Goal: Task Accomplishment & Management: Manage account settings

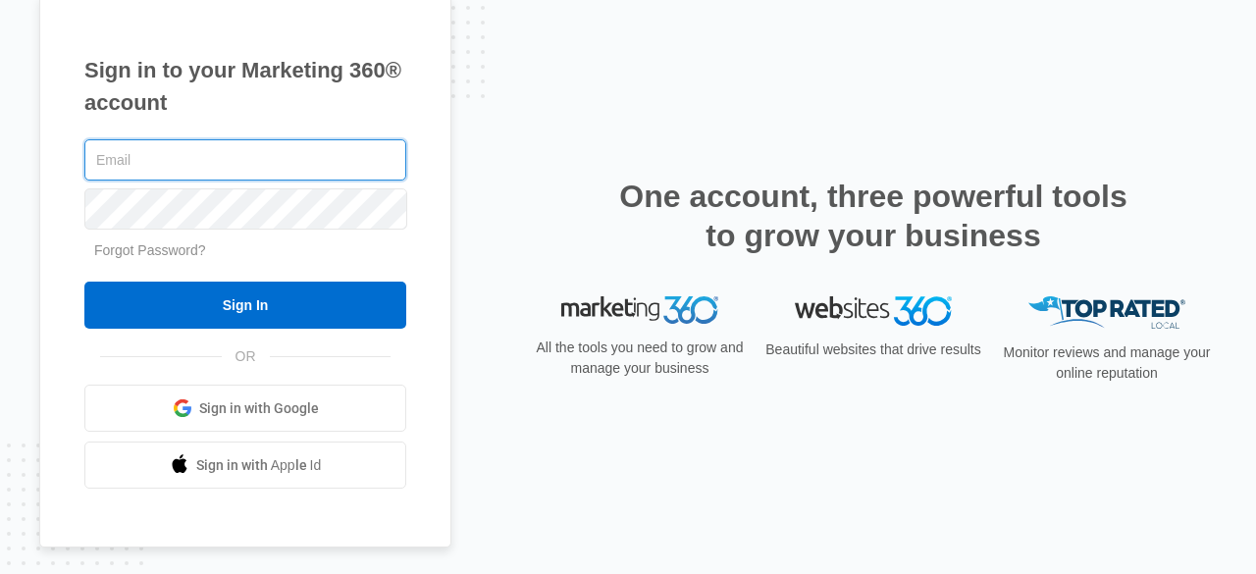
type input "[EMAIL_ADDRESS][DOMAIN_NAME]"
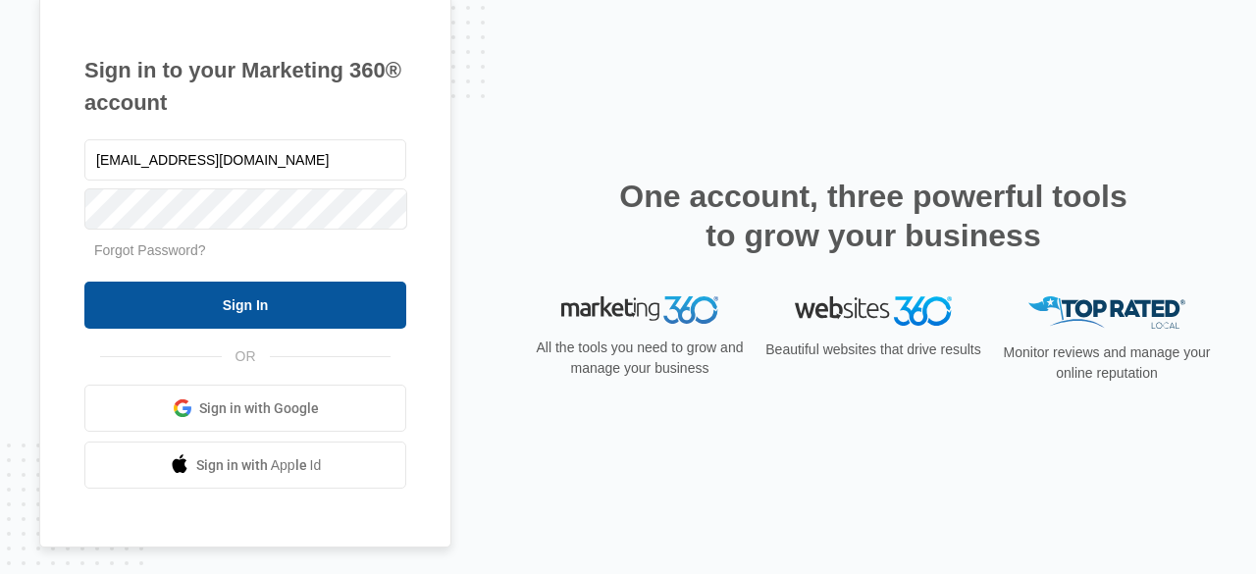
click at [359, 301] on input "Sign In" at bounding box center [245, 305] width 322 height 47
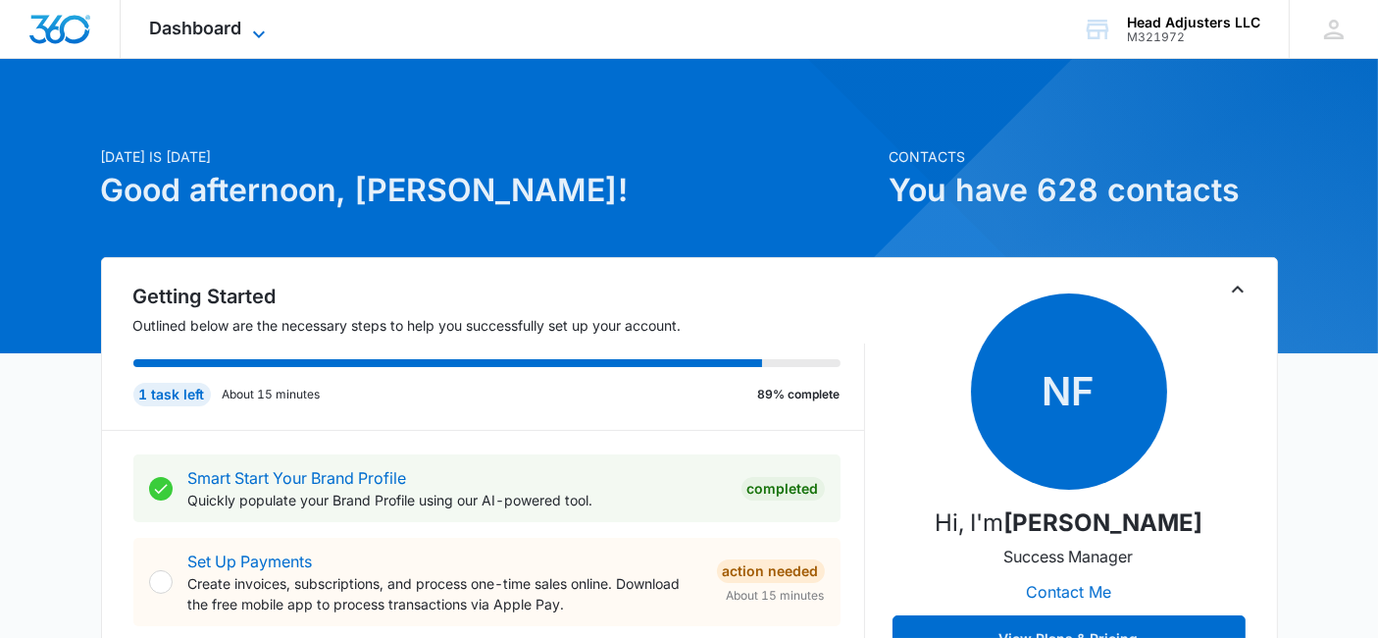
click at [241, 24] on span "Dashboard" at bounding box center [196, 28] width 92 height 21
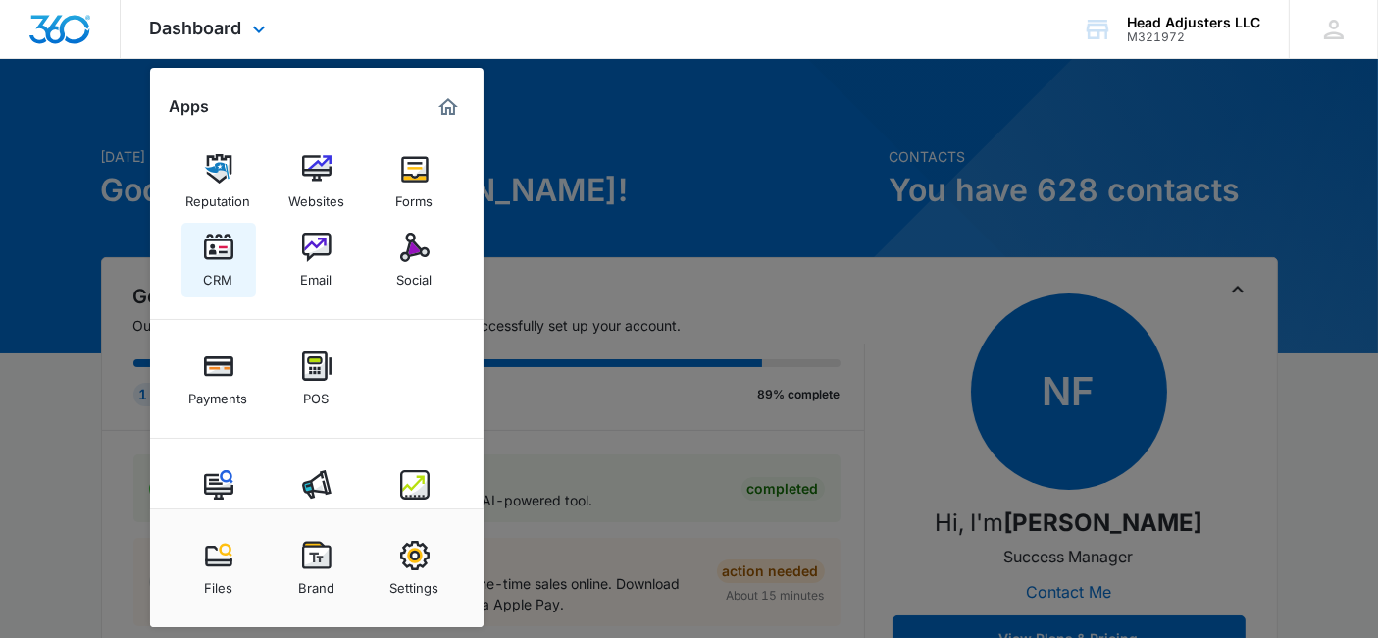
click at [230, 252] on img at bounding box center [218, 246] width 29 height 29
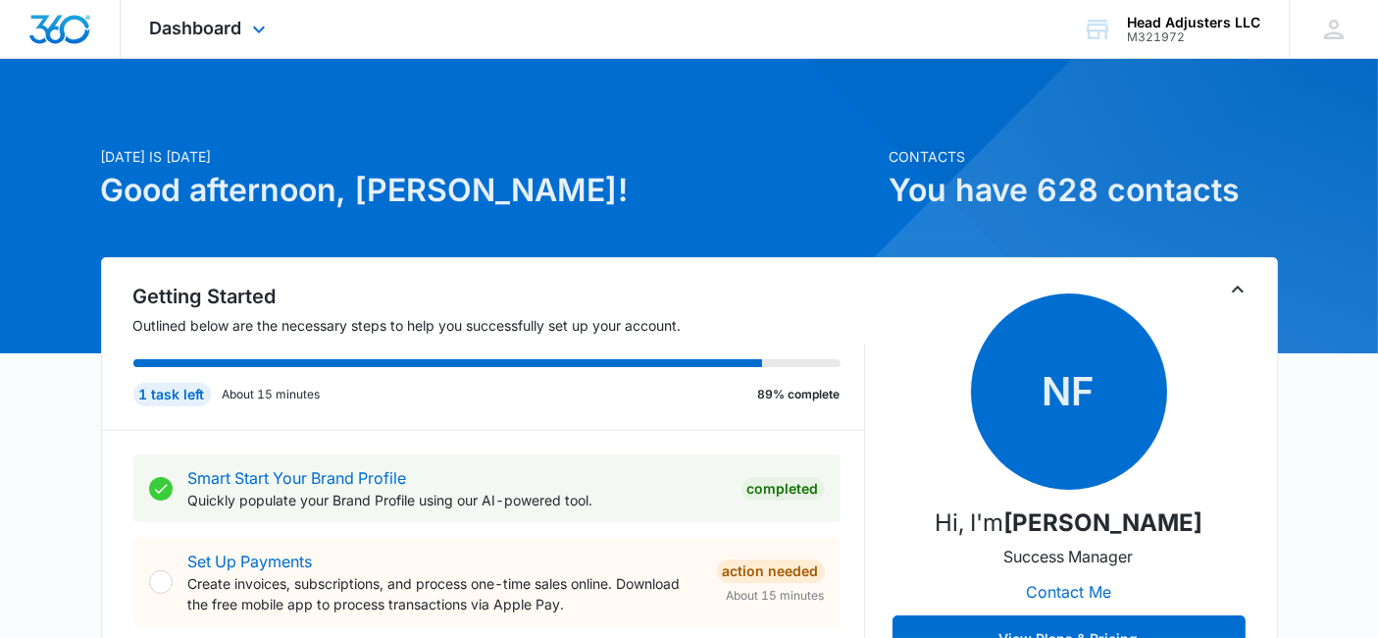
click at [230, 252] on div "[DATE] is [DATE] Good afternoon, [PERSON_NAME]!" at bounding box center [489, 201] width 777 height 111
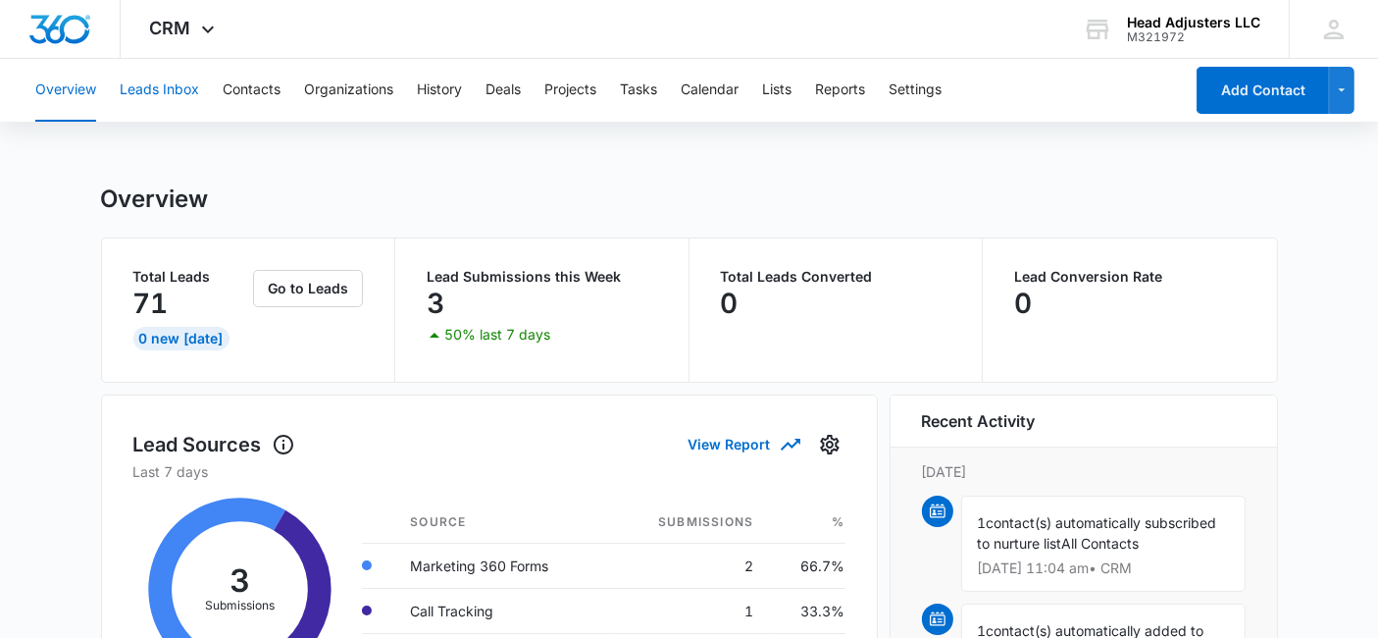
click at [187, 83] on button "Leads Inbox" at bounding box center [159, 90] width 79 height 63
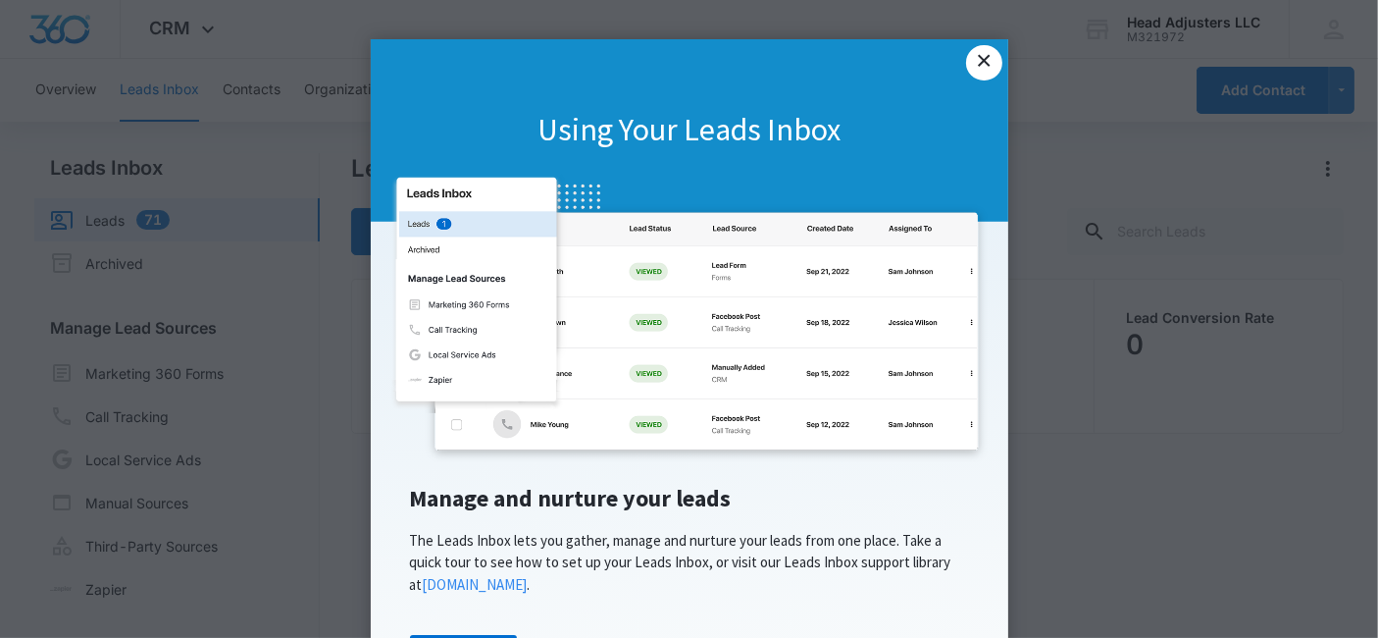
click at [977, 62] on link "×" at bounding box center [983, 62] width 35 height 35
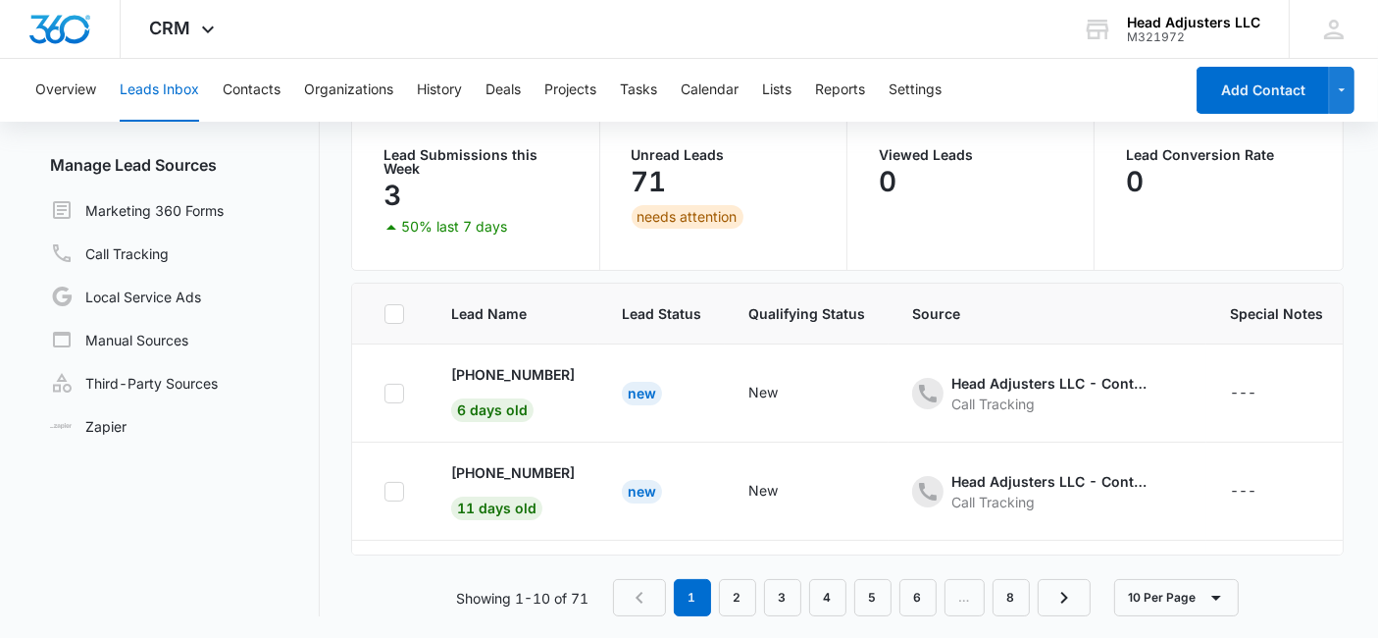
scroll to position [164, 0]
click at [844, 85] on button "Reports" at bounding box center [840, 90] width 50 height 63
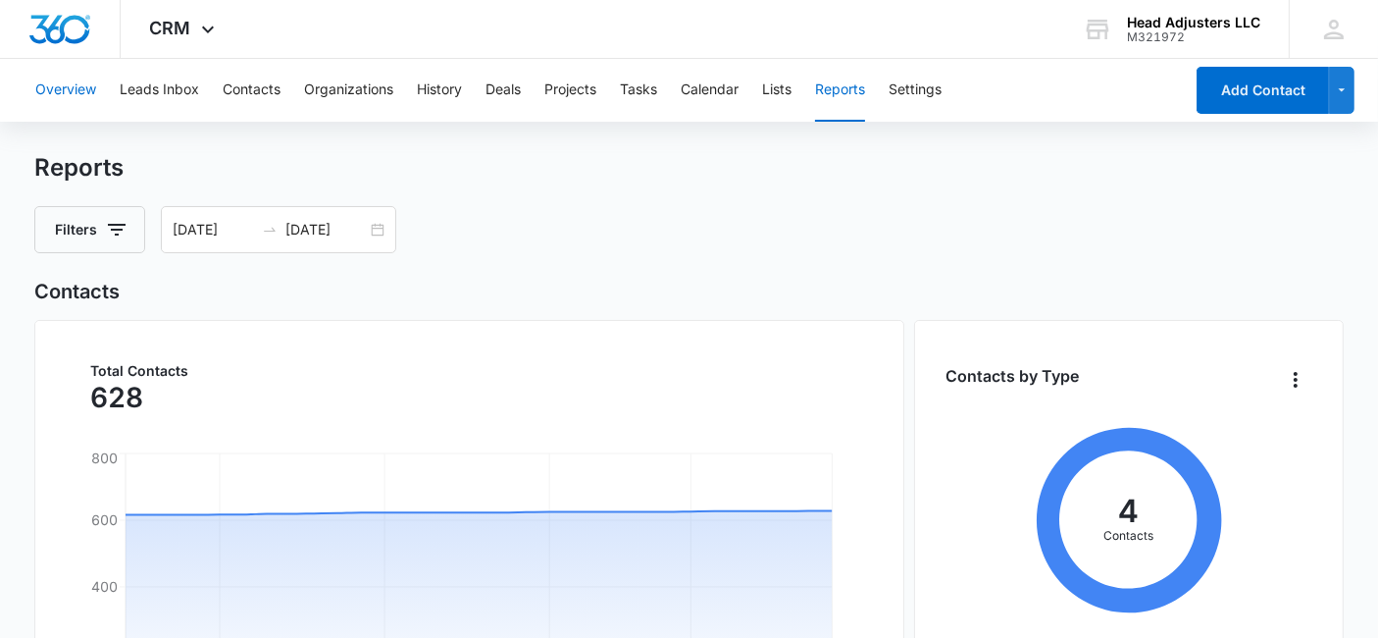
click at [71, 89] on button "Overview" at bounding box center [65, 90] width 61 height 63
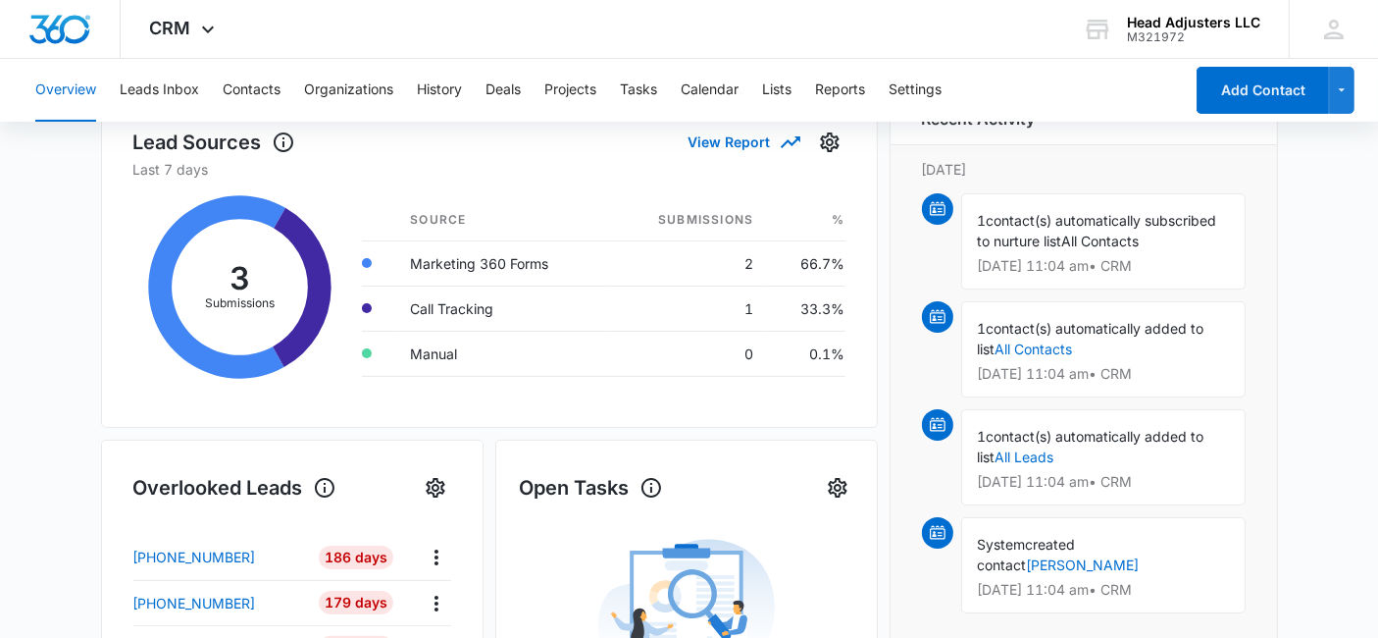
scroll to position [327, 0]
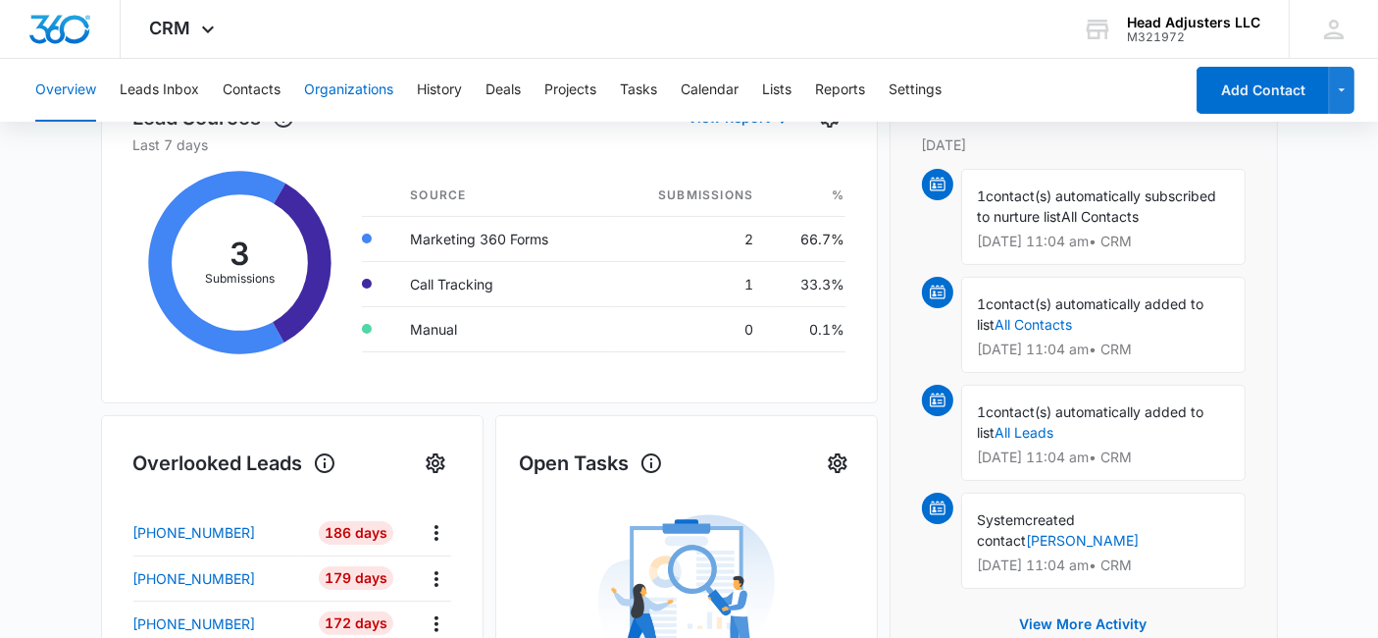
click at [344, 88] on button "Organizations" at bounding box center [348, 90] width 89 height 63
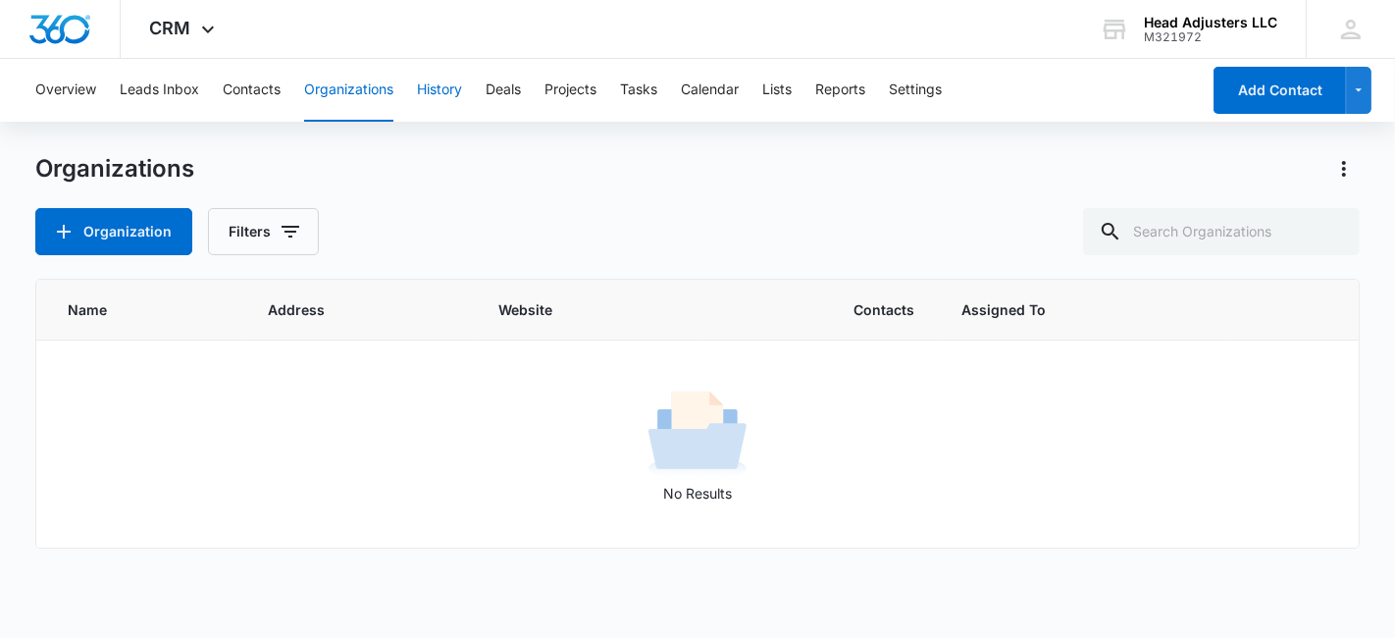
click at [439, 86] on button "History" at bounding box center [439, 90] width 45 height 63
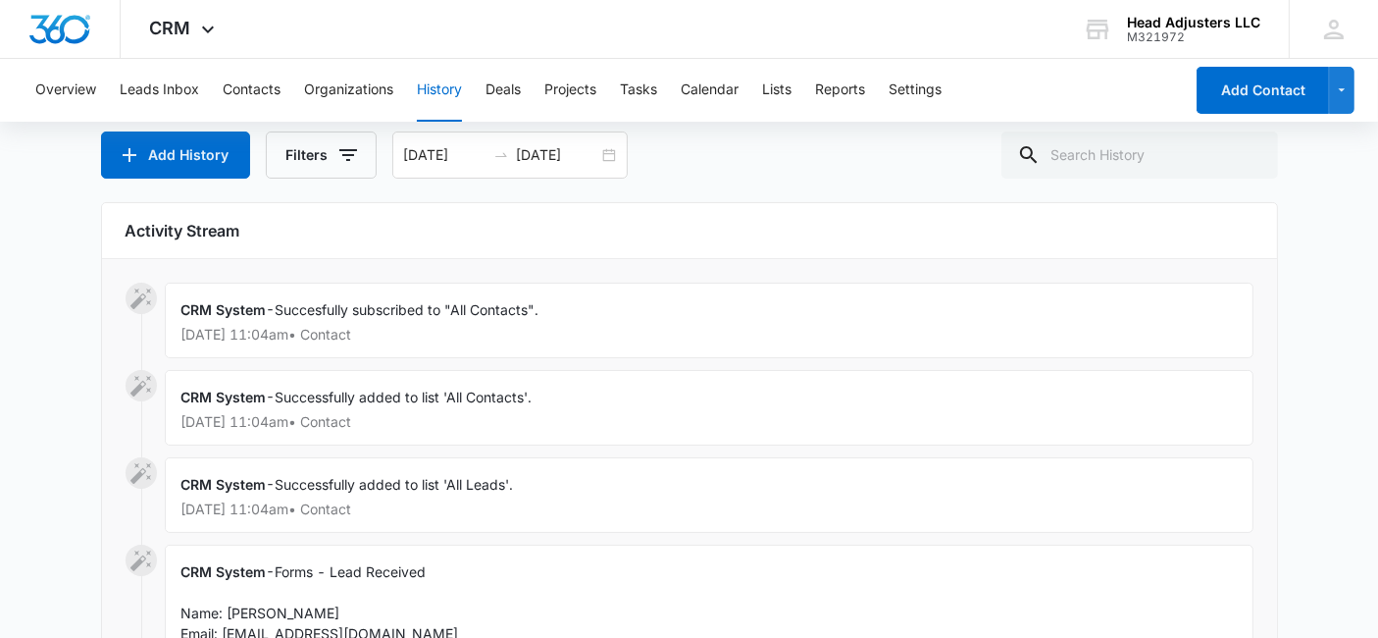
scroll to position [109, 0]
click at [80, 94] on button "Overview" at bounding box center [65, 90] width 61 height 63
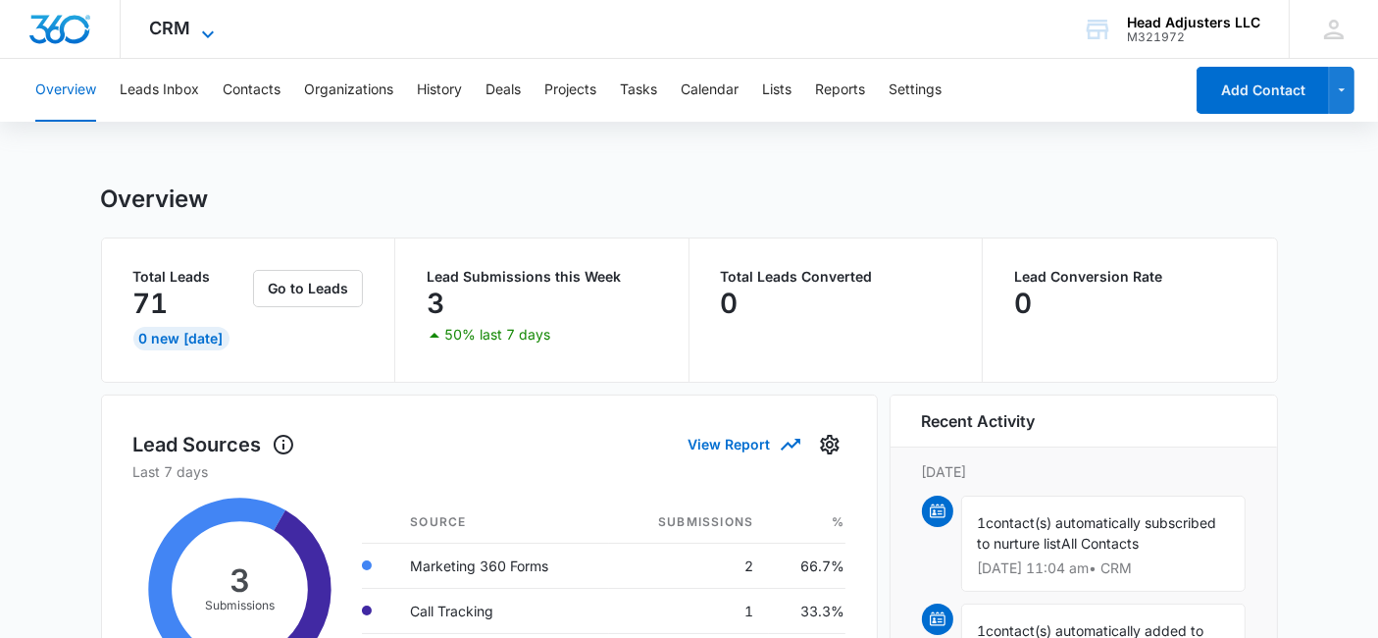
click at [177, 21] on span "CRM" at bounding box center [170, 28] width 41 height 21
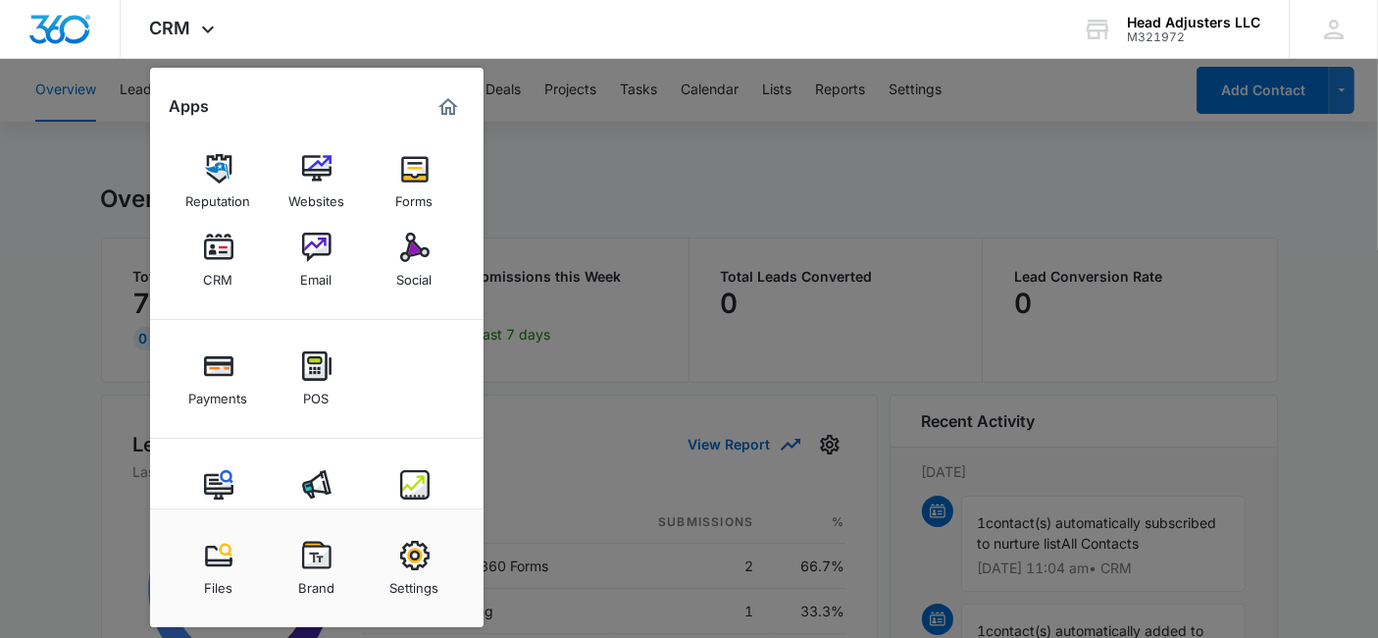
click at [305, 551] on img at bounding box center [316, 554] width 29 height 29
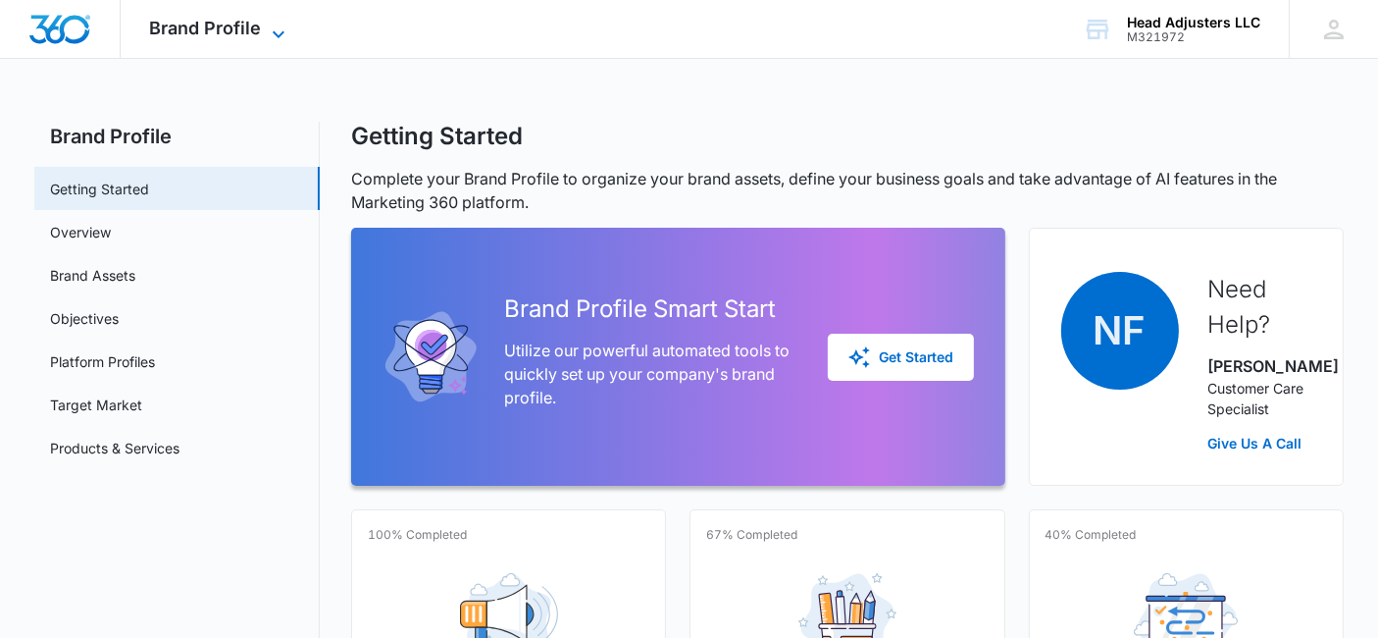
click at [216, 35] on span "Brand Profile" at bounding box center [206, 28] width 112 height 21
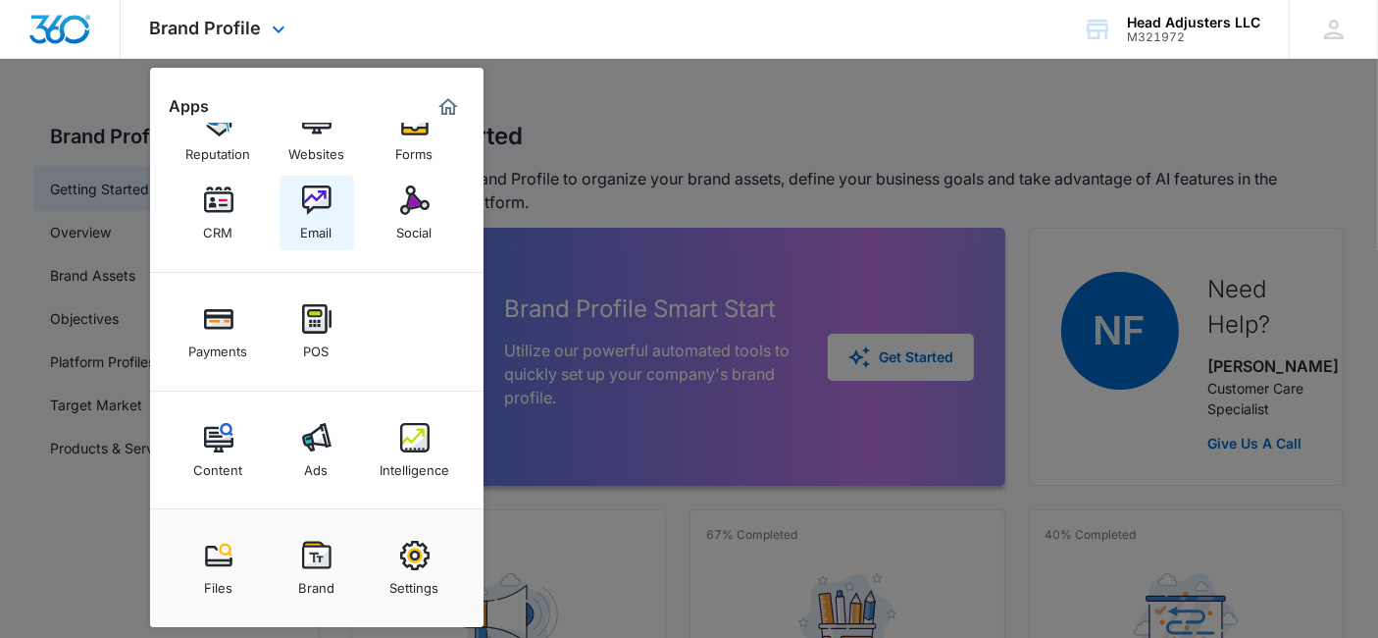
scroll to position [218, 0]
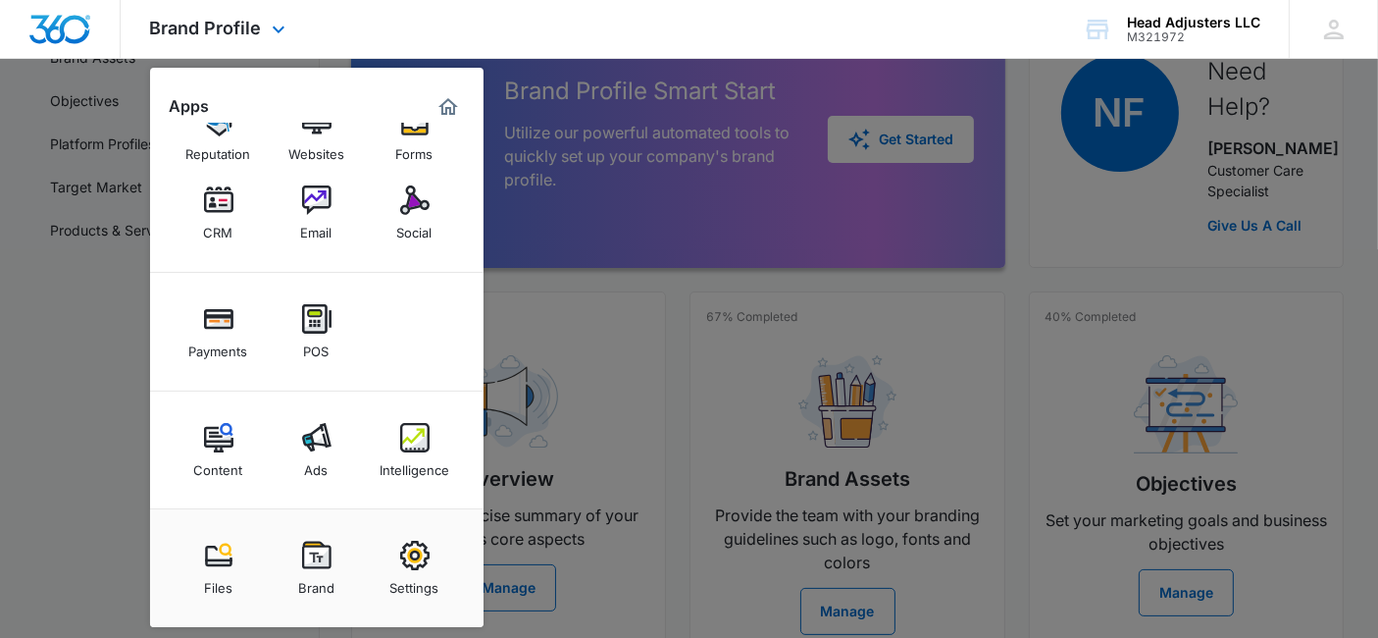
click at [452, 109] on img "Marketing 360® Dashboard" at bounding box center [449, 107] width 24 height 24
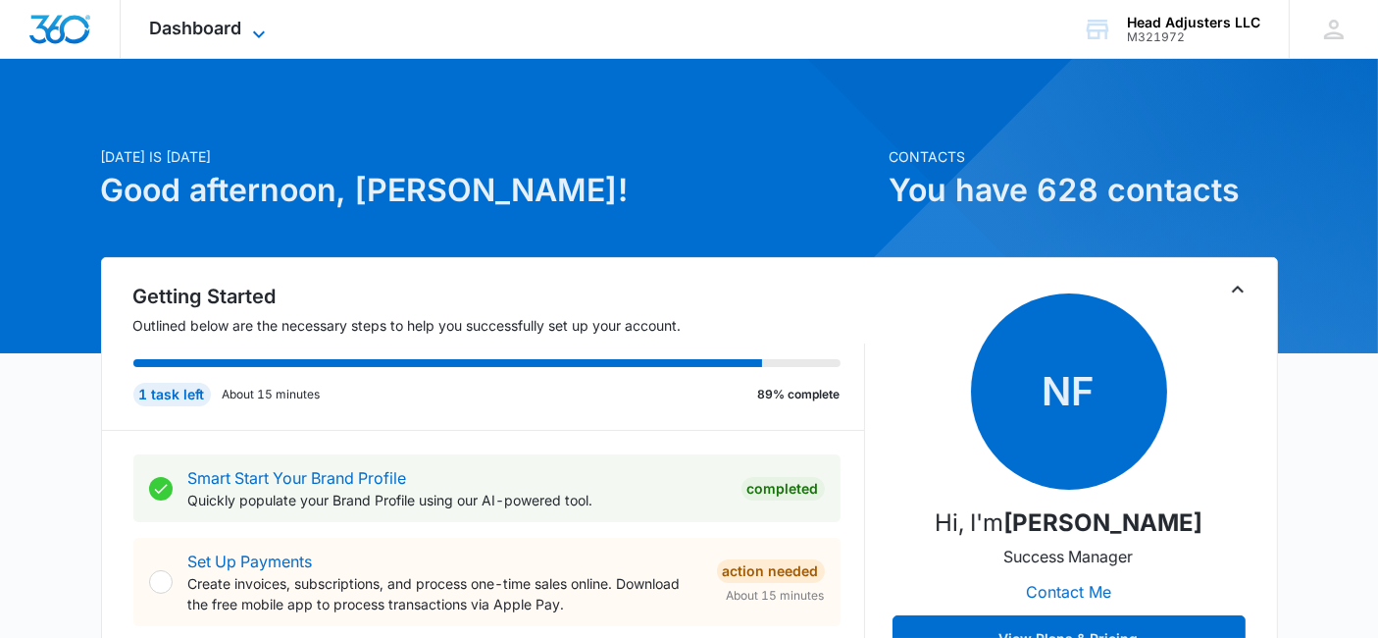
click at [257, 27] on icon at bounding box center [259, 35] width 24 height 24
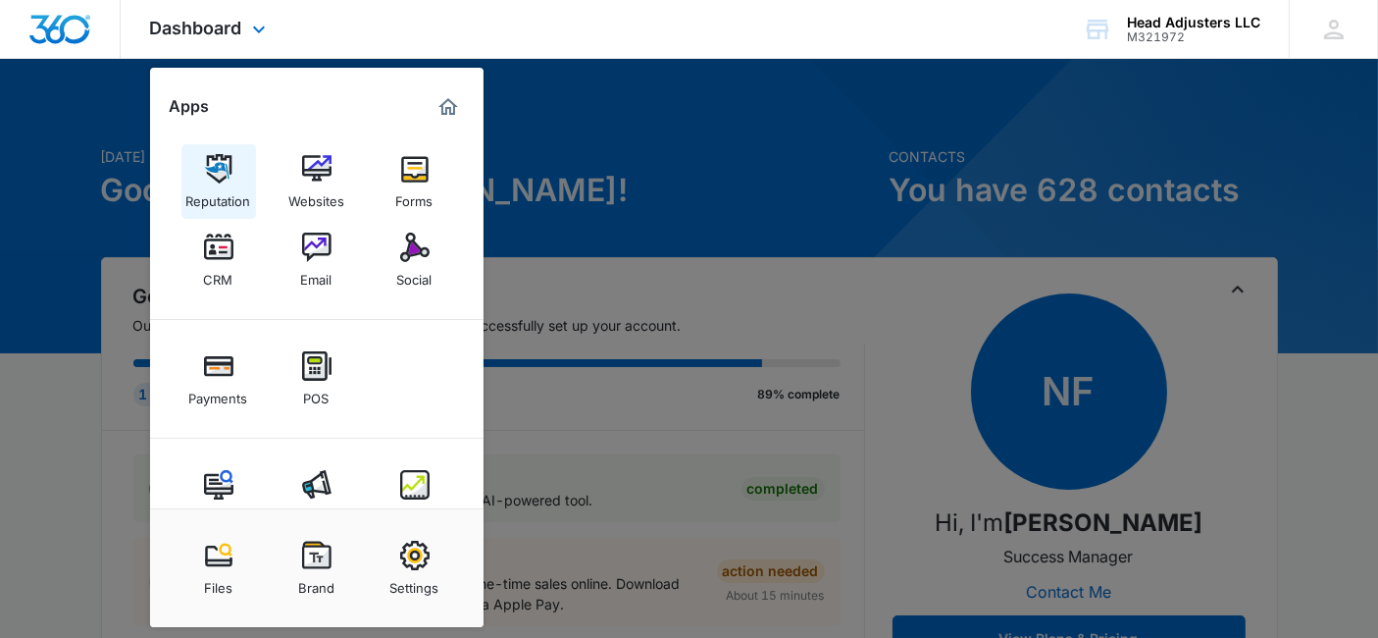
click at [221, 160] on img at bounding box center [218, 168] width 29 height 29
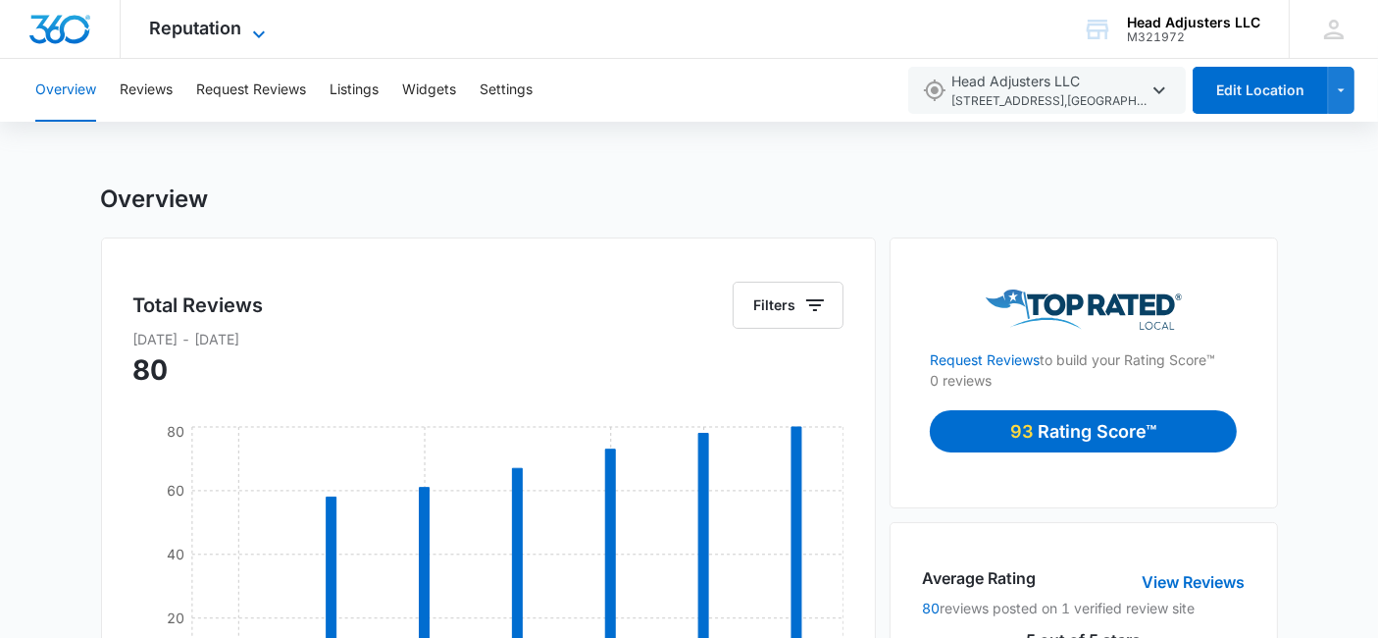
click at [257, 26] on icon at bounding box center [259, 35] width 24 height 24
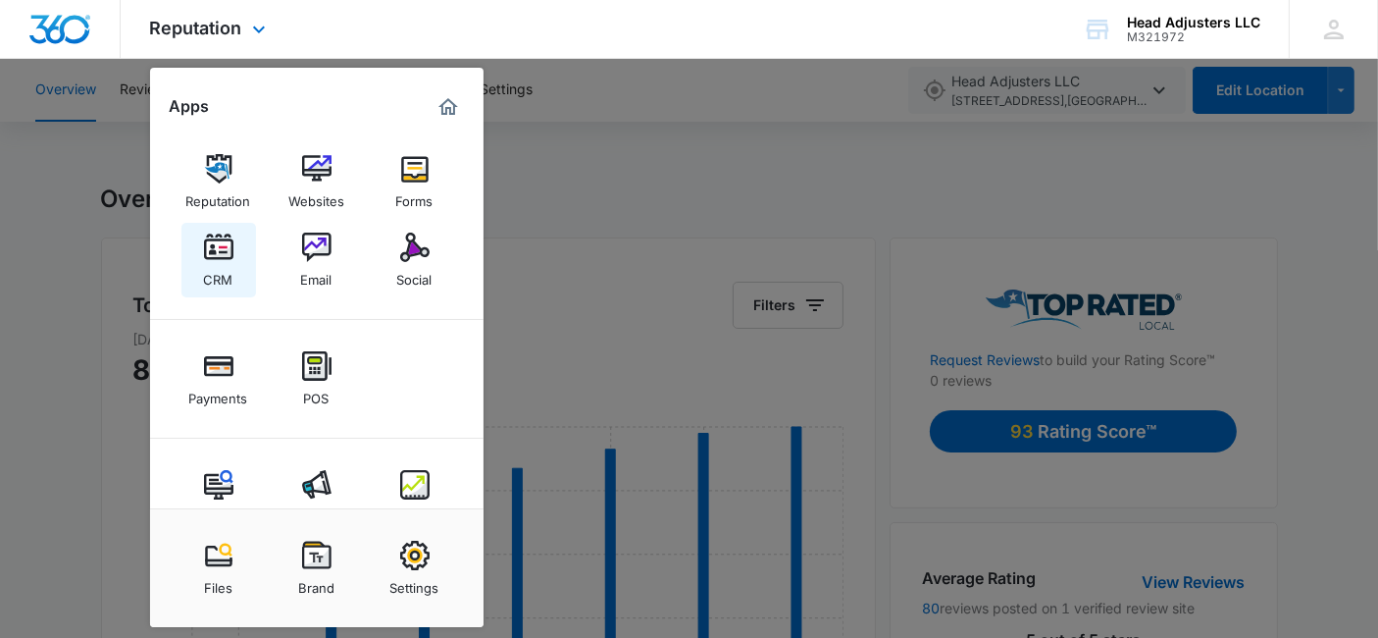
click at [216, 250] on img at bounding box center [218, 246] width 29 height 29
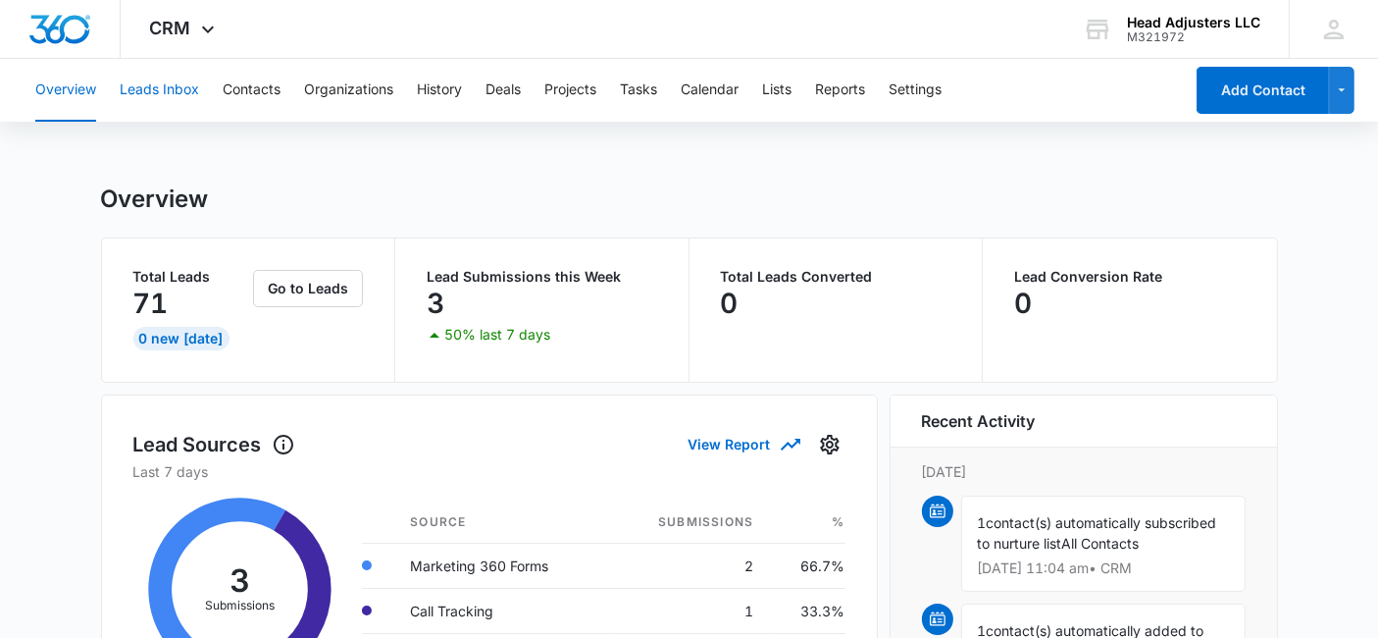
click at [180, 87] on button "Leads Inbox" at bounding box center [159, 90] width 79 height 63
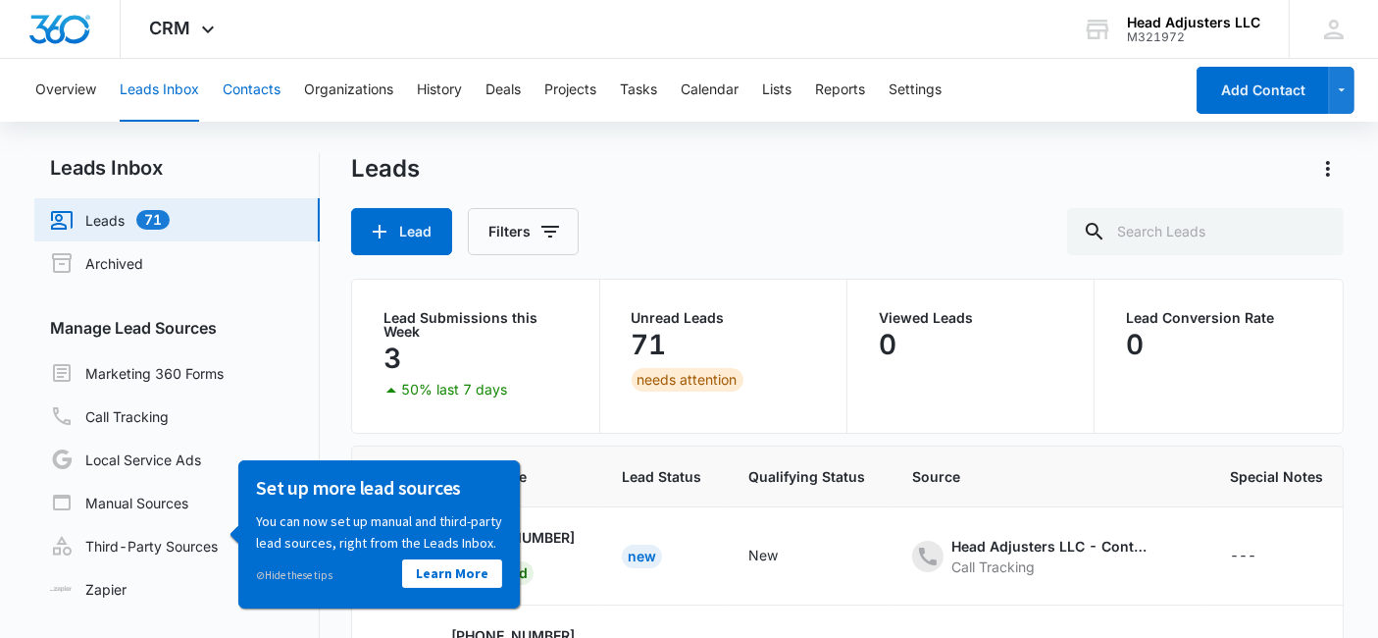
click at [246, 88] on button "Contacts" at bounding box center [252, 90] width 58 height 63
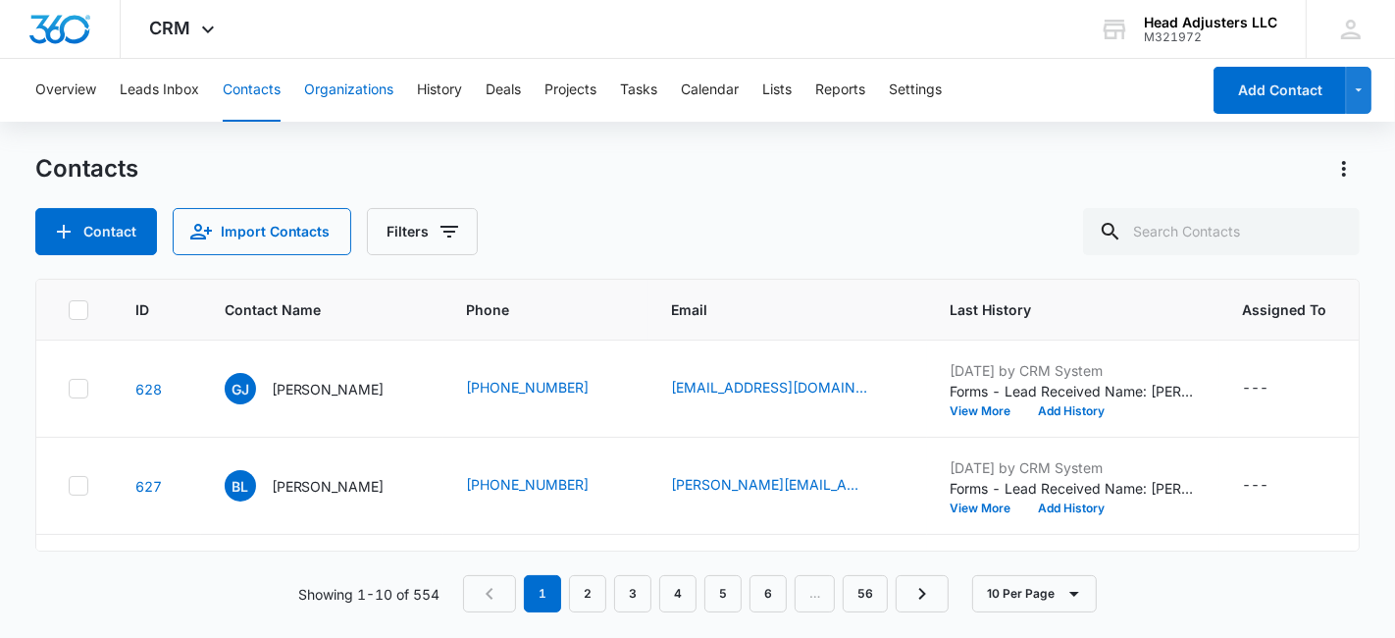
click at [336, 84] on button "Organizations" at bounding box center [348, 90] width 89 height 63
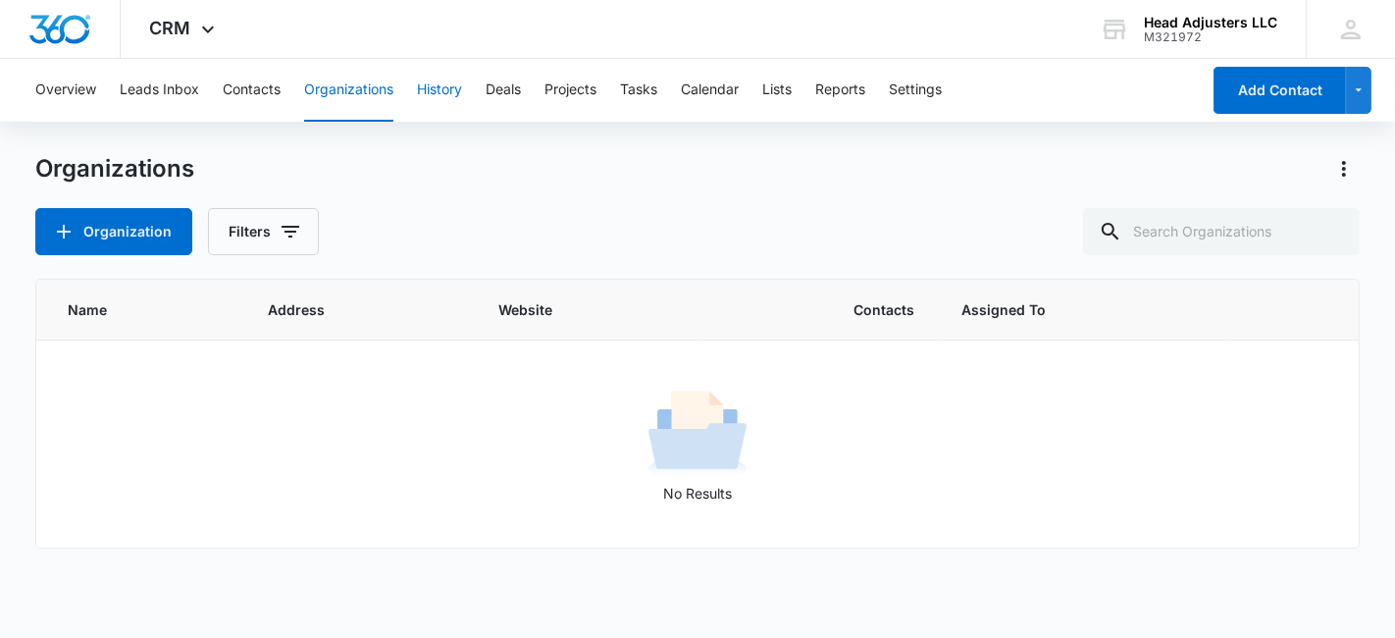
click at [433, 83] on button "History" at bounding box center [439, 90] width 45 height 63
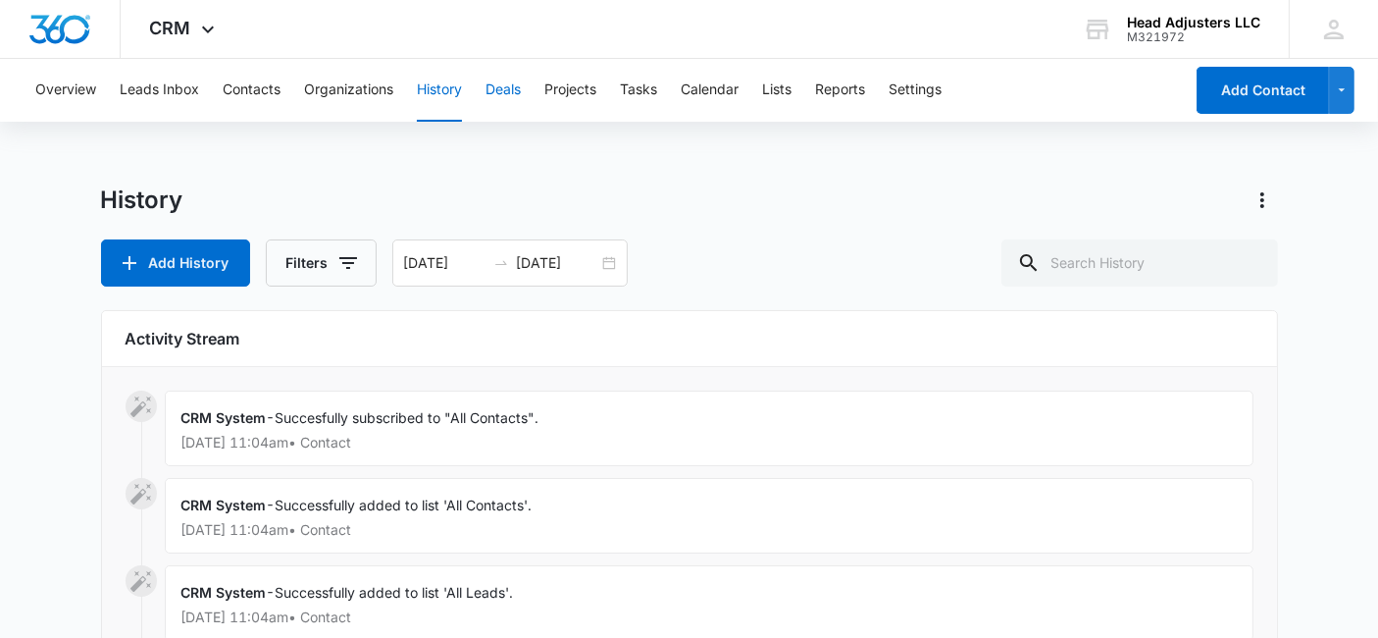
click at [503, 88] on button "Deals" at bounding box center [503, 90] width 35 height 63
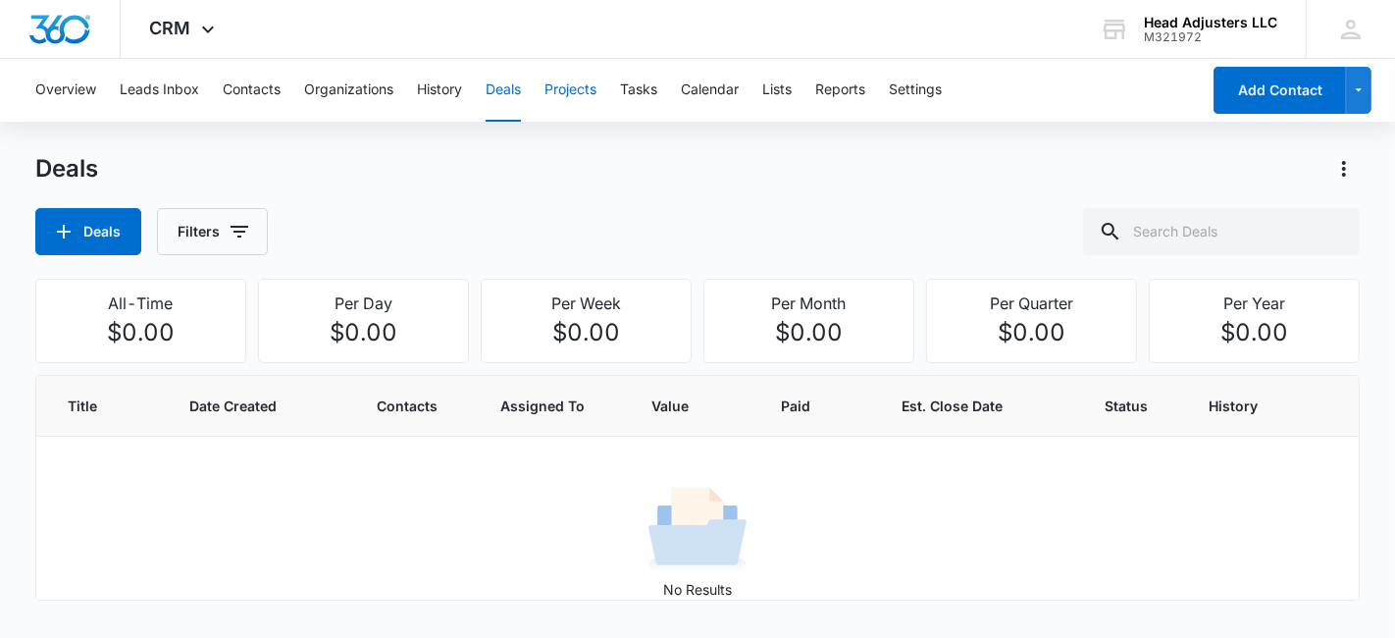
click at [560, 88] on button "Projects" at bounding box center [570, 90] width 52 height 63
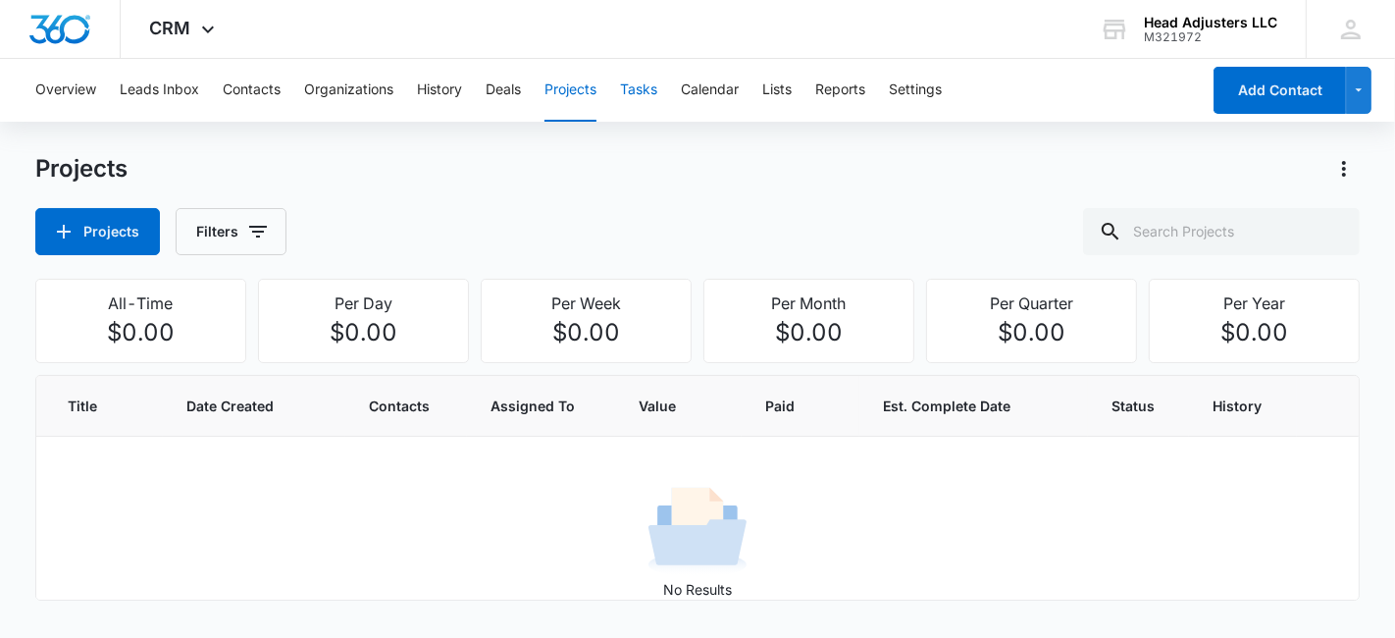
click at [642, 88] on button "Tasks" at bounding box center [638, 90] width 37 height 63
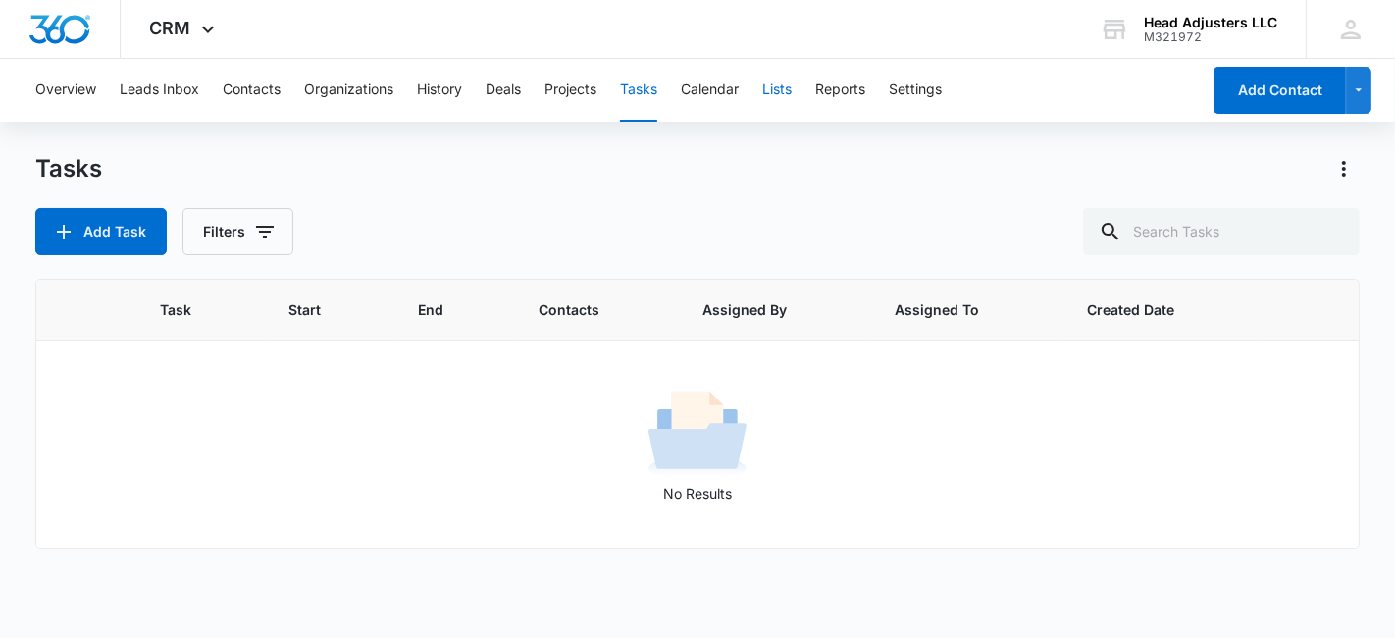
click at [776, 91] on button "Lists" at bounding box center [776, 90] width 29 height 63
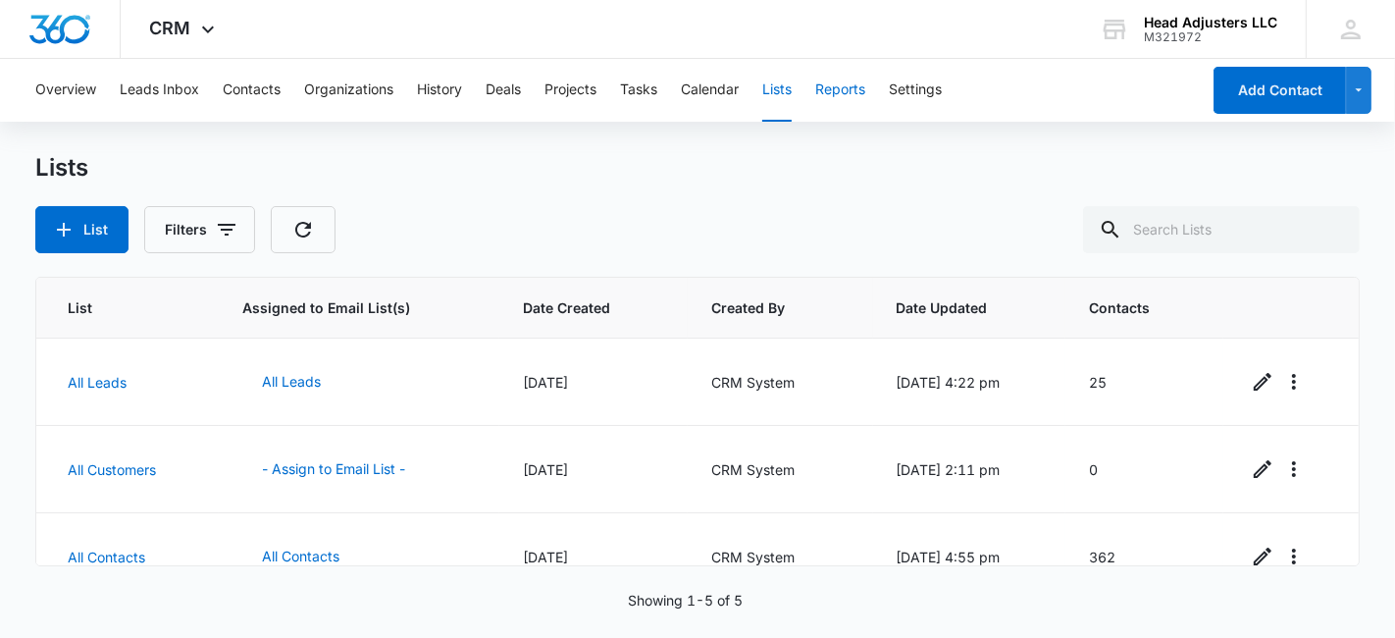
click at [853, 88] on button "Reports" at bounding box center [840, 90] width 50 height 63
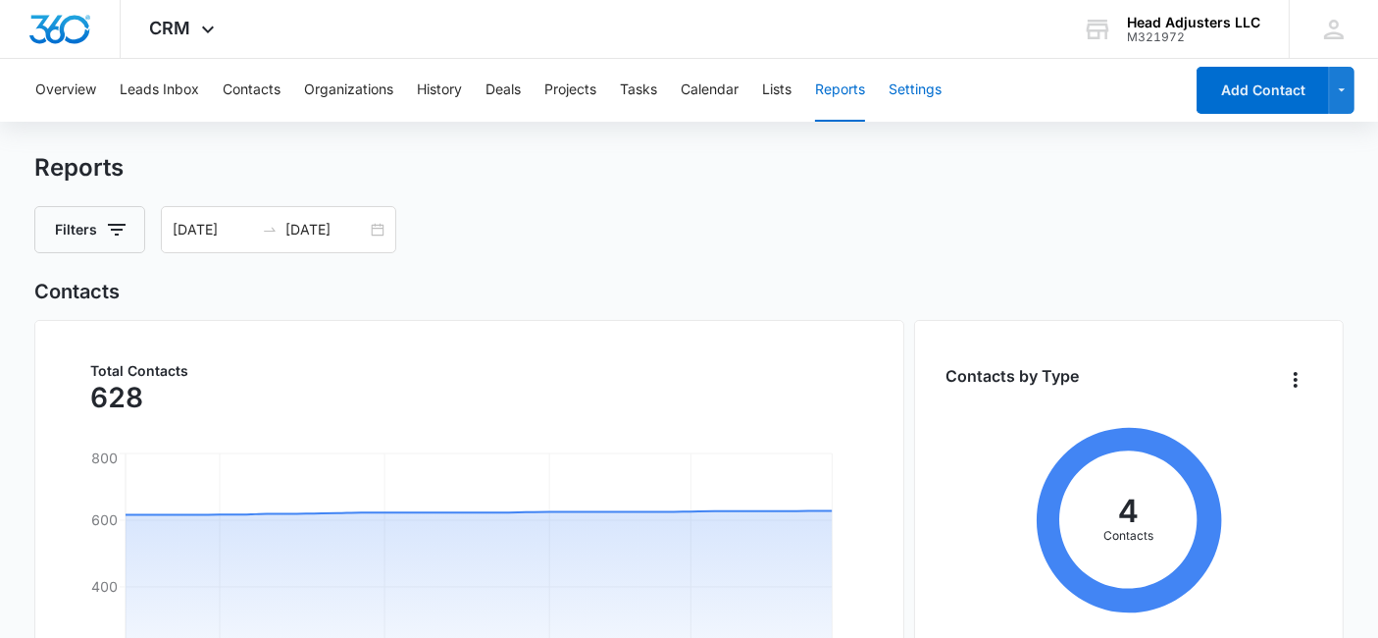
click at [924, 90] on button "Settings" at bounding box center [915, 90] width 53 height 63
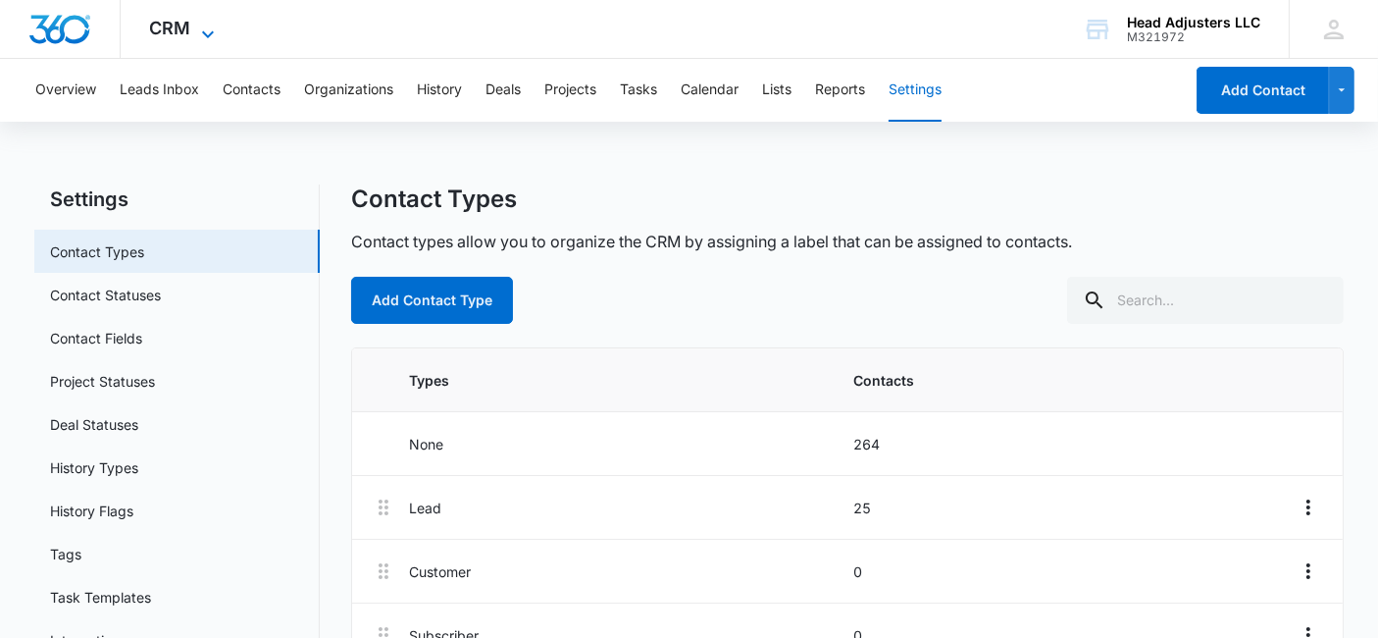
click at [196, 29] on div "CRM Apps Reputation Websites Forms CRM Email Social Payments POS Content Ads In…" at bounding box center [185, 29] width 129 height 58
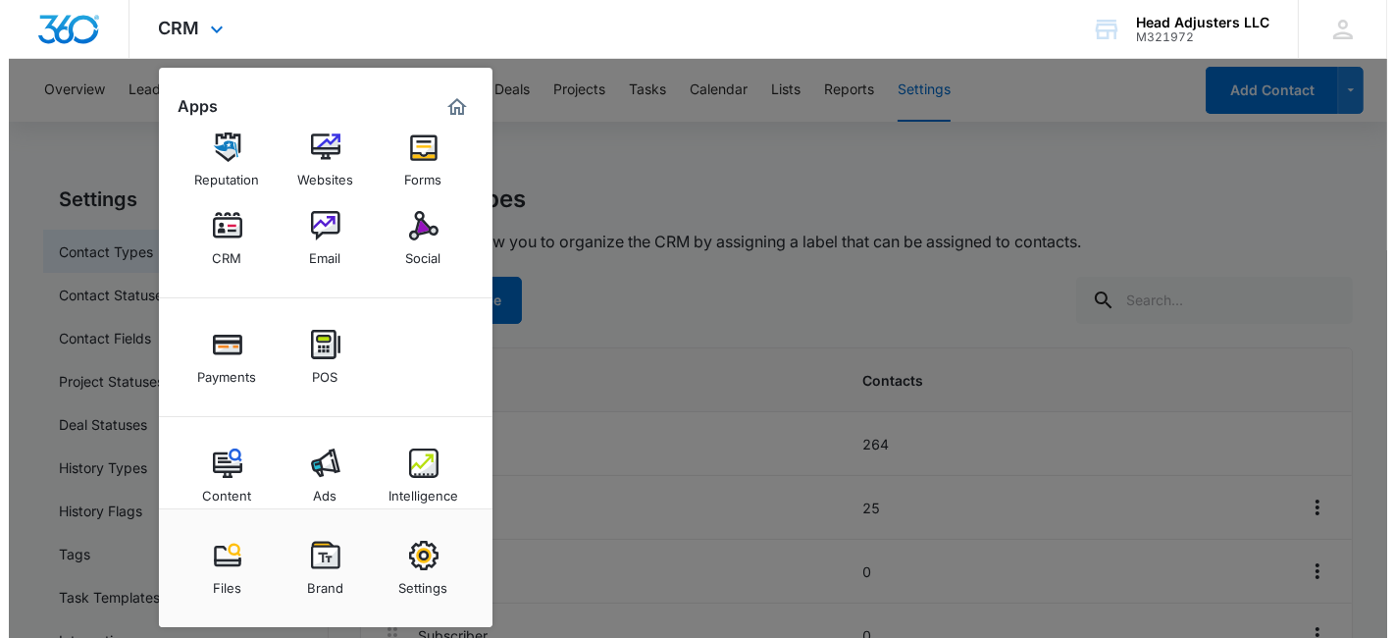
scroll to position [47, 0]
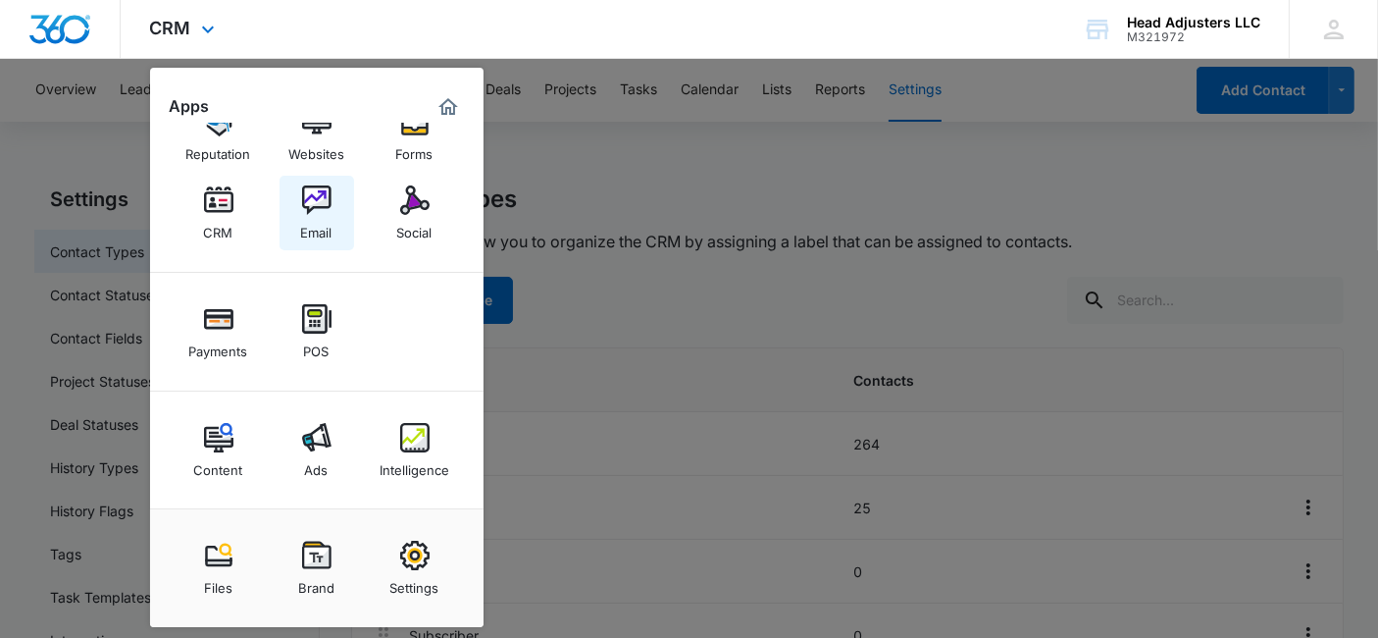
click at [331, 202] on img at bounding box center [316, 199] width 29 height 29
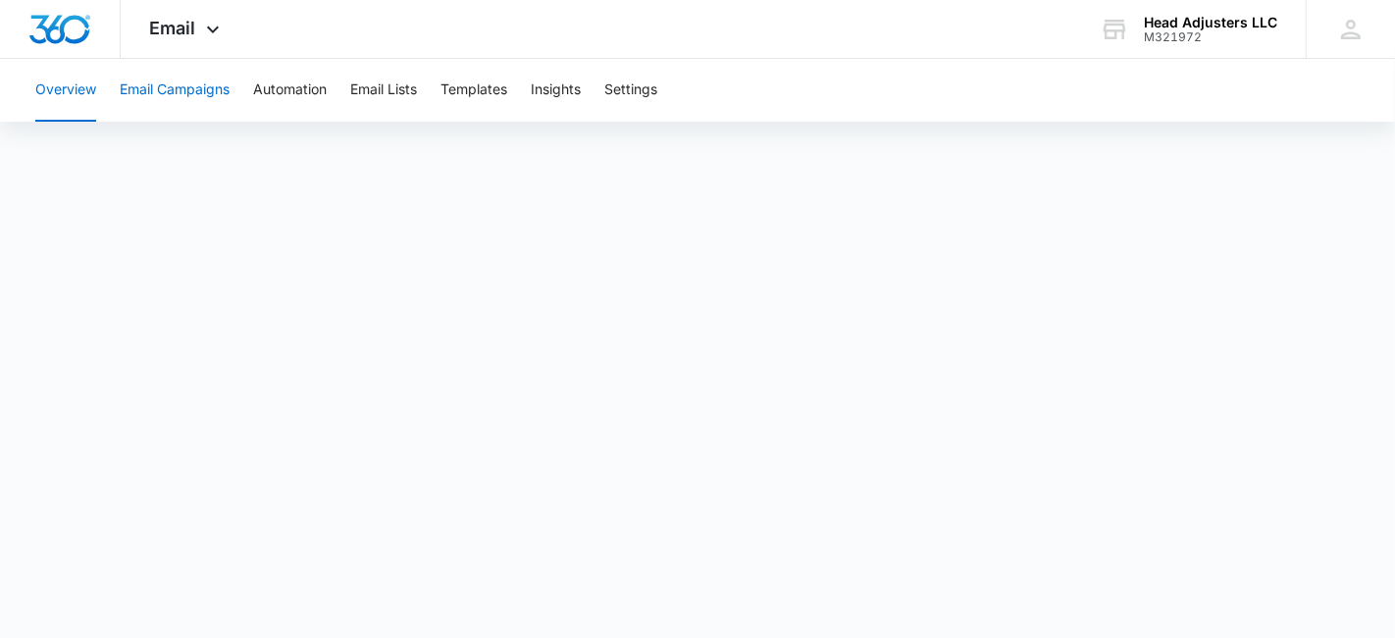
click at [213, 88] on button "Email Campaigns" at bounding box center [175, 90] width 110 height 63
click at [184, 29] on span "Email" at bounding box center [173, 28] width 46 height 21
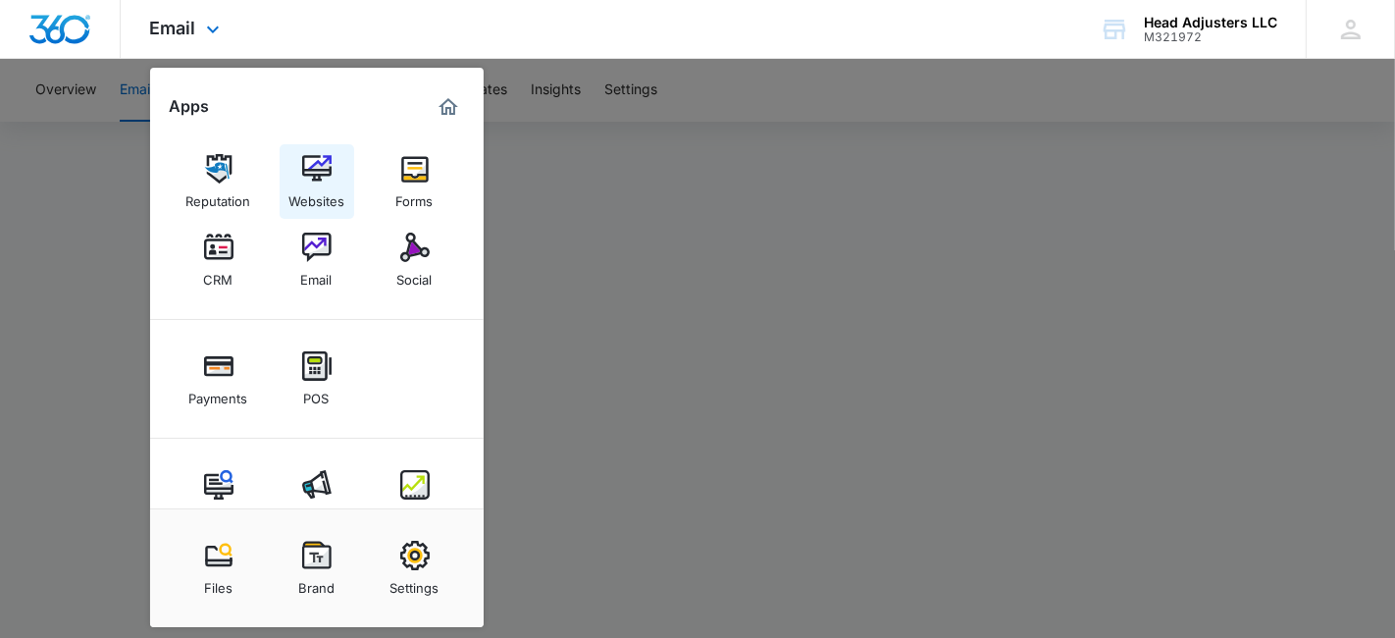
click at [324, 170] on img at bounding box center [316, 168] width 29 height 29
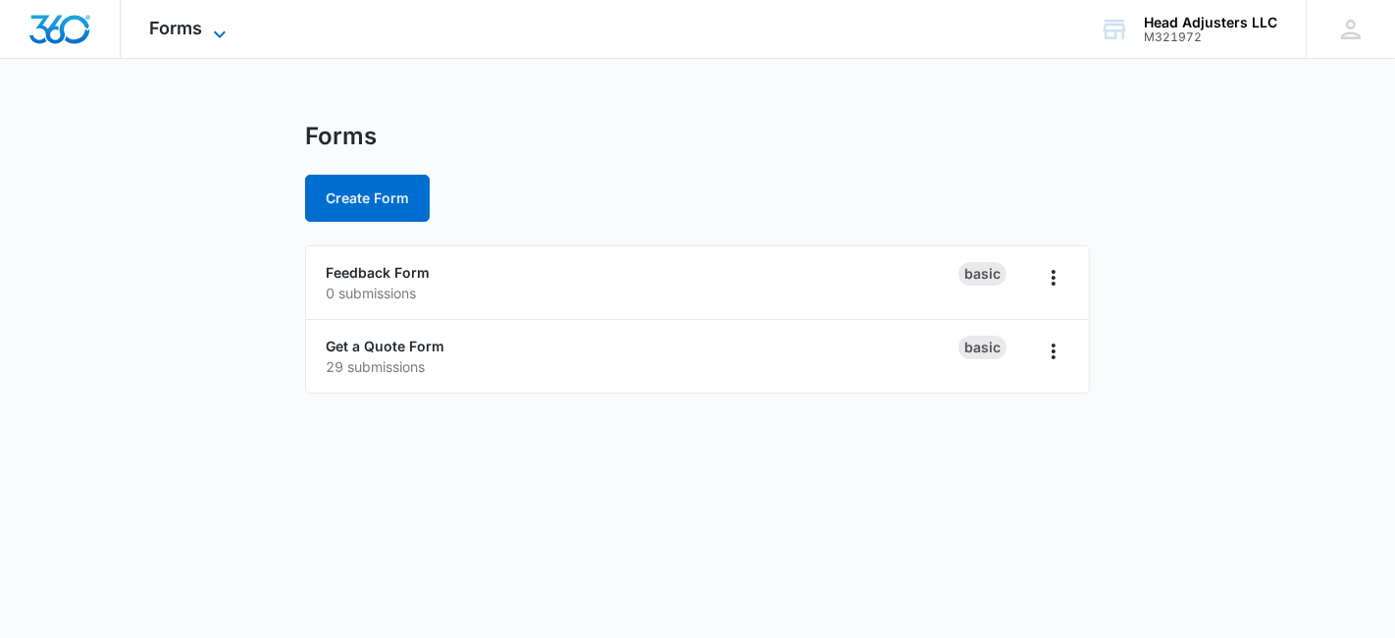
click at [226, 25] on icon at bounding box center [220, 35] width 24 height 24
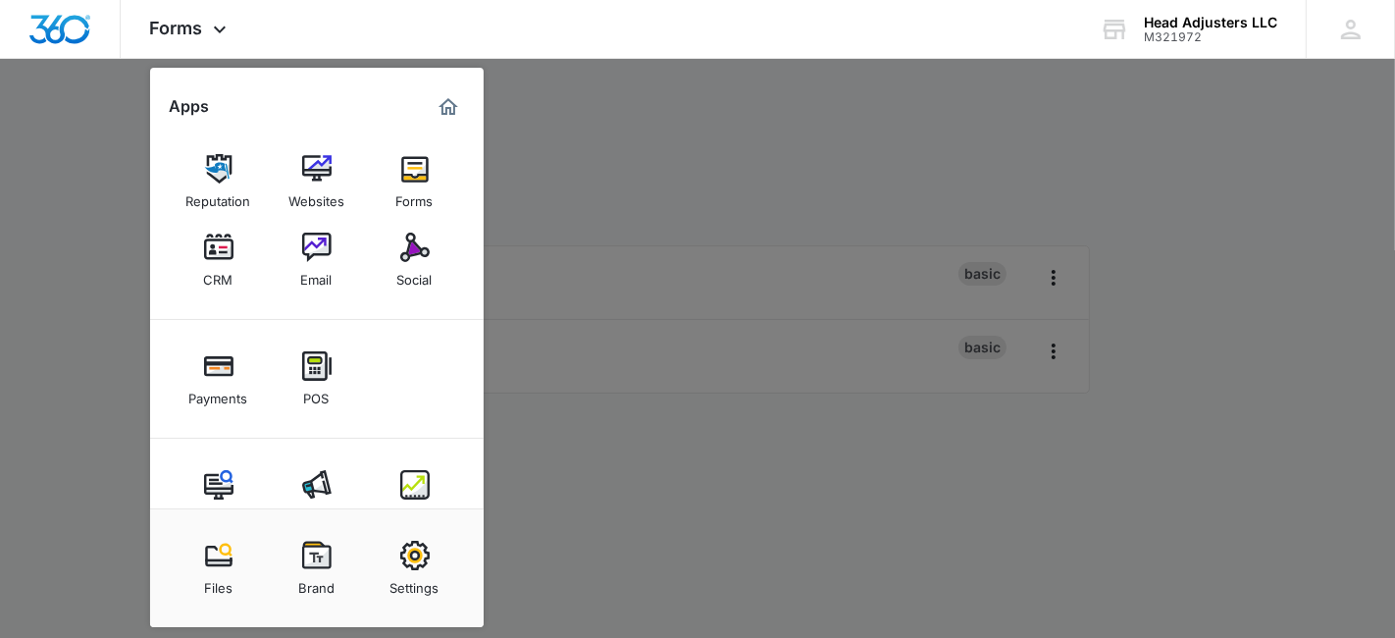
click at [226, 259] on img at bounding box center [218, 246] width 29 height 29
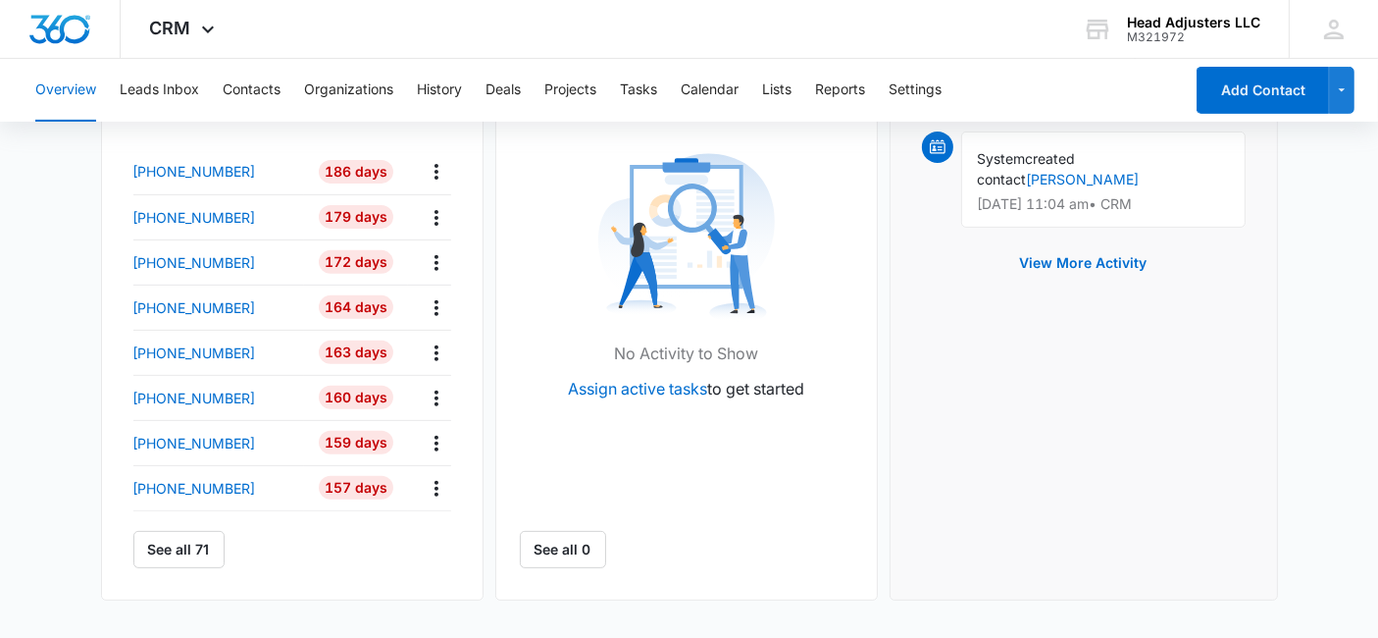
scroll to position [680, 0]
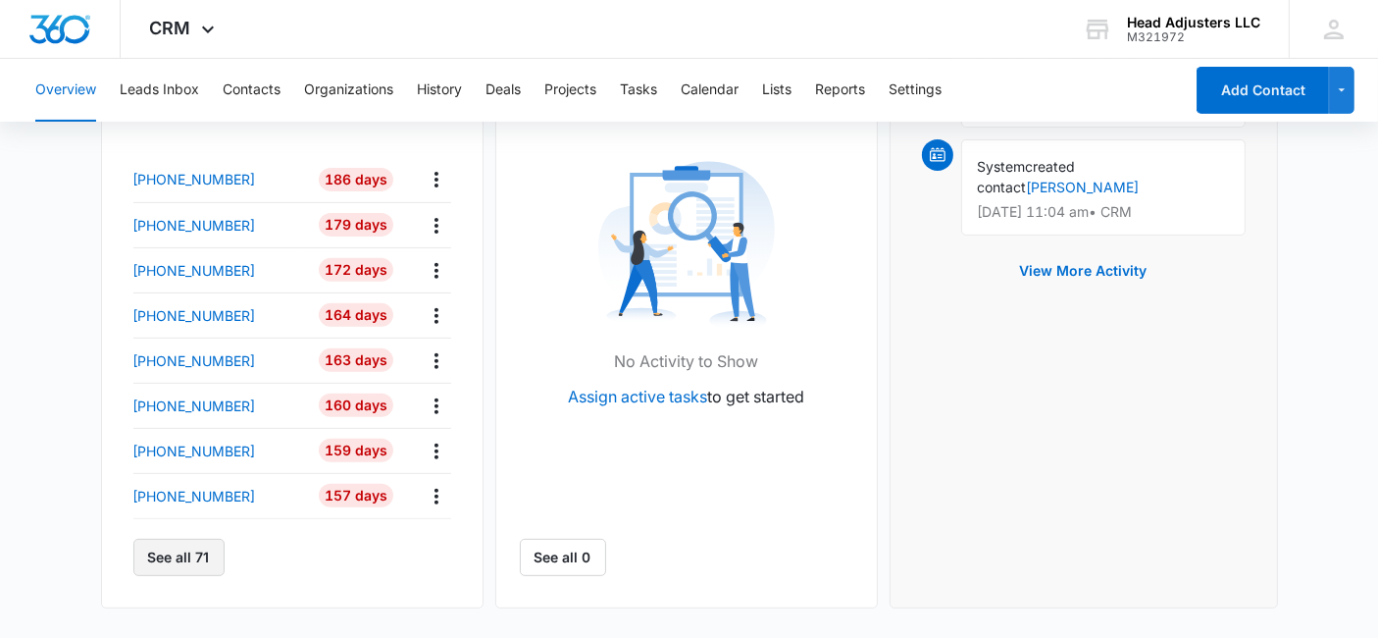
click at [151, 561] on button "See all 71" at bounding box center [178, 557] width 91 height 37
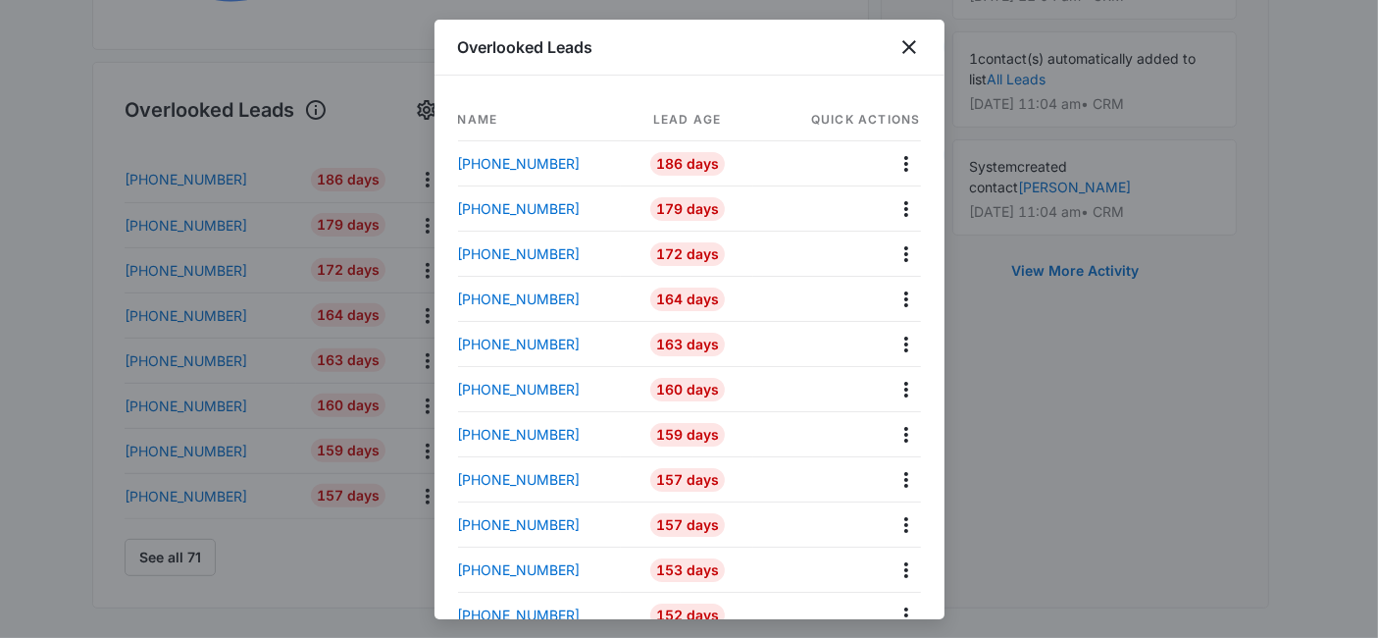
click at [809, 117] on th "Quick actions" at bounding box center [836, 120] width 167 height 42
click at [907, 44] on icon "close" at bounding box center [909, 47] width 14 height 14
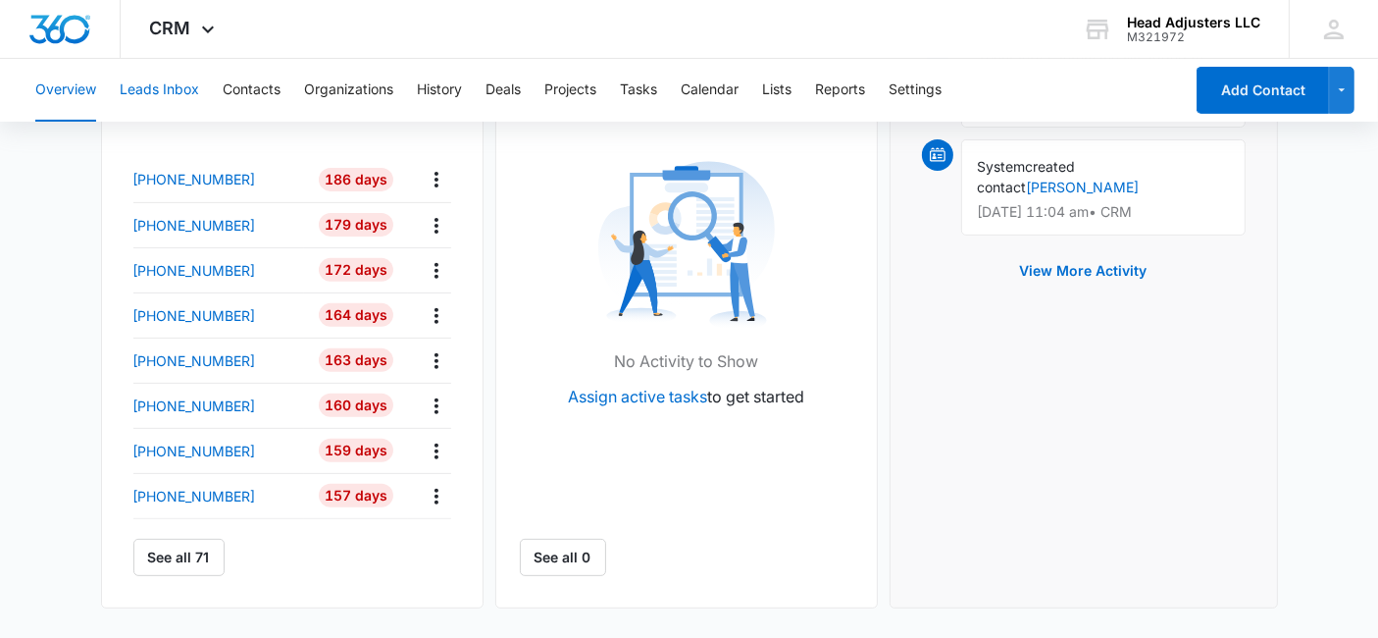
click at [165, 88] on button "Leads Inbox" at bounding box center [159, 90] width 79 height 63
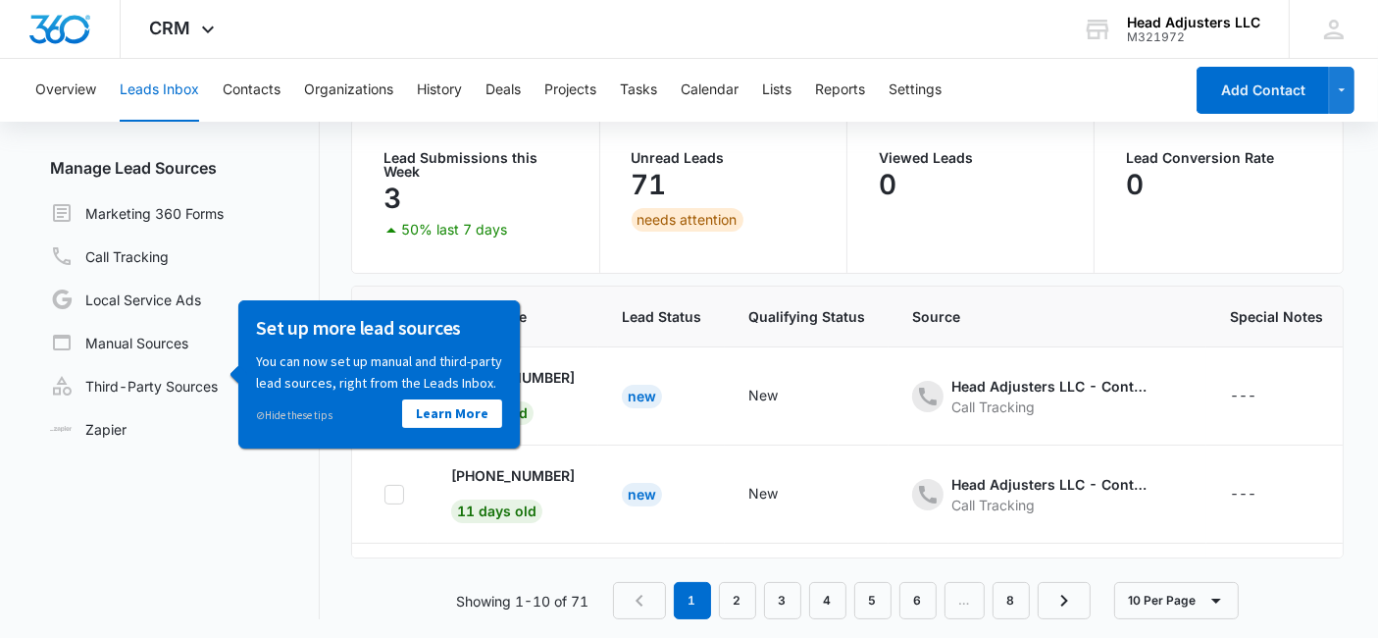
scroll to position [164, 0]
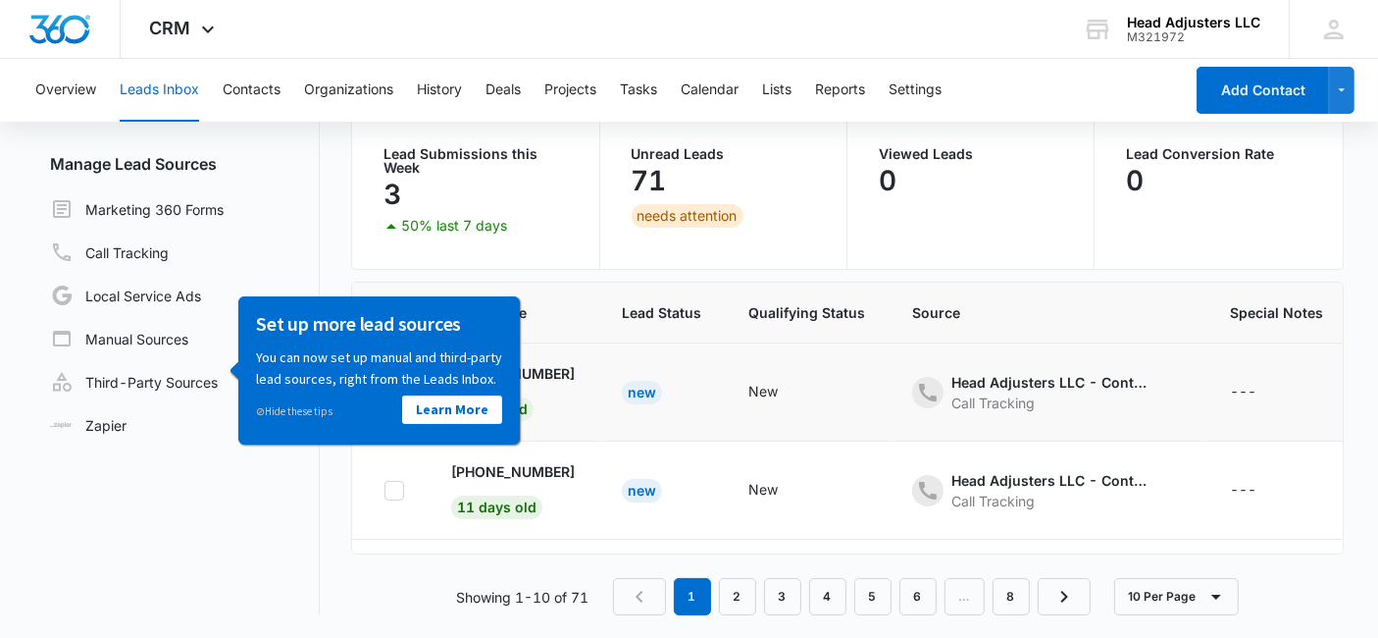
click at [906, 382] on td "Head Adjusters LLC - Content Call Tracking" at bounding box center [1048, 392] width 318 height 98
click at [821, 381] on div "New" at bounding box center [806, 393] width 117 height 24
click at [1247, 387] on div "---" at bounding box center [1243, 393] width 26 height 24
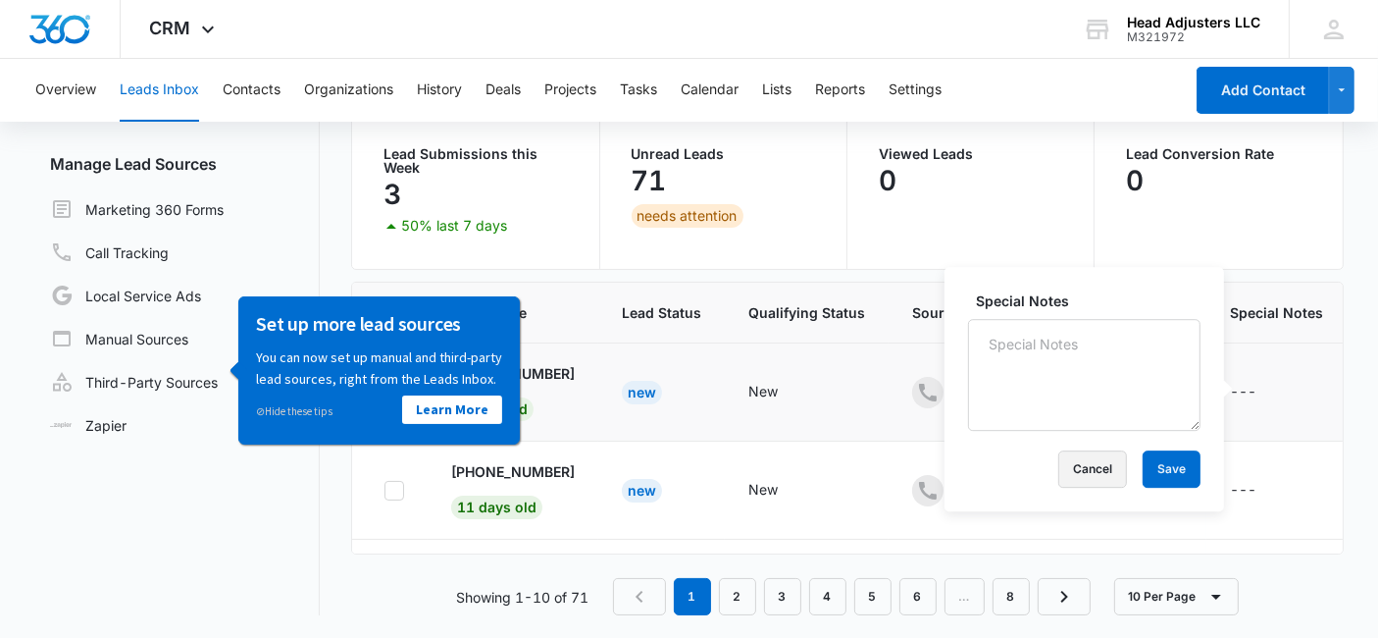
click at [1096, 474] on button "Cancel" at bounding box center [1092, 468] width 69 height 37
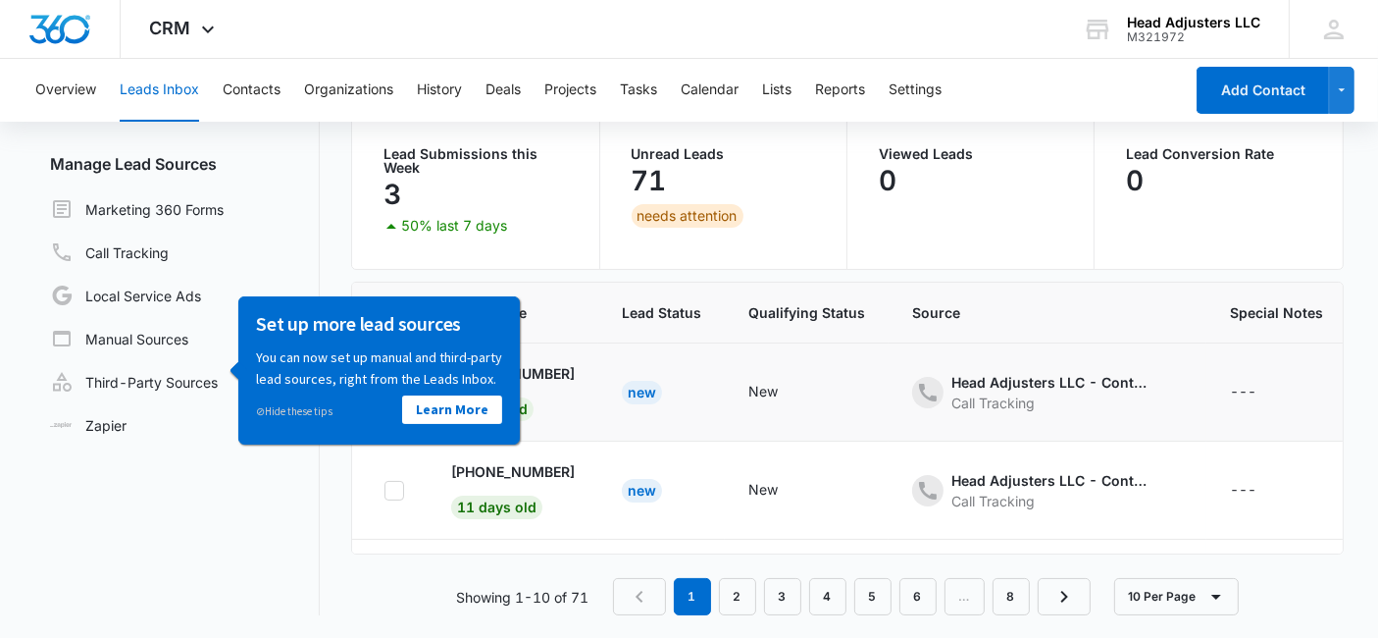
click at [826, 395] on div "New" at bounding box center [806, 393] width 117 height 24
click at [157, 243] on link "Call Tracking" at bounding box center [109, 252] width 119 height 24
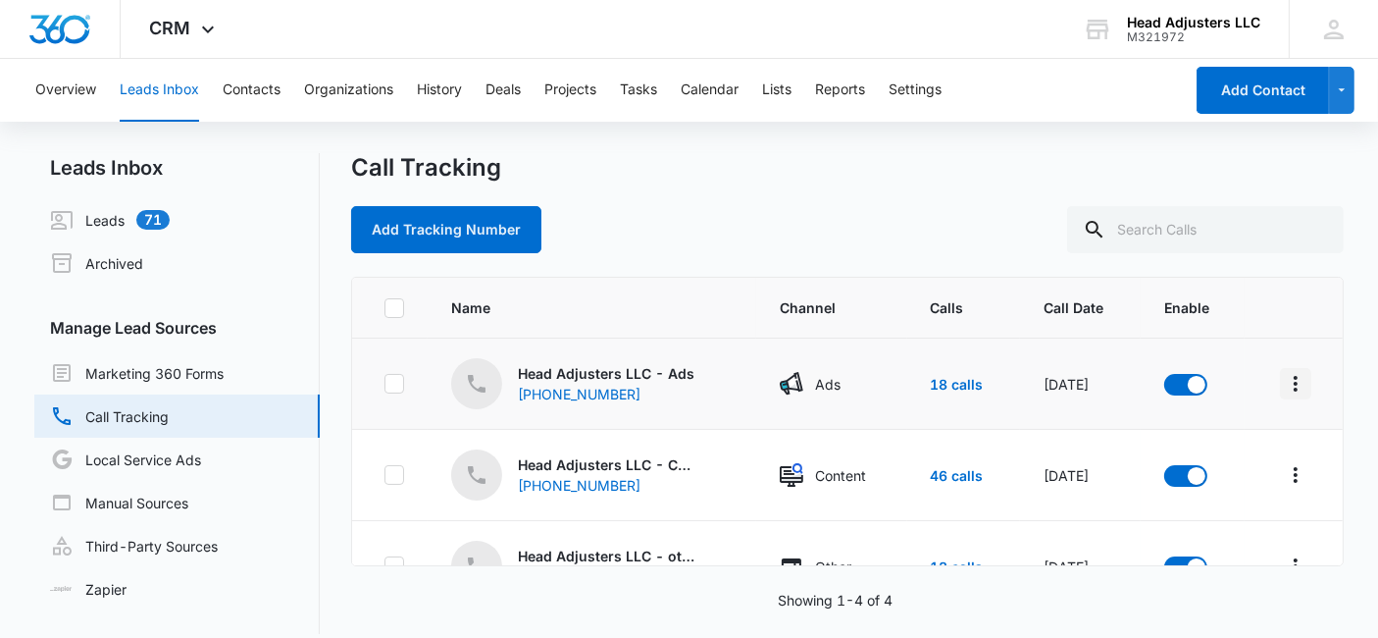
click at [1294, 380] on icon "Overflow Menu" at bounding box center [1296, 384] width 4 height 16
click at [1020, 376] on td "Mar 3, 2025" at bounding box center [1080, 383] width 121 height 91
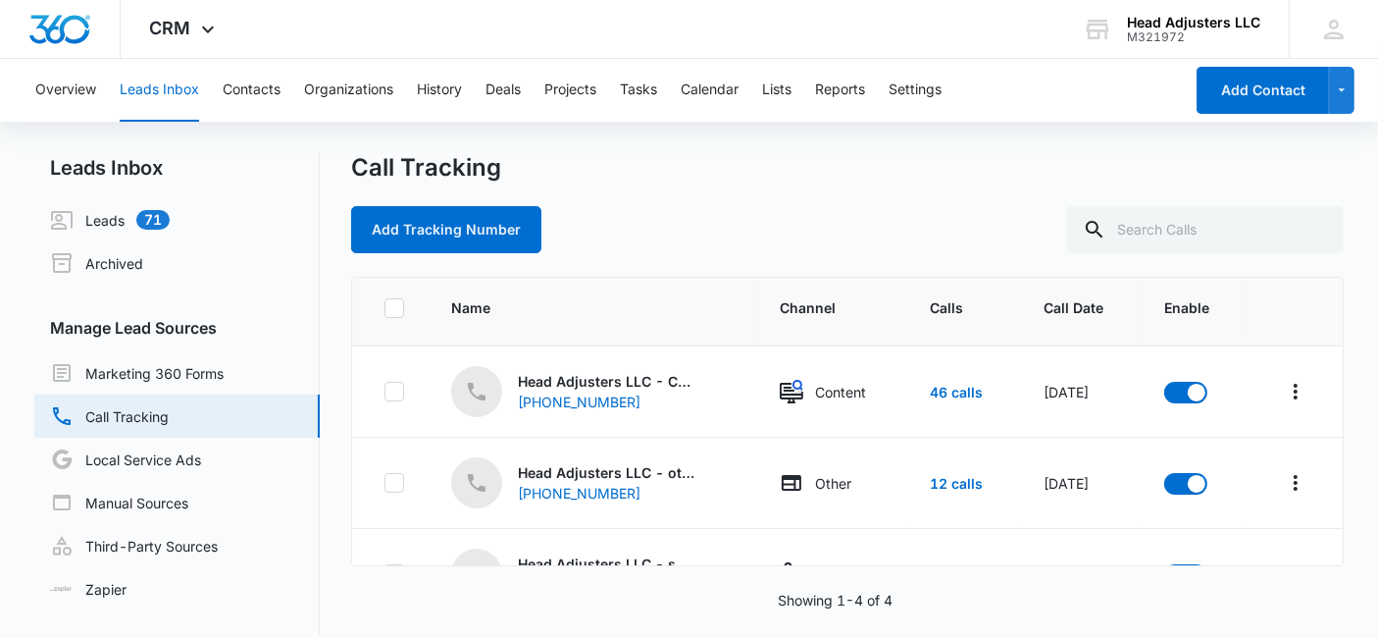
scroll to position [26, 0]
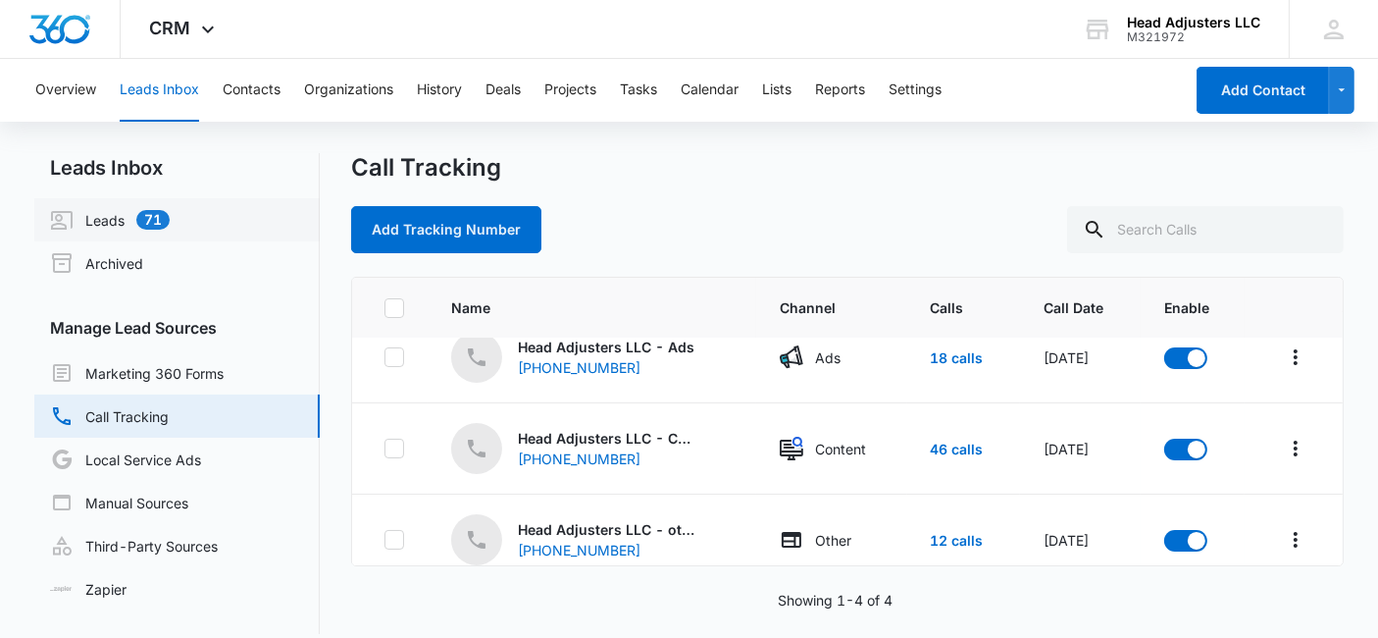
click at [162, 220] on link "Leads 71" at bounding box center [110, 220] width 120 height 24
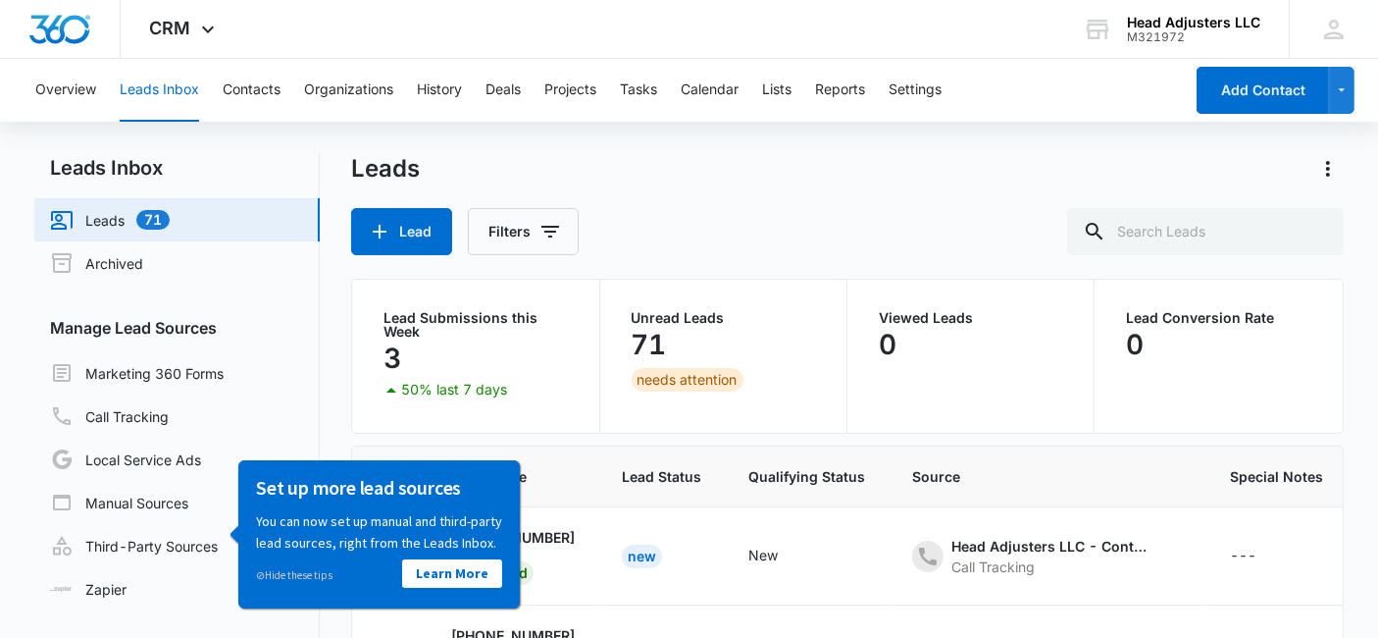
click at [661, 337] on p "71" at bounding box center [649, 344] width 35 height 31
click at [661, 380] on div "needs attention" at bounding box center [688, 380] width 112 height 24
click at [645, 316] on p "Unread Leads" at bounding box center [723, 318] width 183 height 14
click at [678, 385] on div "needs attention" at bounding box center [688, 380] width 112 height 24
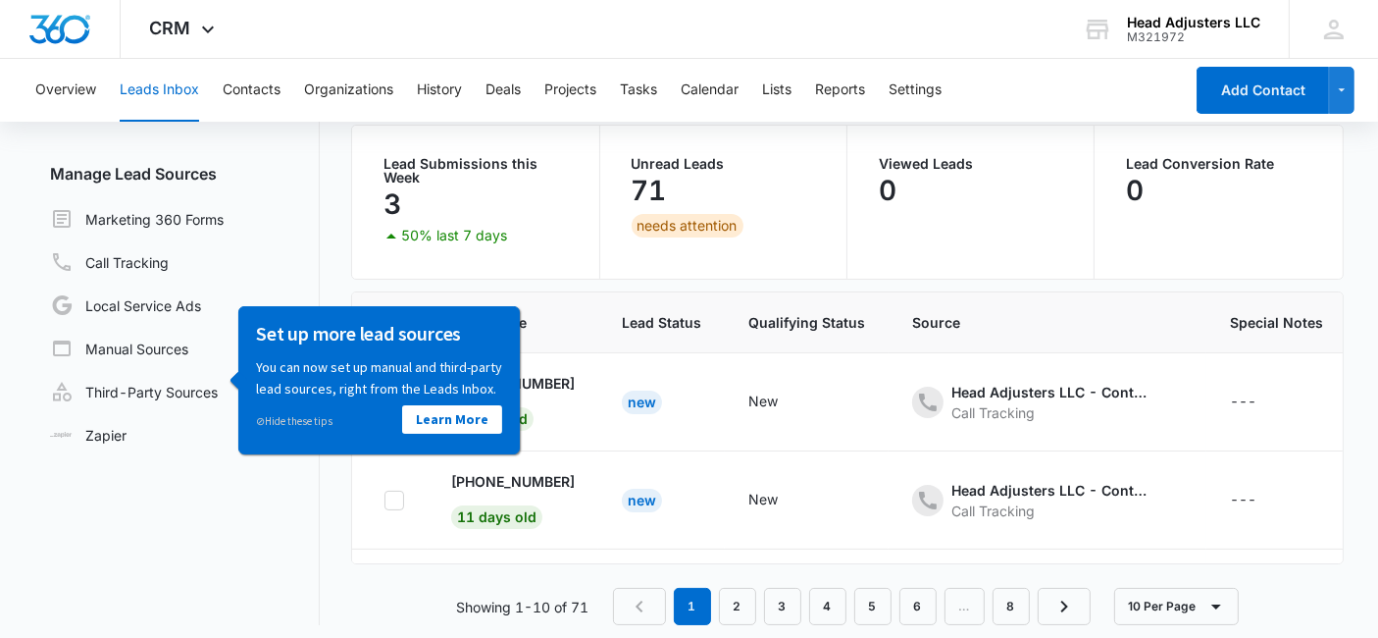
scroll to position [164, 0]
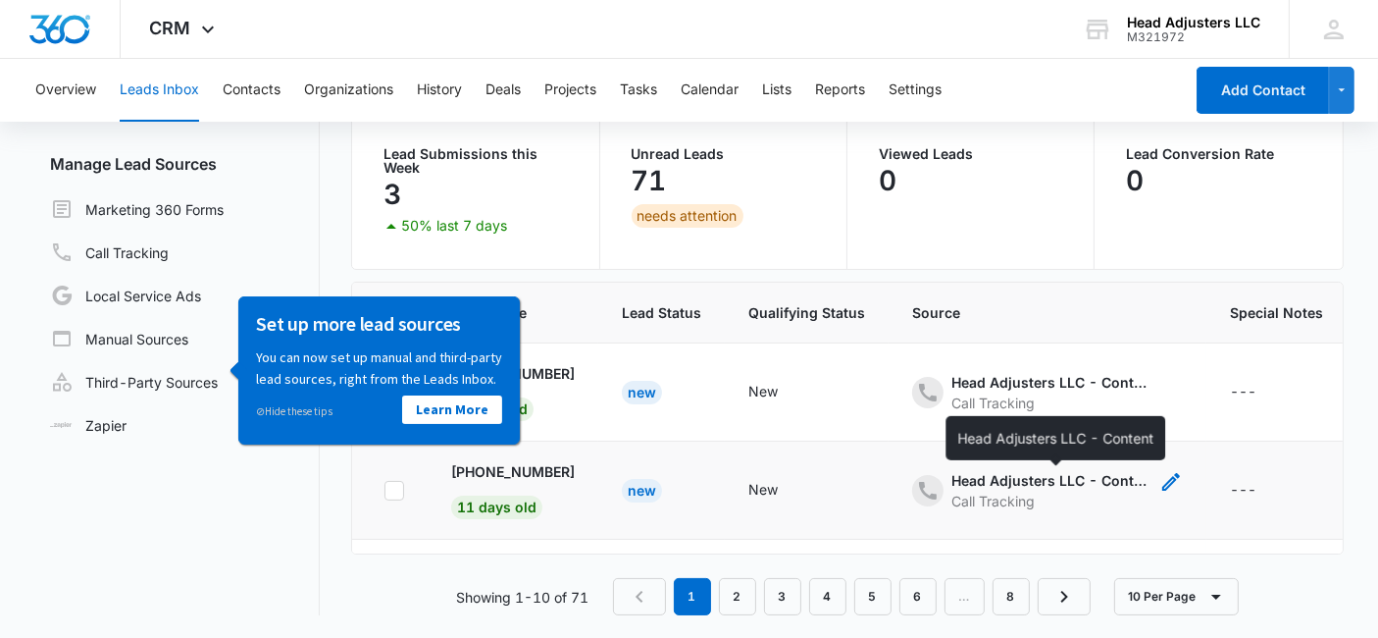
click at [1014, 472] on div "Head Adjusters LLC - Content" at bounding box center [1050, 480] width 196 height 21
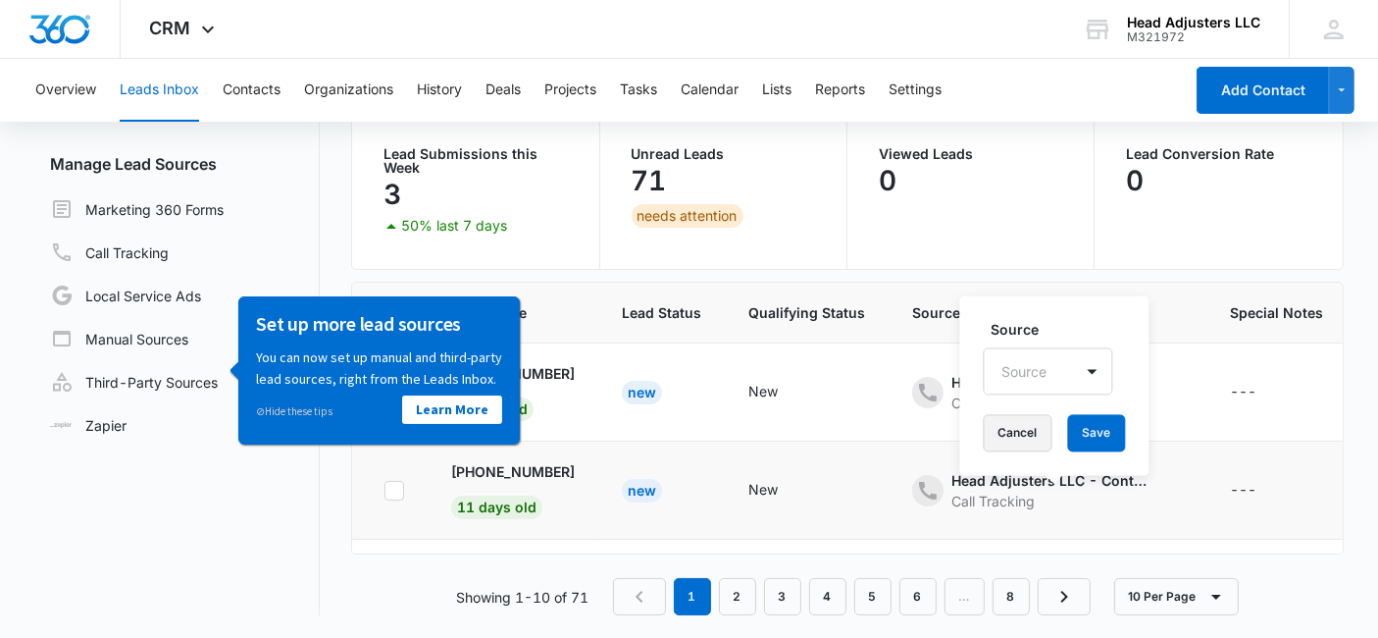
click at [1022, 433] on button "Cancel" at bounding box center [1018, 432] width 69 height 37
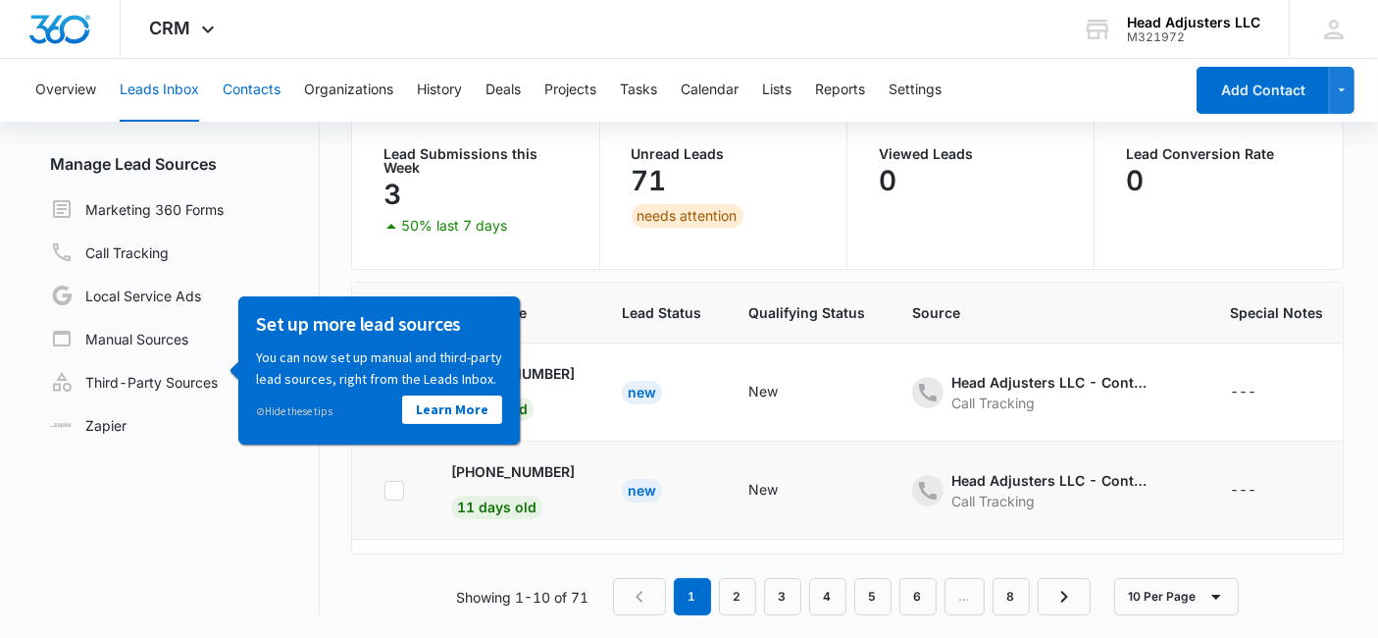
click at [257, 88] on button "Contacts" at bounding box center [252, 90] width 58 height 63
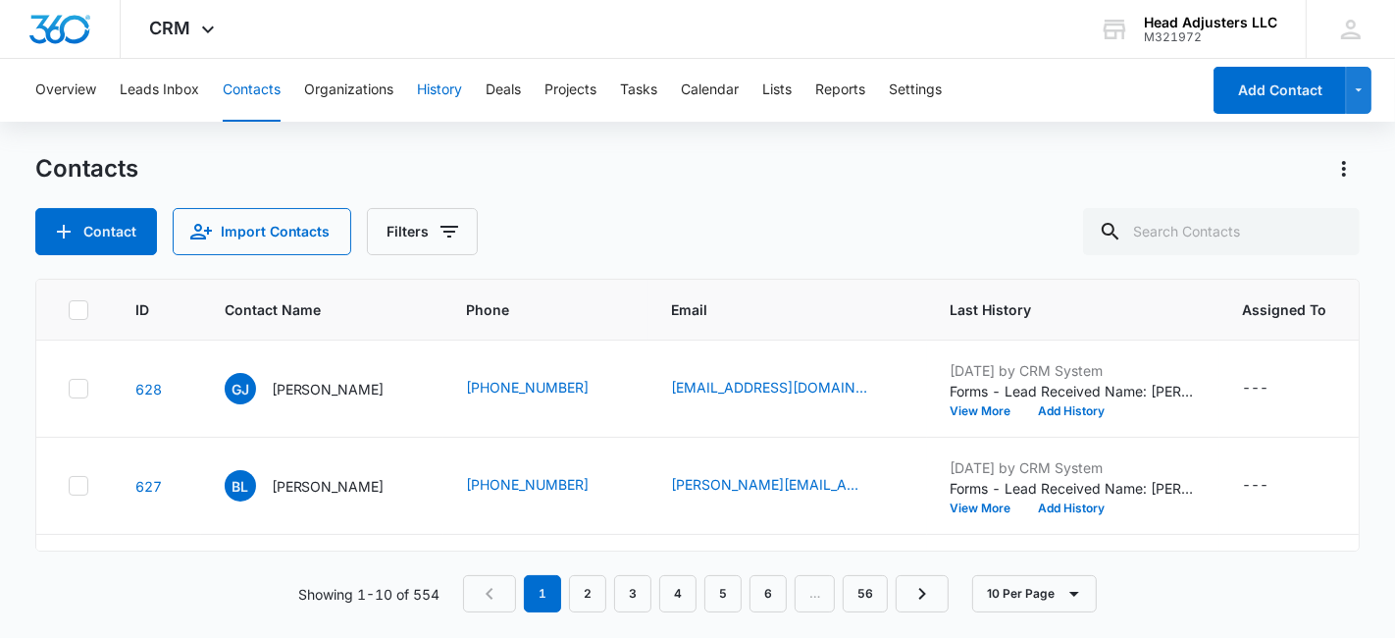
click at [430, 90] on button "History" at bounding box center [439, 90] width 45 height 63
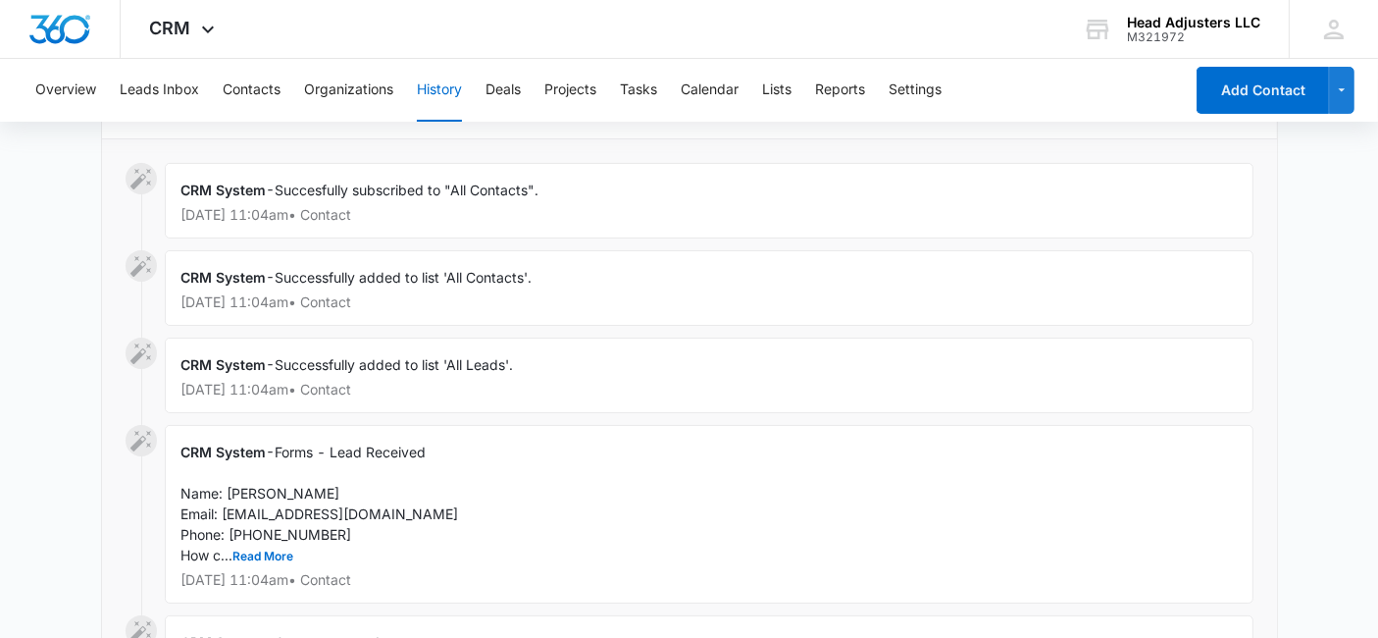
scroll to position [327, 0]
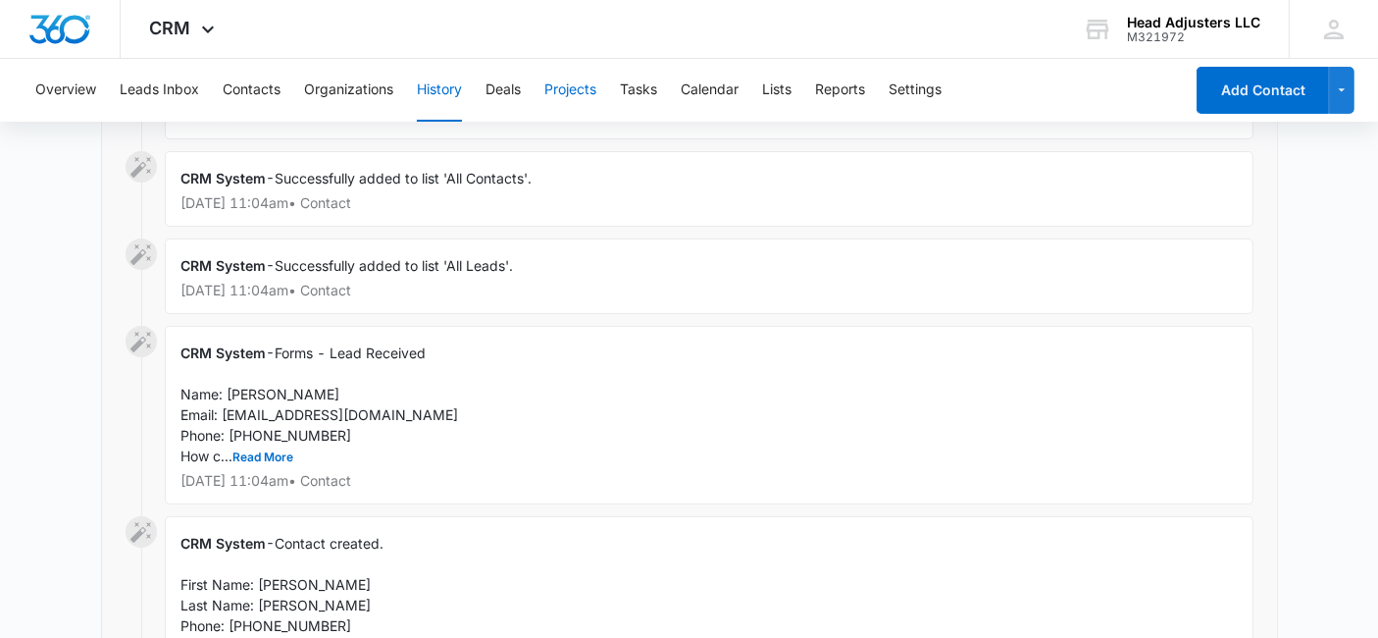
click at [588, 86] on button "Projects" at bounding box center [570, 90] width 52 height 63
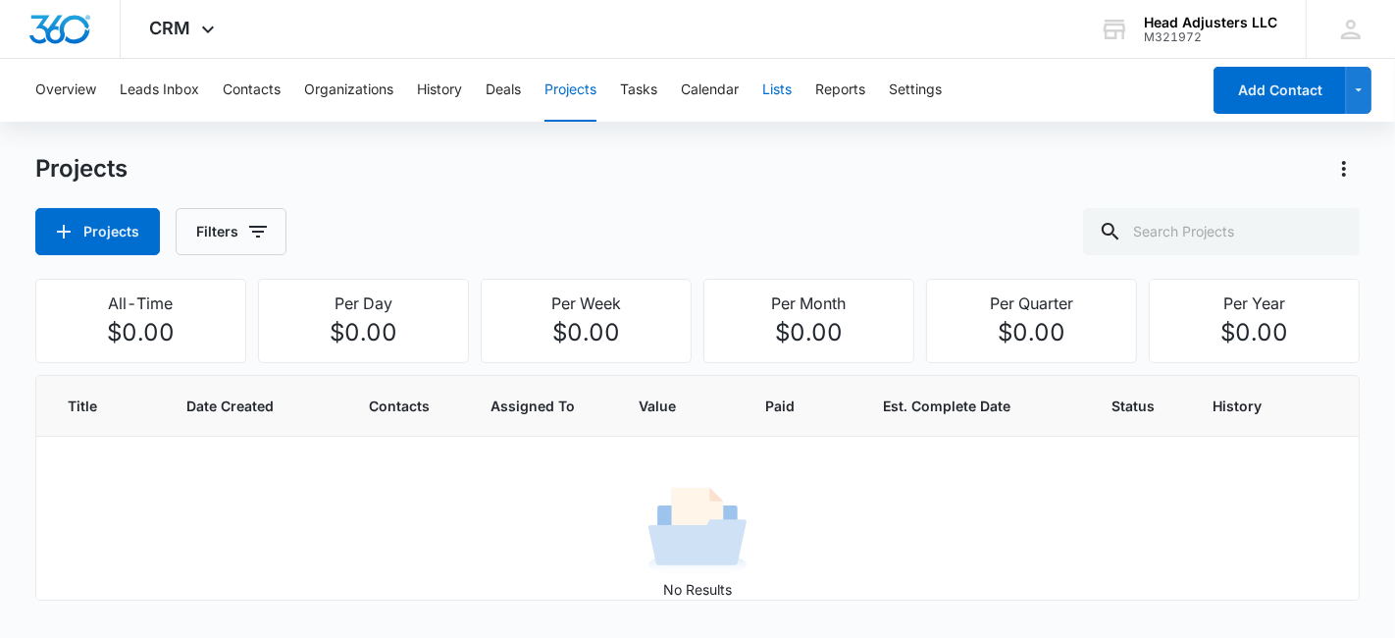
click at [780, 90] on button "Lists" at bounding box center [776, 90] width 29 height 63
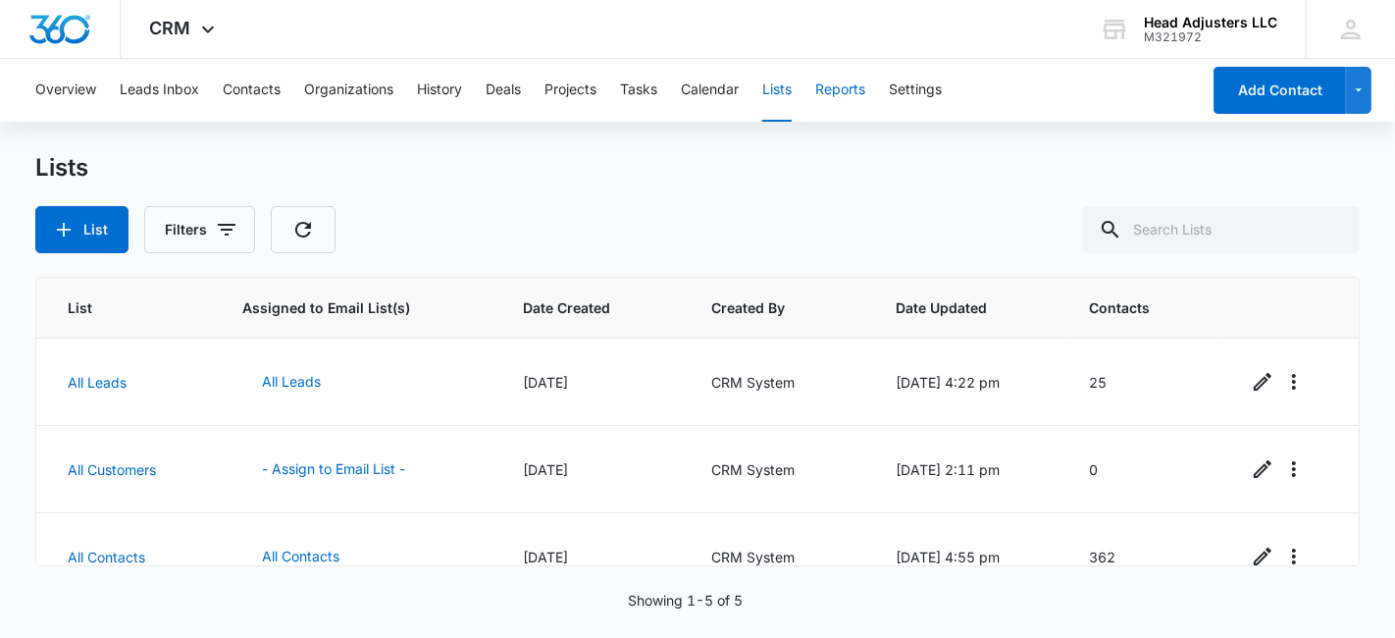
click at [846, 86] on button "Reports" at bounding box center [840, 90] width 50 height 63
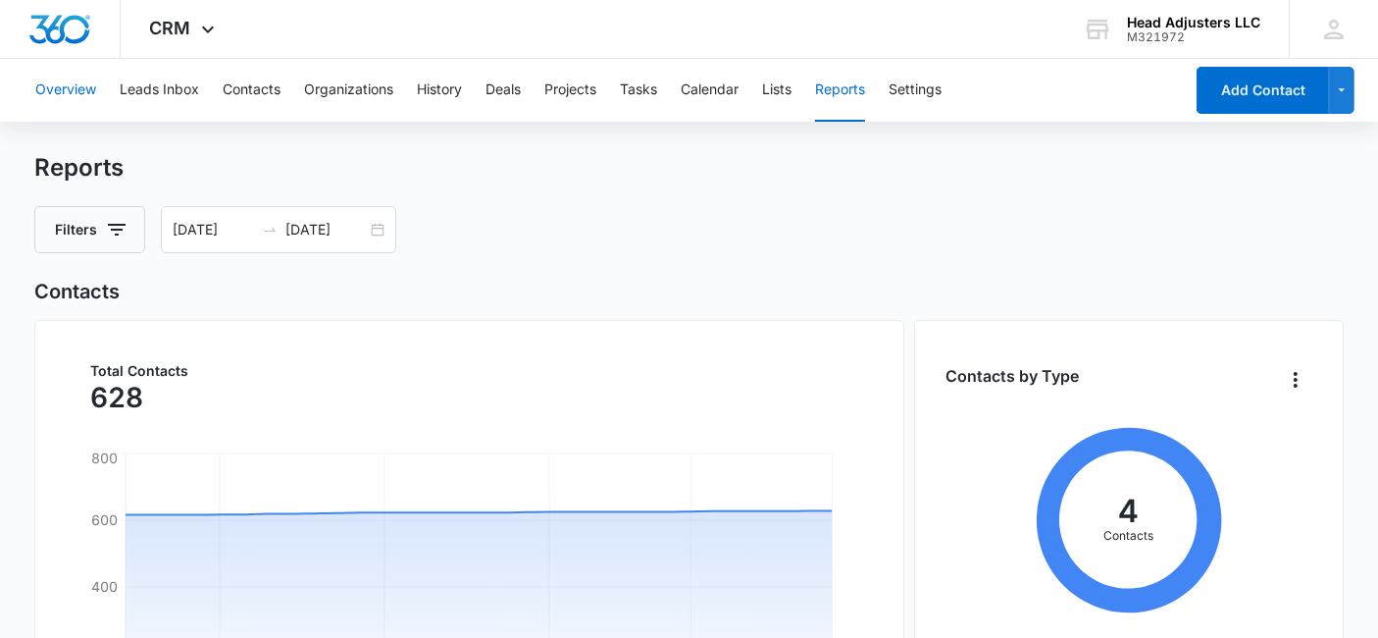
click at [83, 88] on button "Overview" at bounding box center [65, 90] width 61 height 63
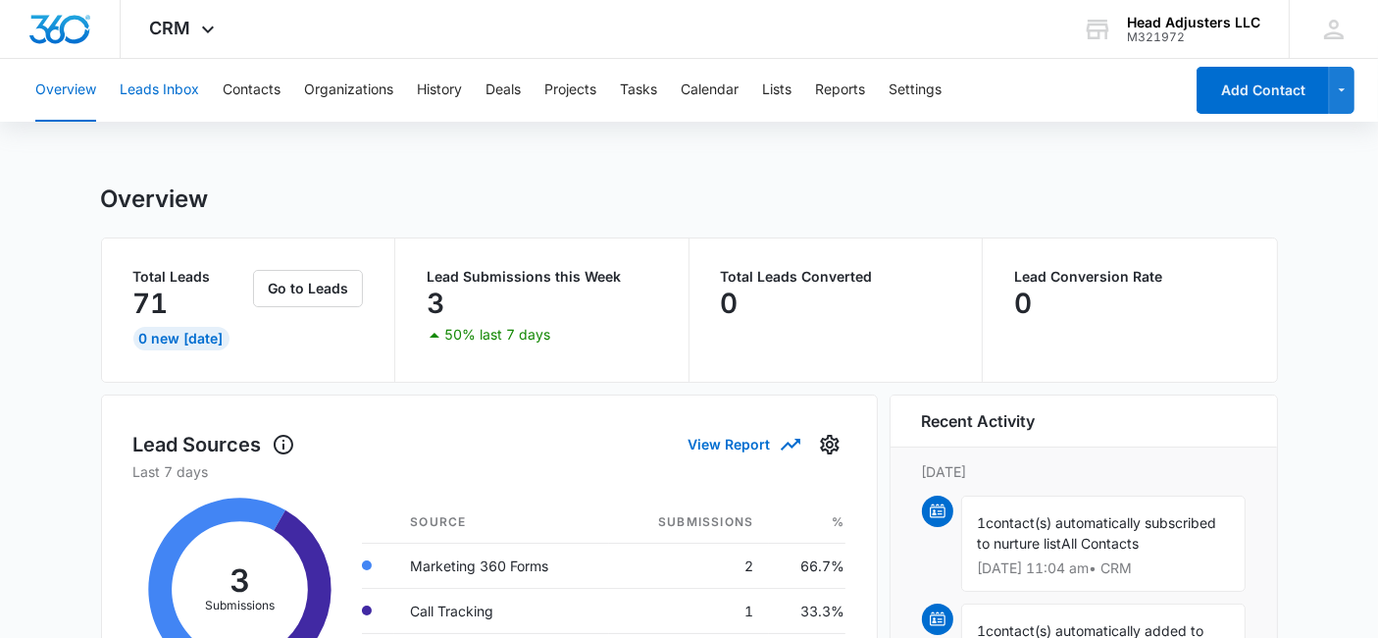
click at [165, 88] on button "Leads Inbox" at bounding box center [159, 90] width 79 height 63
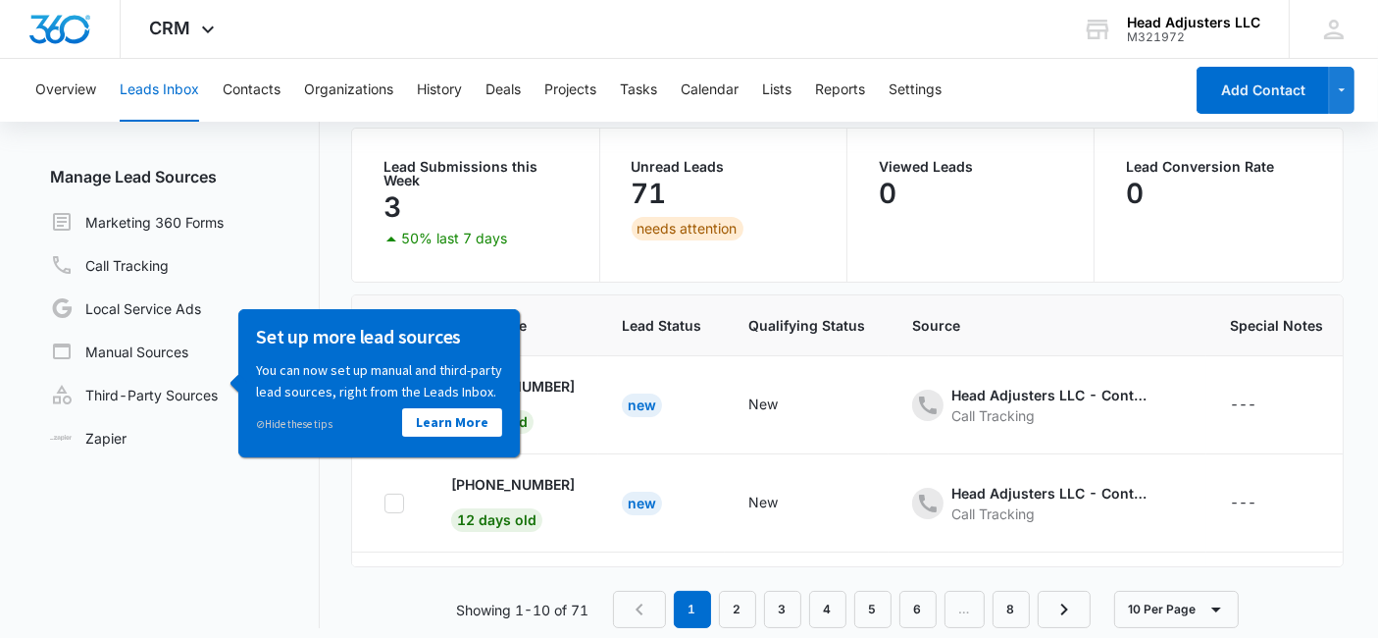
scroll to position [164, 0]
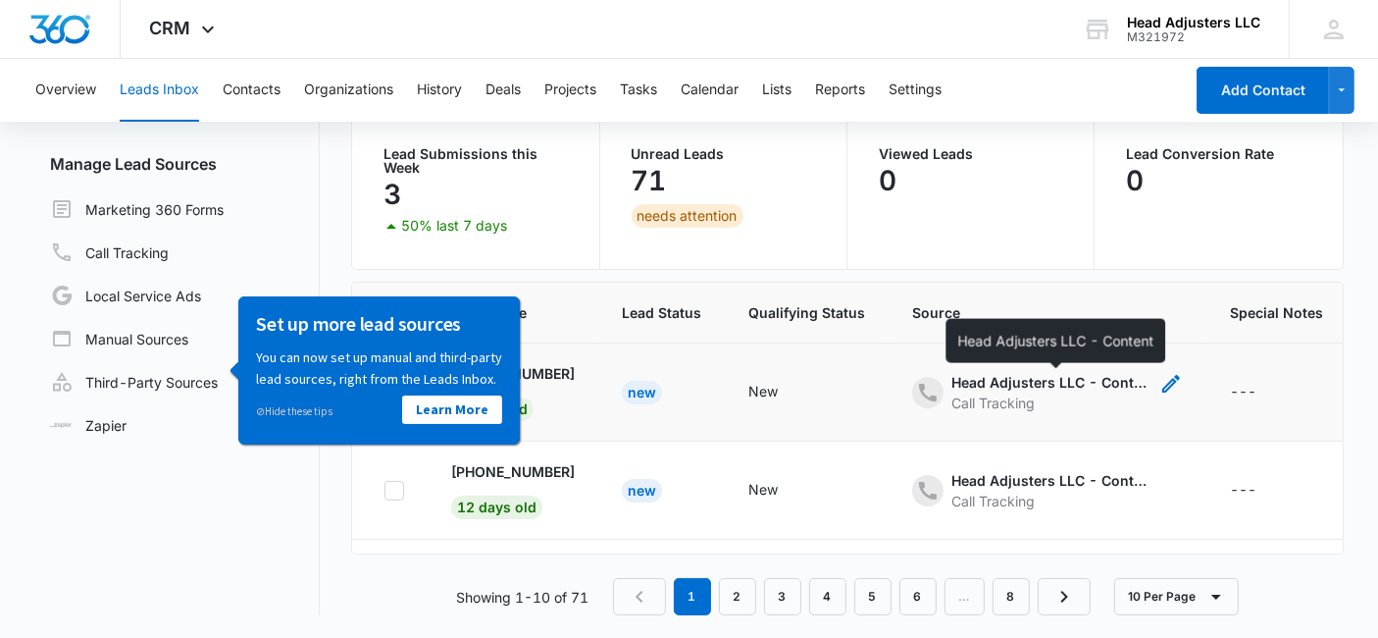
click at [1011, 372] on div "Head Adjusters LLC - Content" at bounding box center [1050, 382] width 196 height 21
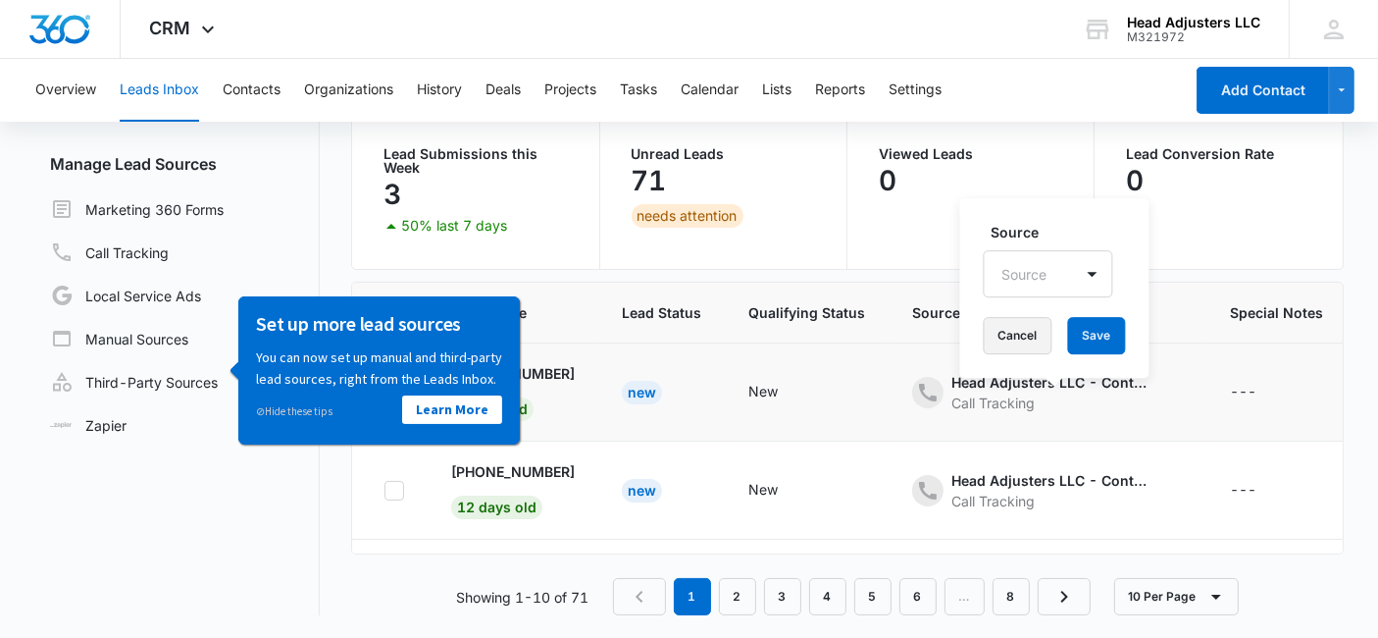
click at [1037, 331] on button "Cancel" at bounding box center [1018, 335] width 69 height 37
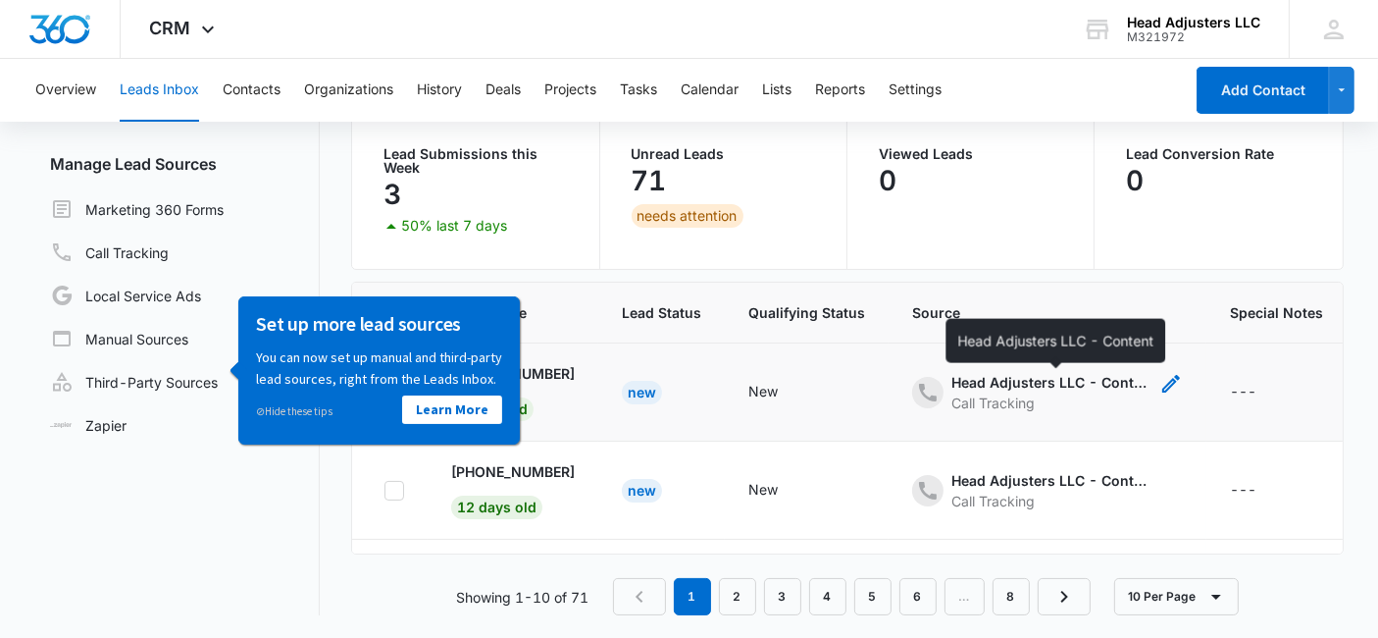
click at [1038, 382] on div "Head Adjusters LLC - Content" at bounding box center [1050, 382] width 196 height 21
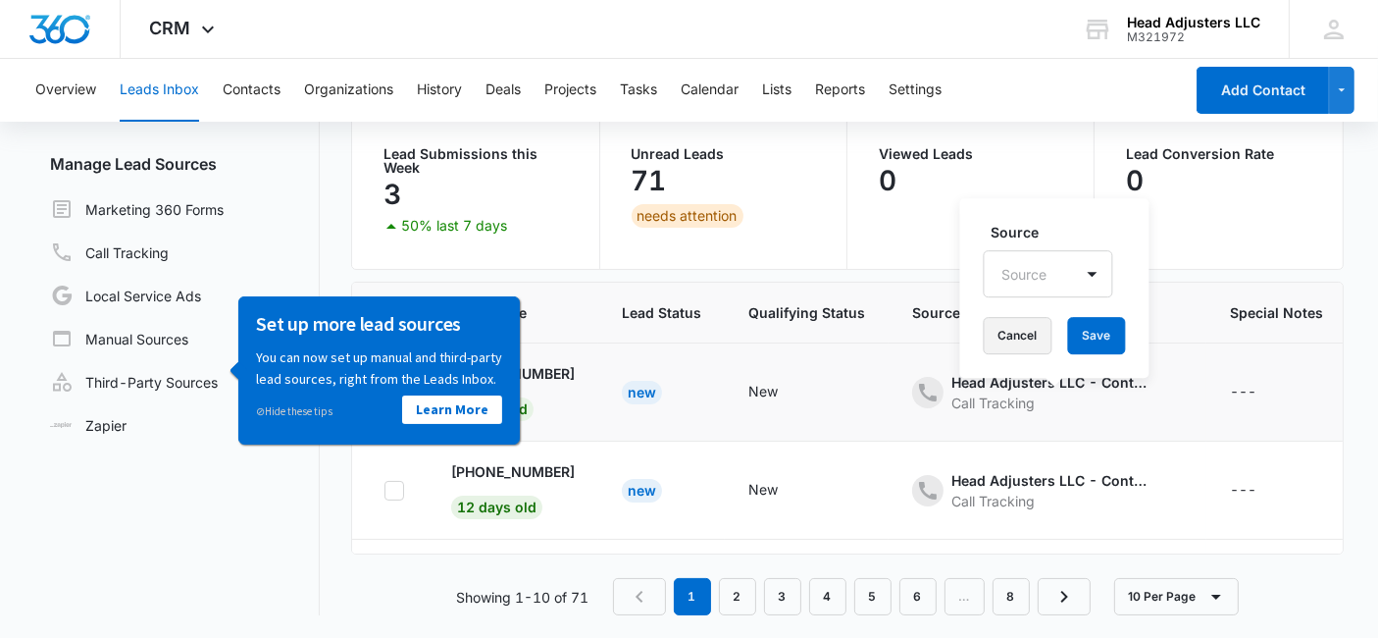
click at [1019, 335] on button "Cancel" at bounding box center [1018, 335] width 69 height 37
click at [763, 381] on div "New" at bounding box center [762, 391] width 29 height 21
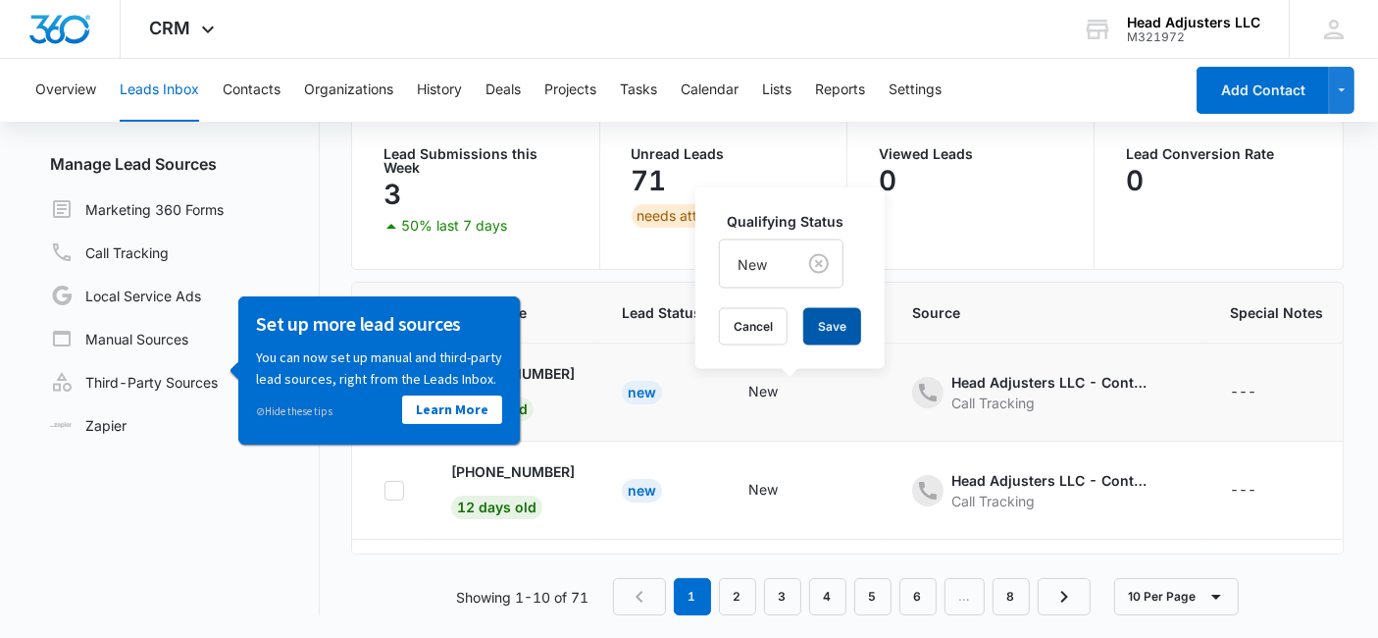
click at [804, 326] on button "Save" at bounding box center [832, 326] width 58 height 37
click at [753, 329] on div "Cancel Loading Save" at bounding box center [806, 326] width 174 height 37
click at [751, 329] on div "Cancel Loading Save" at bounding box center [806, 326] width 174 height 37
click at [207, 31] on icon at bounding box center [208, 35] width 24 height 24
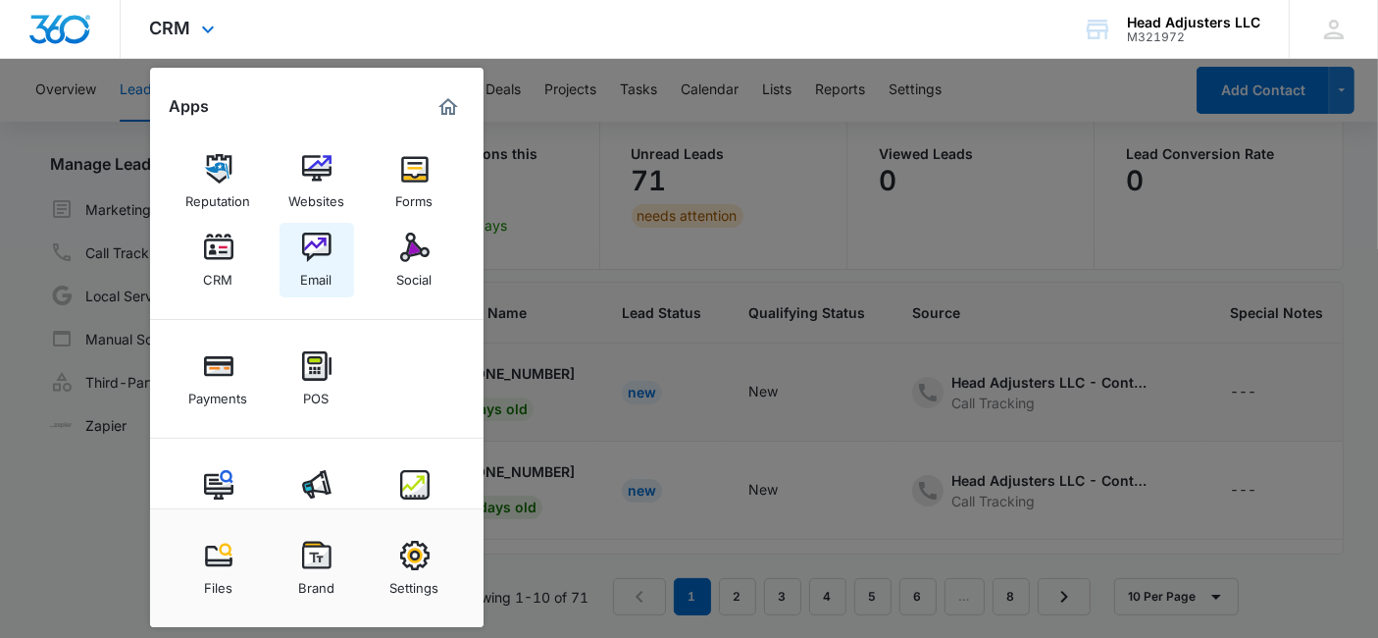
click at [325, 244] on img at bounding box center [316, 246] width 29 height 29
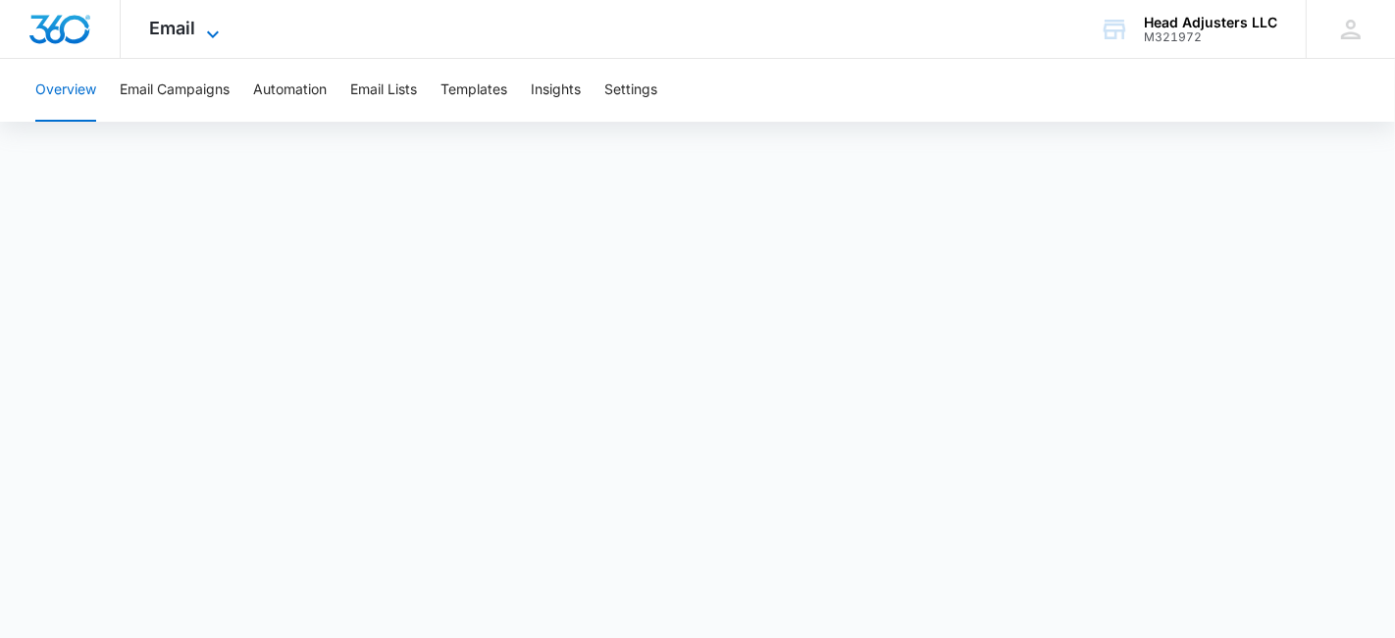
click at [181, 26] on span "Email" at bounding box center [173, 28] width 46 height 21
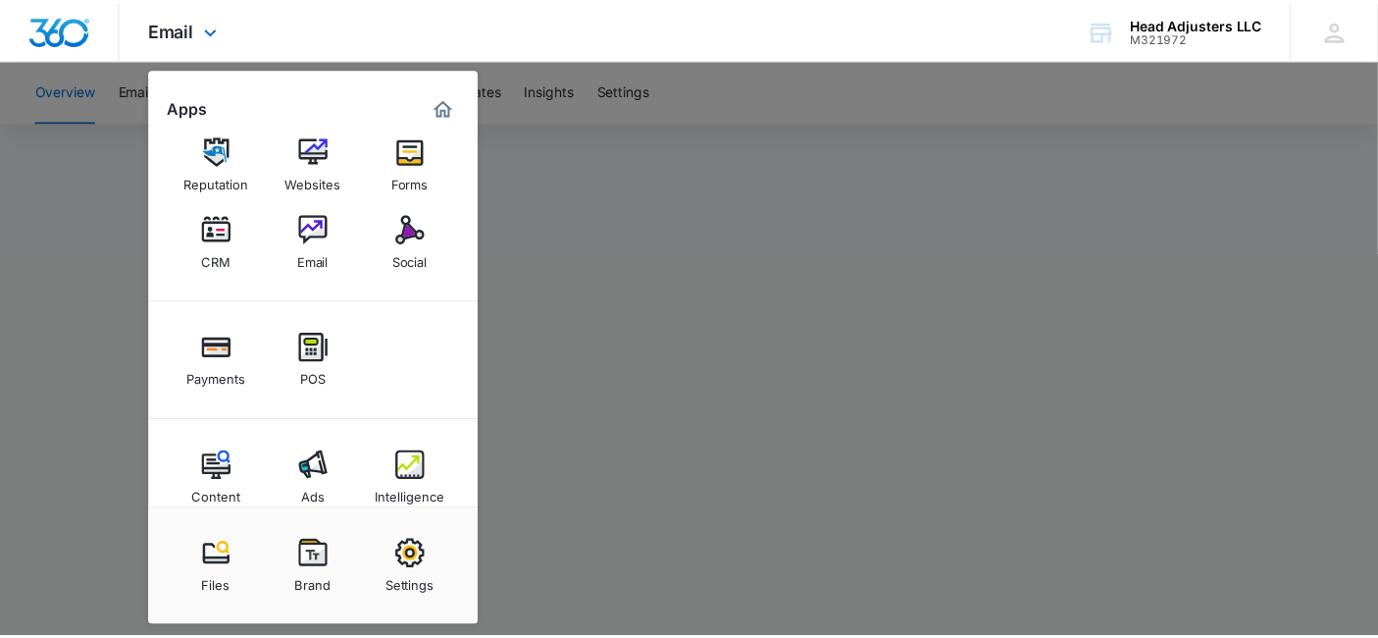
scroll to position [47, 0]
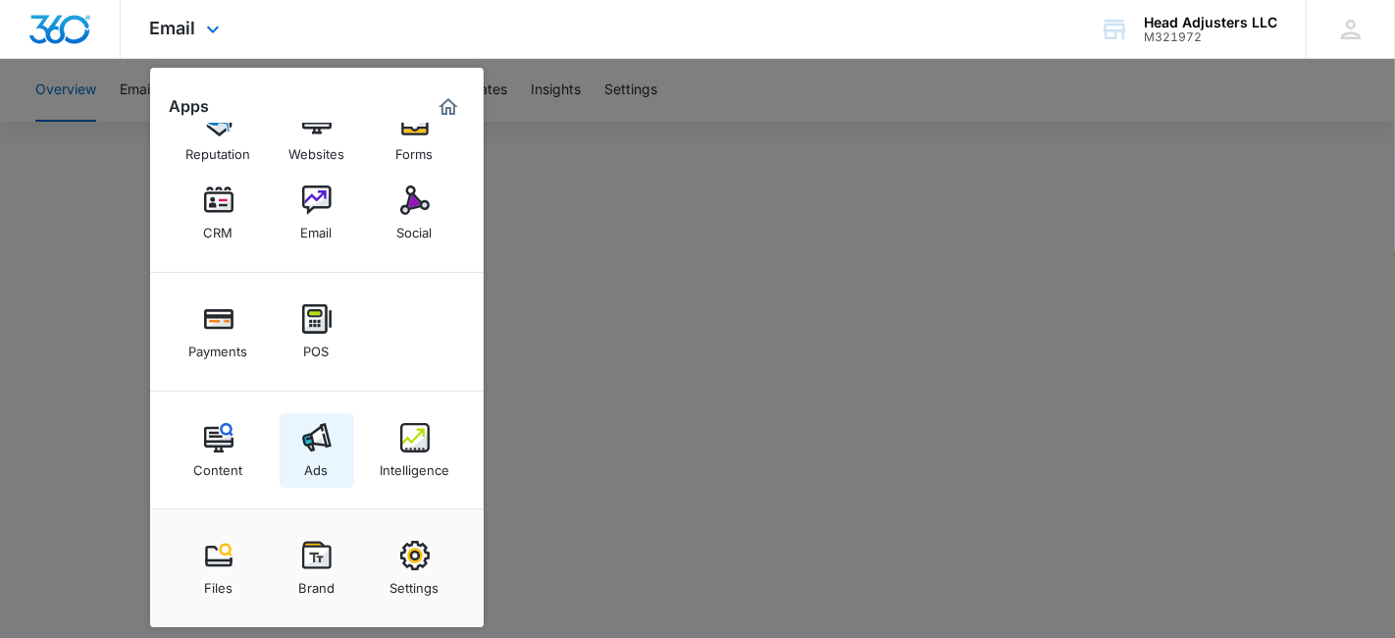
click at [325, 442] on img at bounding box center [316, 437] width 29 height 29
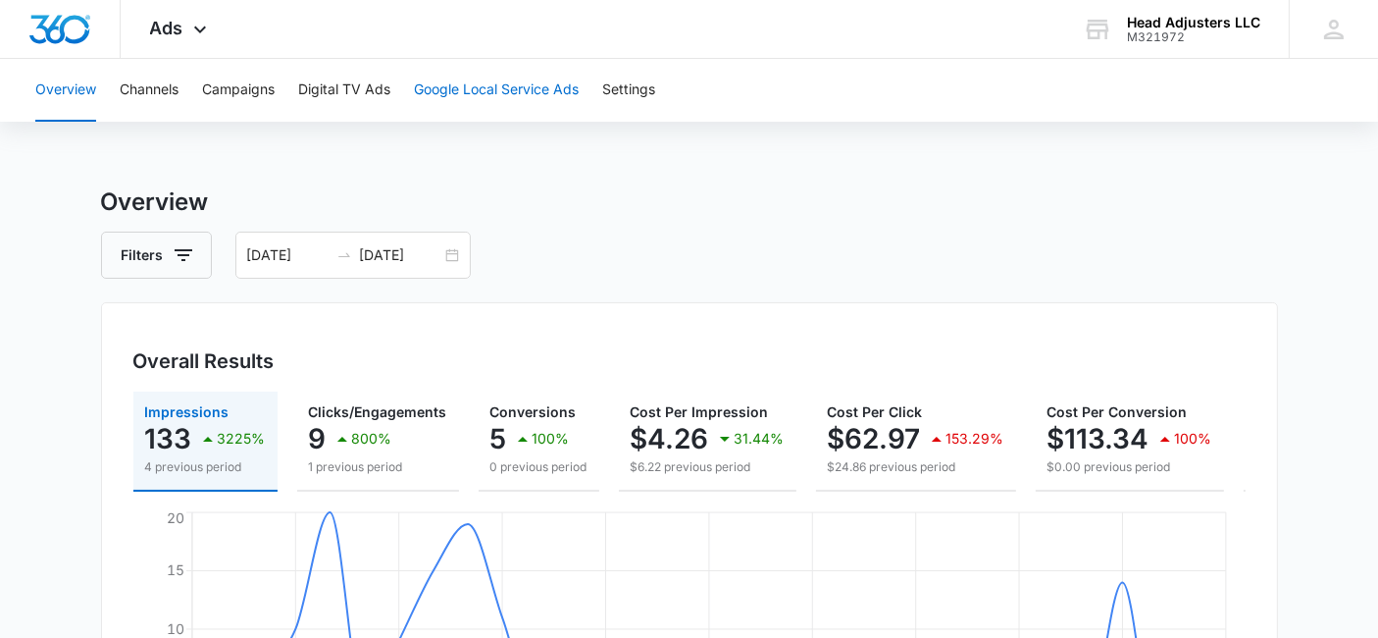
click at [527, 80] on button "Google Local Service Ads" at bounding box center [496, 90] width 165 height 63
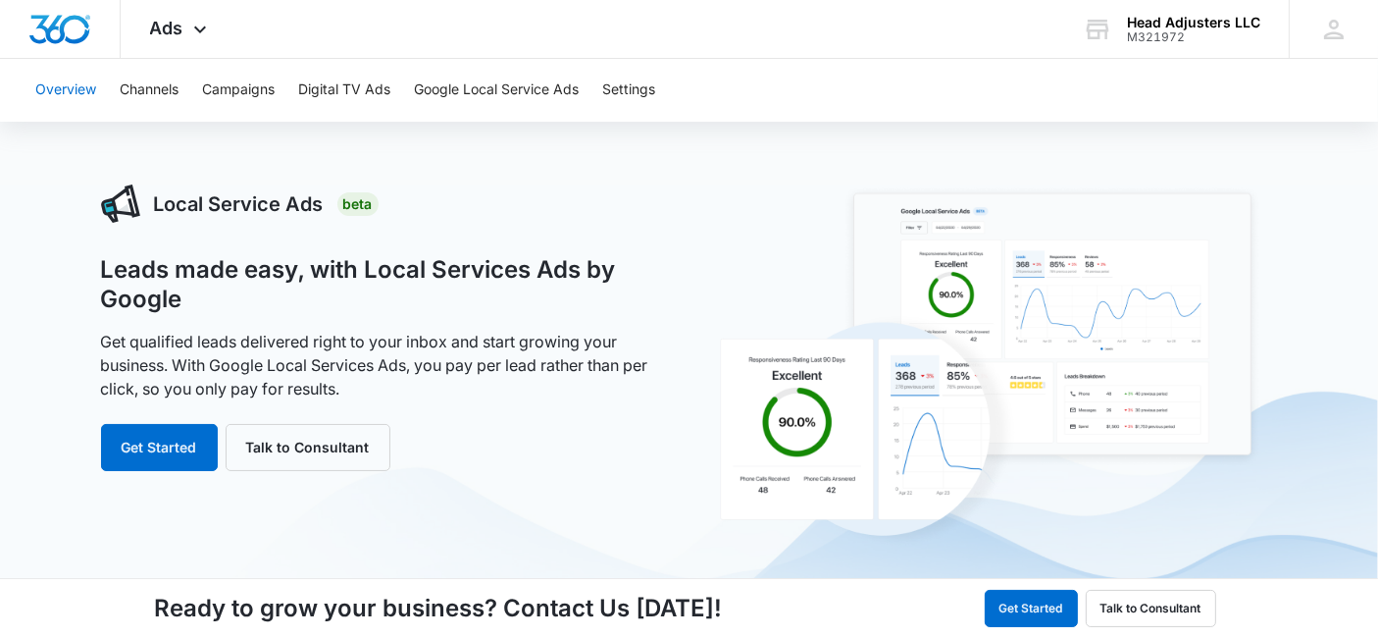
click at [73, 79] on button "Overview" at bounding box center [65, 90] width 61 height 63
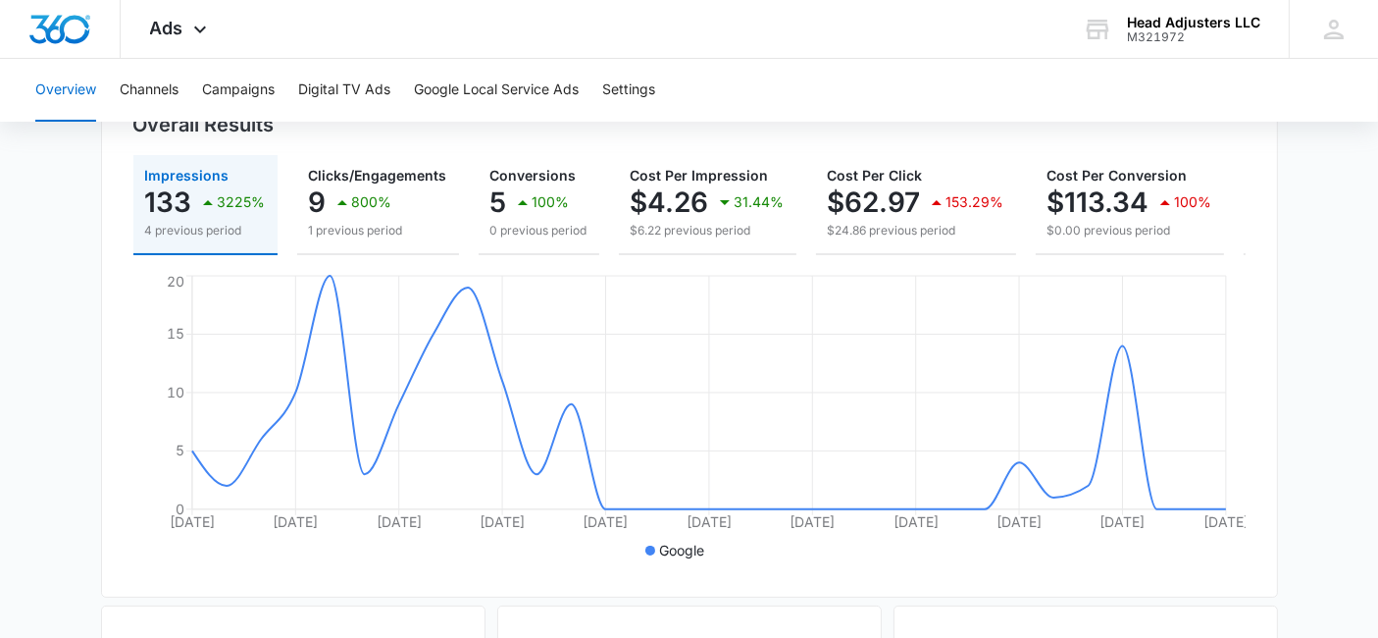
scroll to position [227, 0]
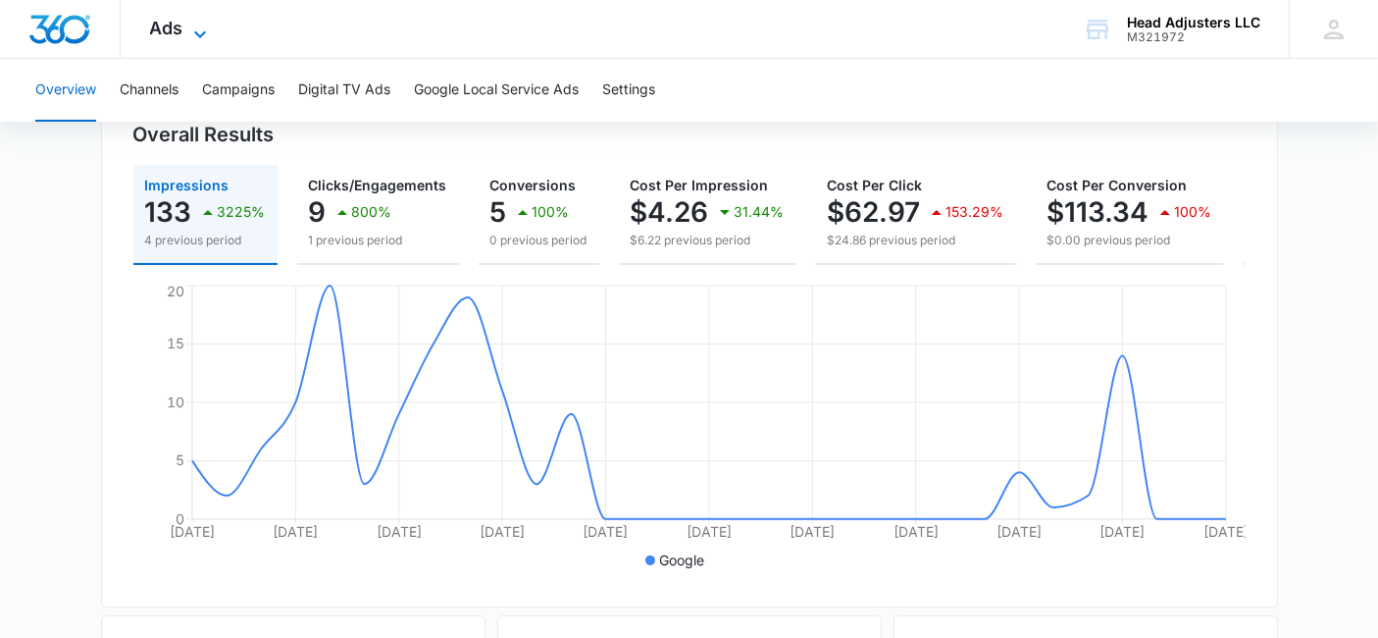
click at [197, 24] on icon at bounding box center [200, 35] width 24 height 24
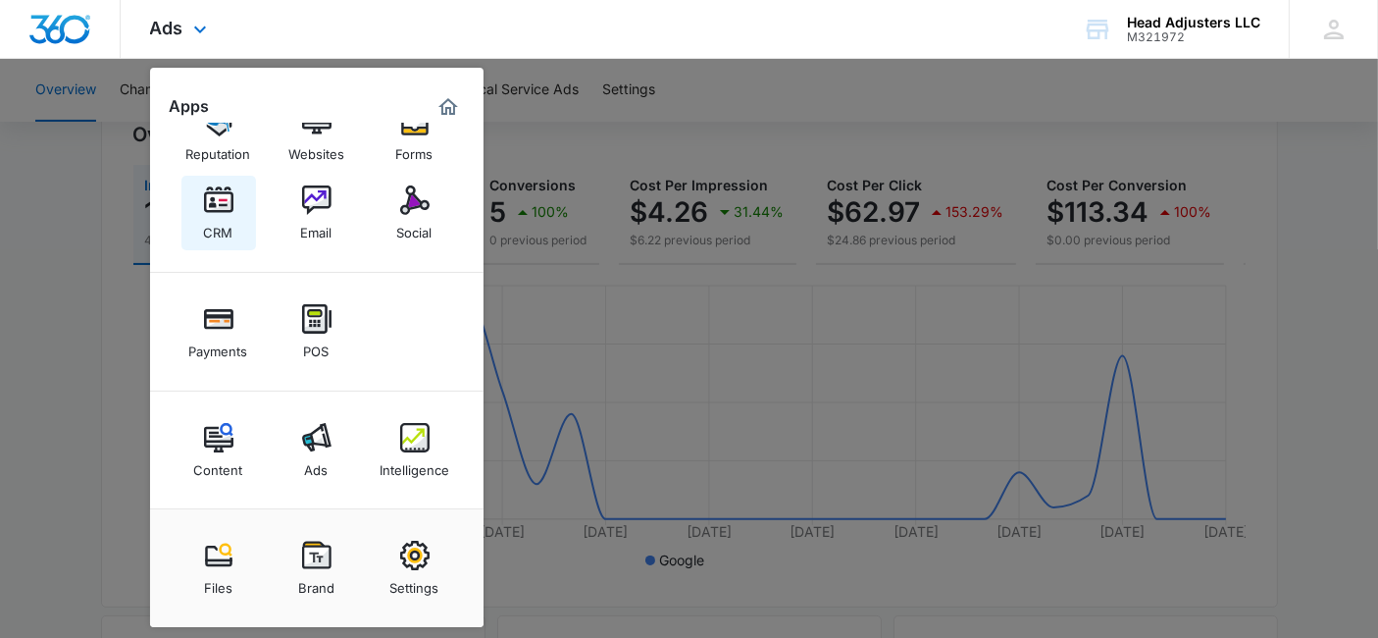
click at [213, 216] on div "CRM" at bounding box center [218, 228] width 29 height 26
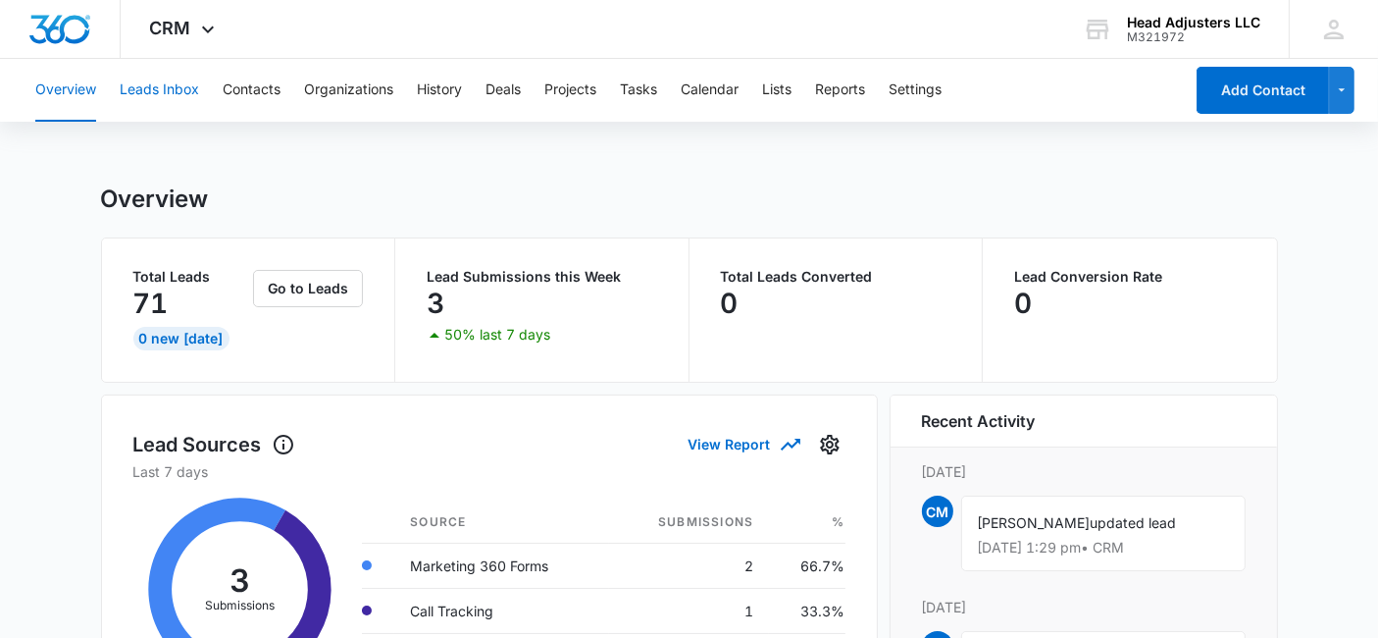
click at [180, 88] on button "Leads Inbox" at bounding box center [159, 90] width 79 height 63
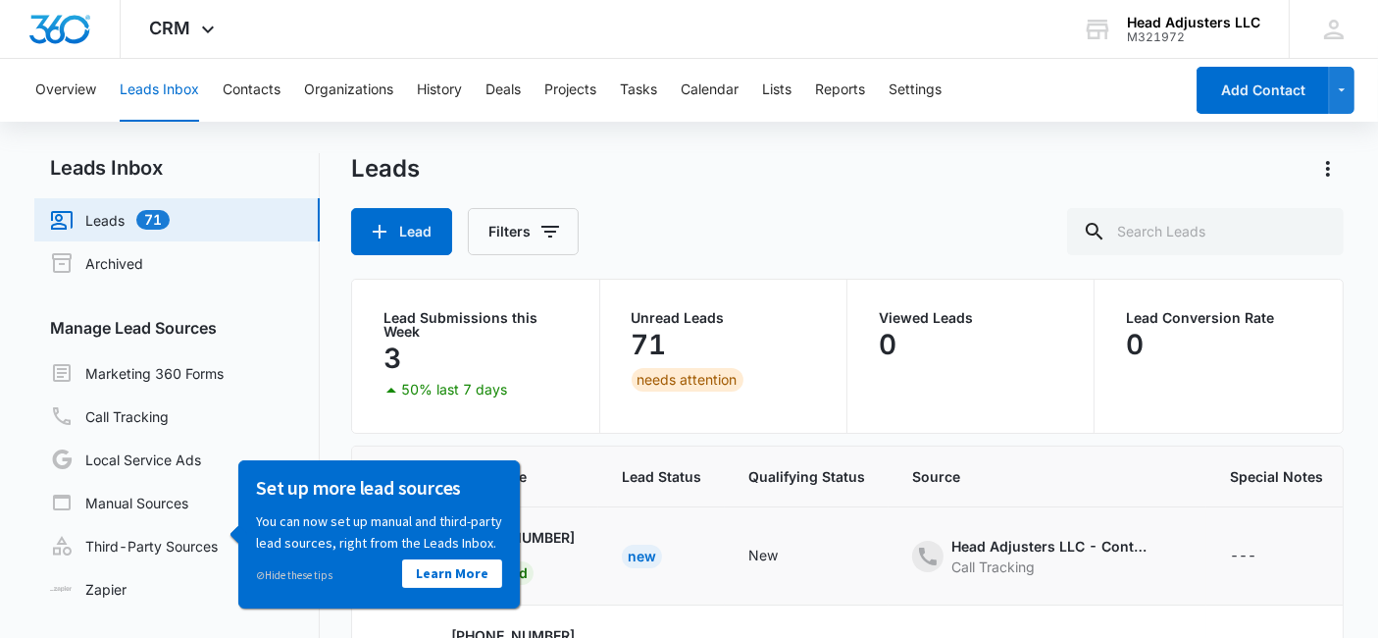
click at [653, 550] on div "New" at bounding box center [642, 556] width 40 height 24
click at [163, 408] on link "Call Tracking" at bounding box center [109, 416] width 119 height 24
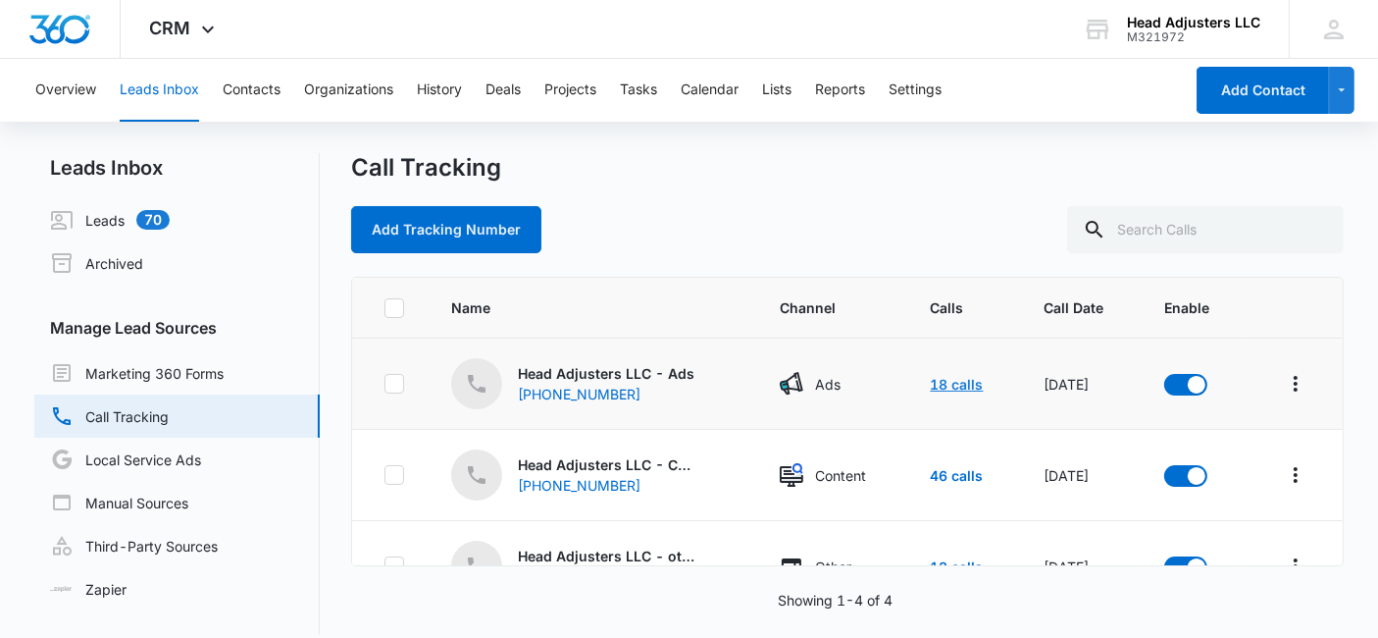
click at [931, 386] on link "18 calls" at bounding box center [957, 384] width 53 height 17
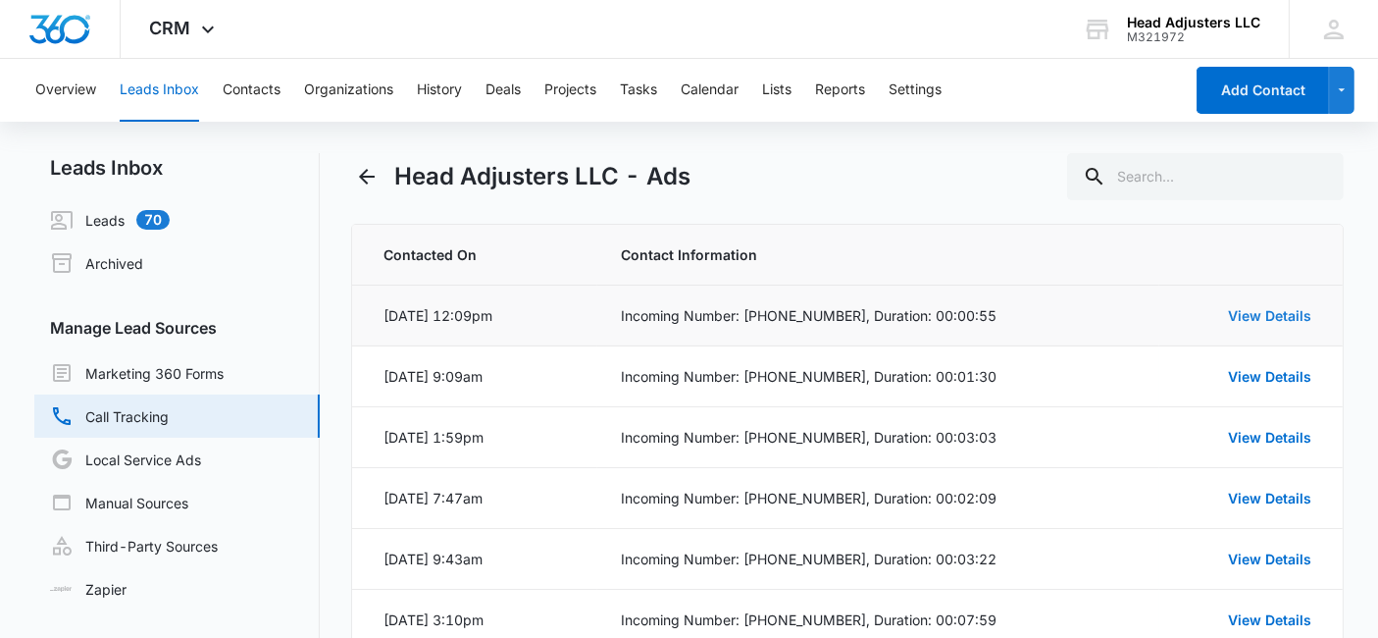
click at [1234, 312] on link "View Details" at bounding box center [1269, 315] width 83 height 17
click at [1231, 309] on link "View Details" at bounding box center [1269, 315] width 83 height 17
click at [1234, 307] on link "View Details" at bounding box center [1269, 315] width 83 height 17
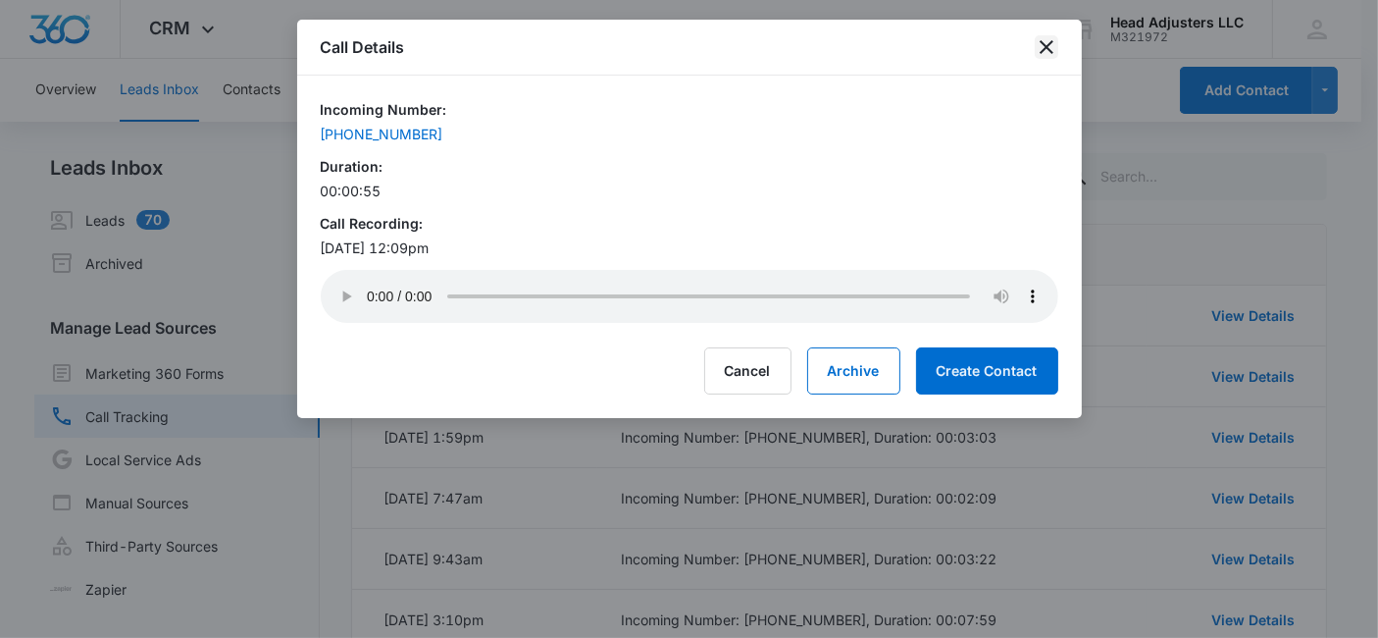
click at [1039, 43] on icon "close" at bounding box center [1047, 47] width 24 height 24
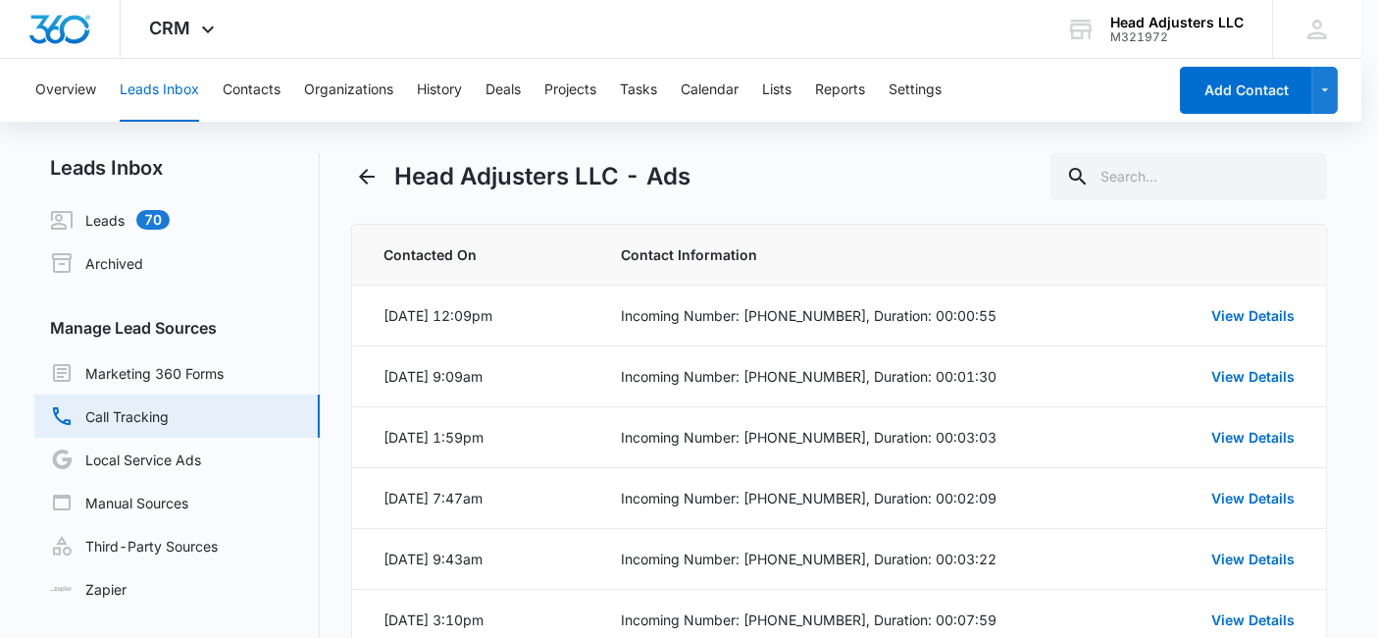
click at [1039, 44] on icon "close" at bounding box center [1028, 55] width 23 height 23
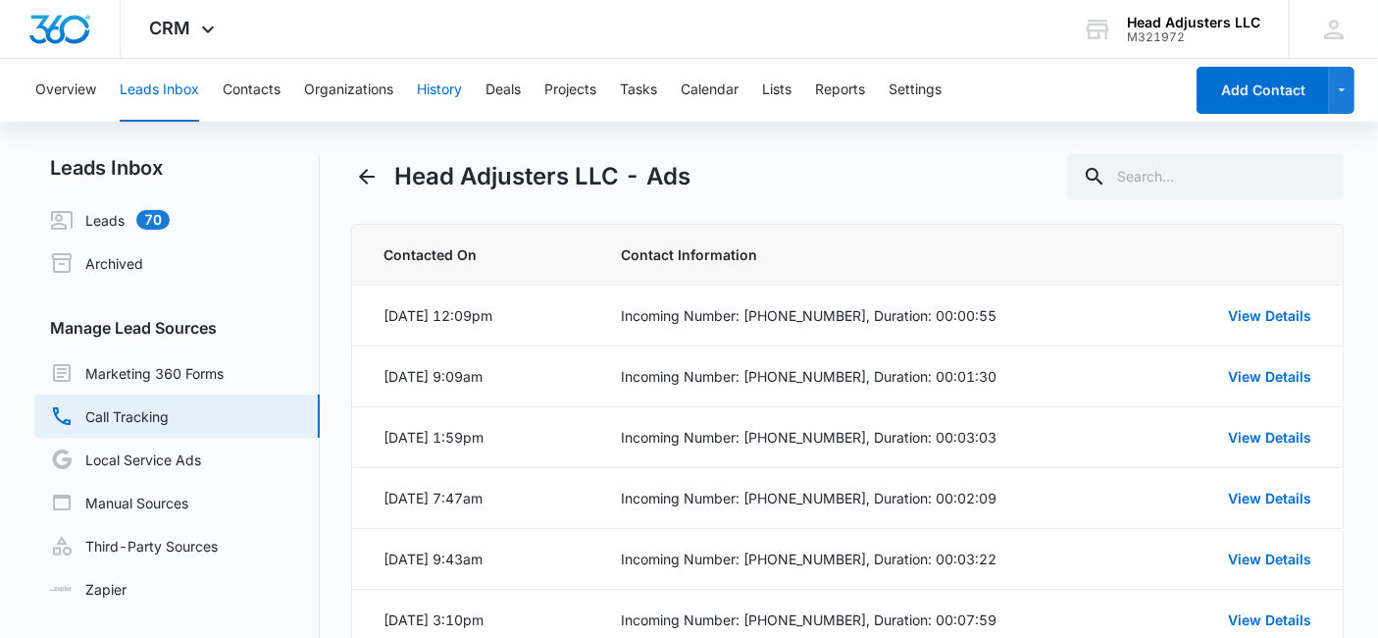
click at [442, 85] on button "History" at bounding box center [439, 90] width 45 height 63
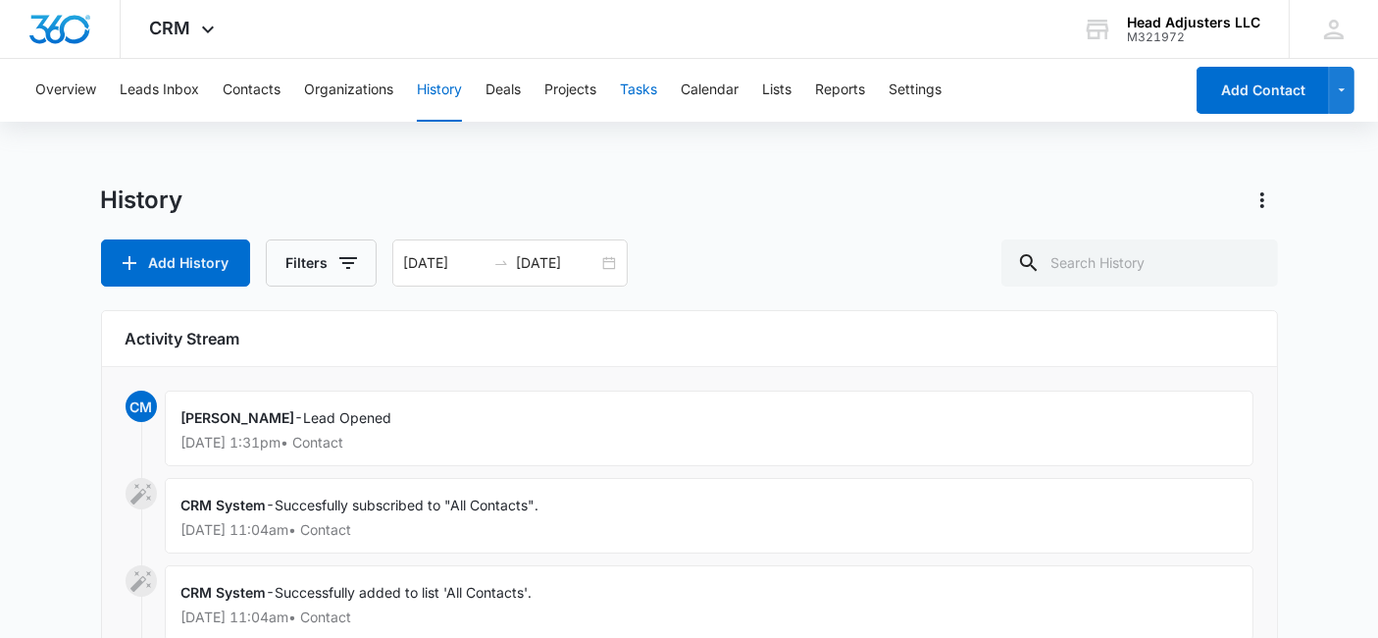
click at [638, 85] on button "Tasks" at bounding box center [638, 90] width 37 height 63
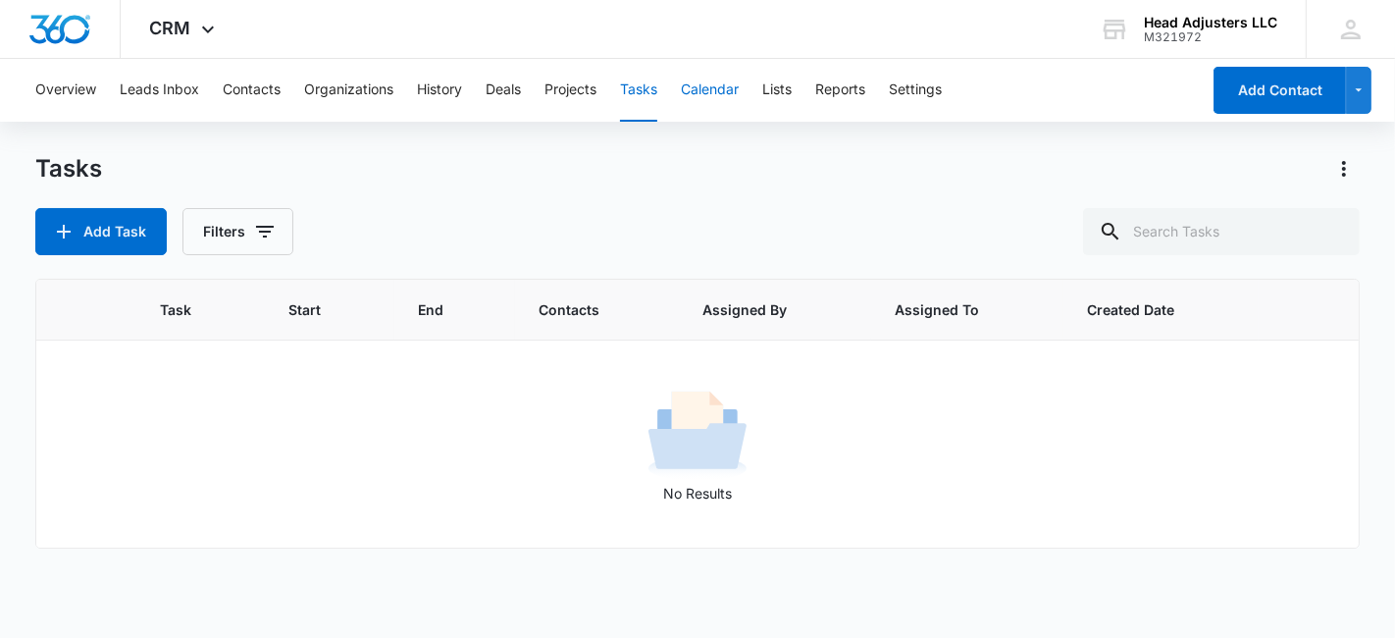
click at [687, 88] on button "Calendar" at bounding box center [710, 90] width 58 height 63
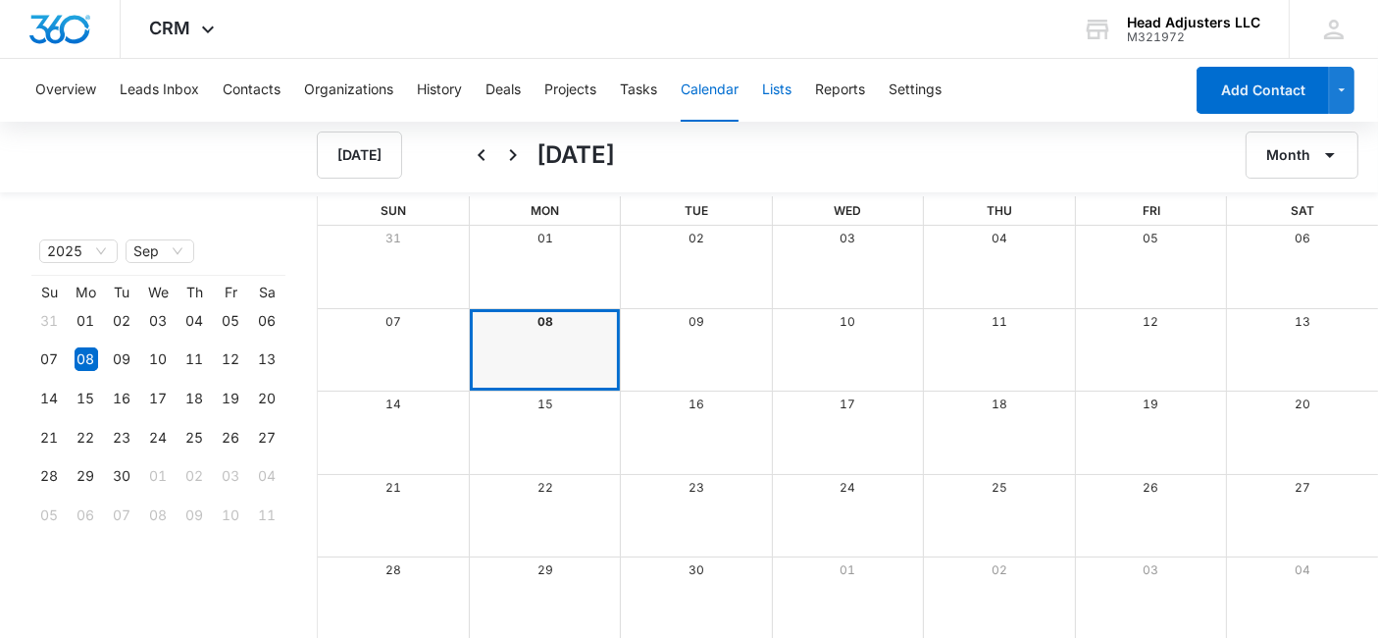
click at [775, 89] on button "Lists" at bounding box center [776, 90] width 29 height 63
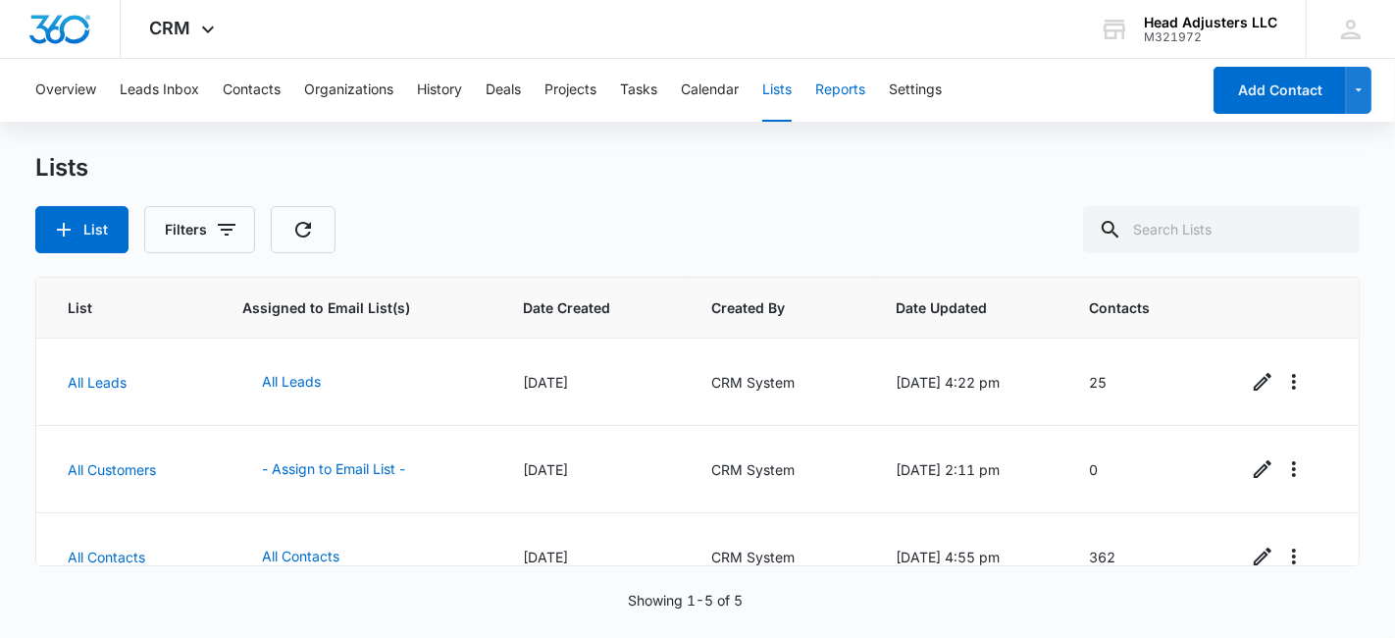
click at [851, 88] on button "Reports" at bounding box center [840, 90] width 50 height 63
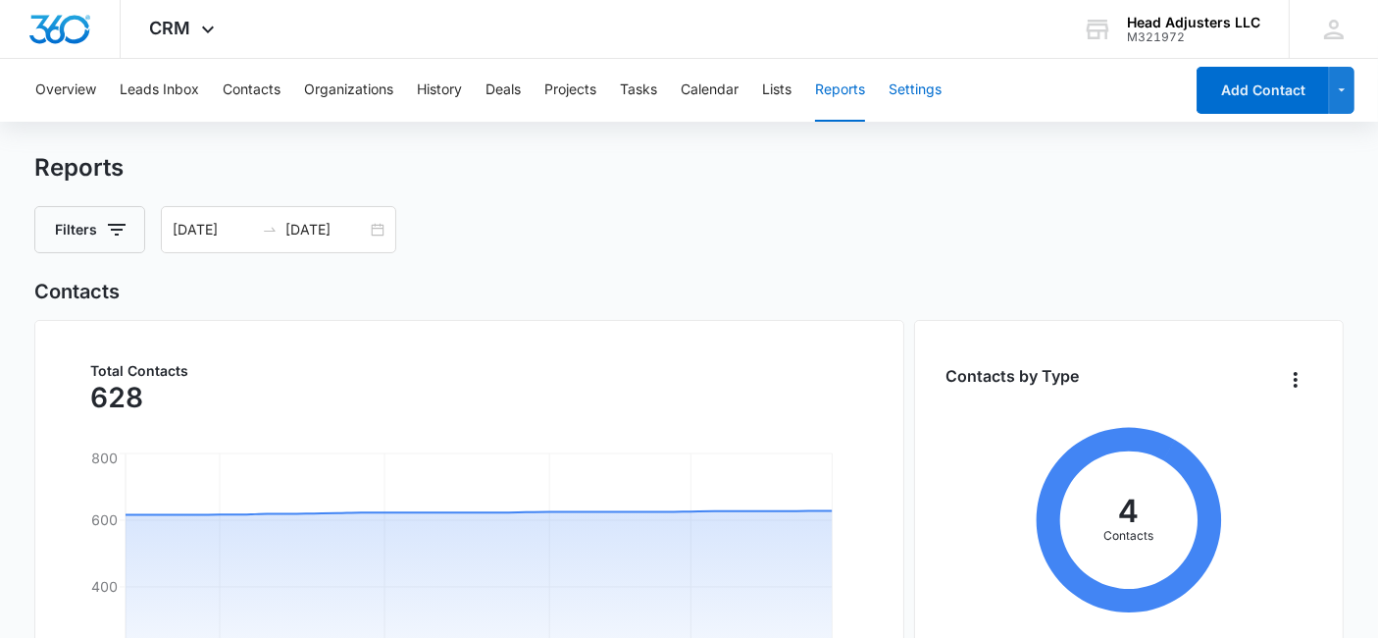
click at [909, 86] on button "Settings" at bounding box center [915, 90] width 53 height 63
click at [439, 88] on button "History" at bounding box center [439, 90] width 45 height 63
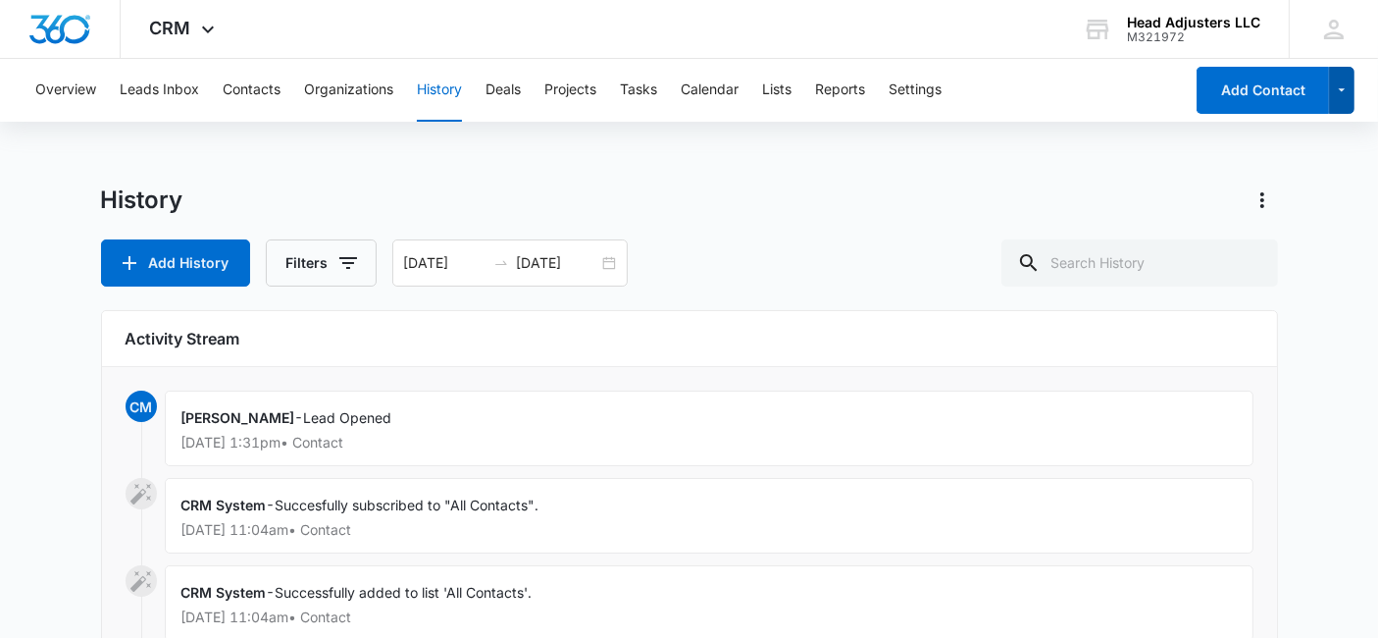
click at [1334, 76] on button "button" at bounding box center [1342, 90] width 26 height 47
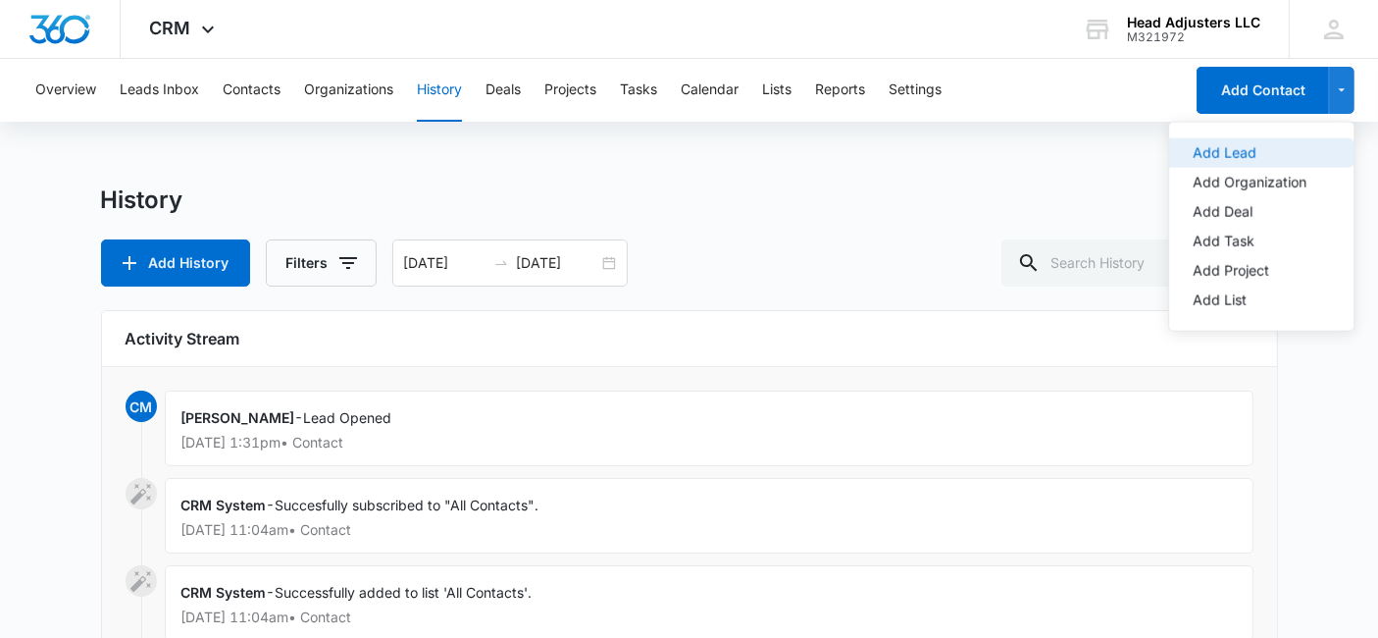
click at [1228, 153] on div "Add Lead" at bounding box center [1250, 153] width 114 height 14
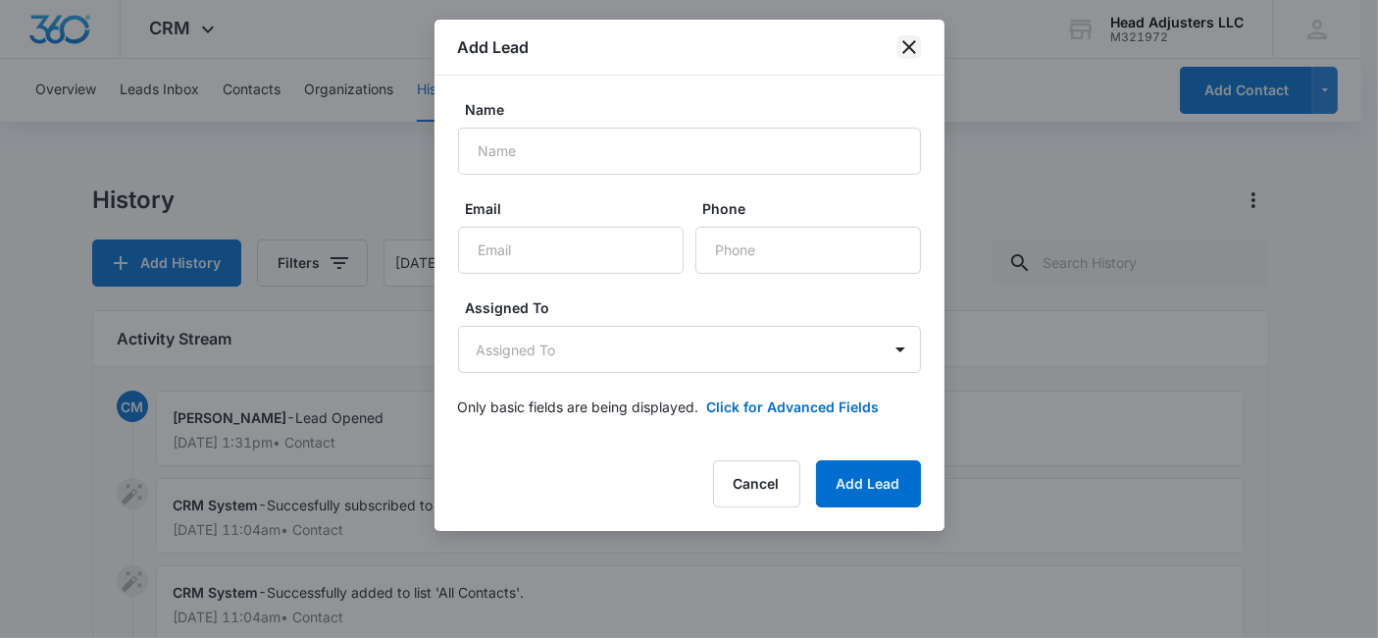
click at [914, 51] on icon "close" at bounding box center [909, 47] width 14 height 14
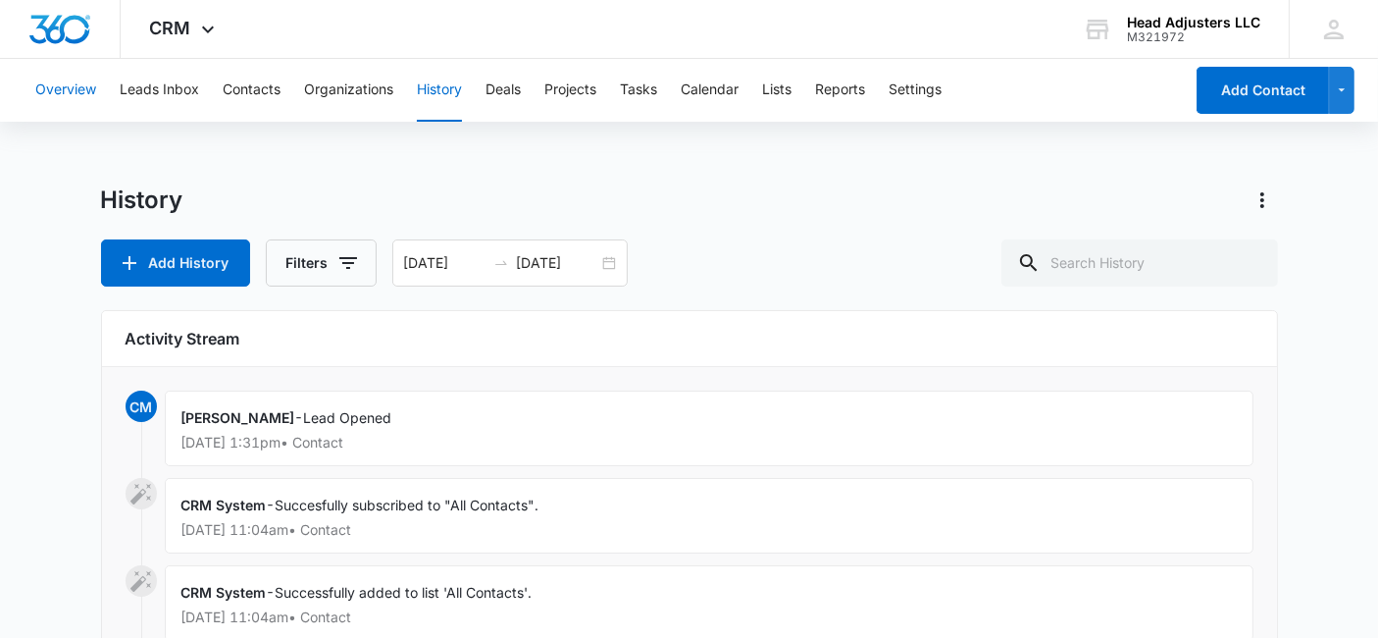
click at [93, 89] on button "Overview" at bounding box center [65, 90] width 61 height 63
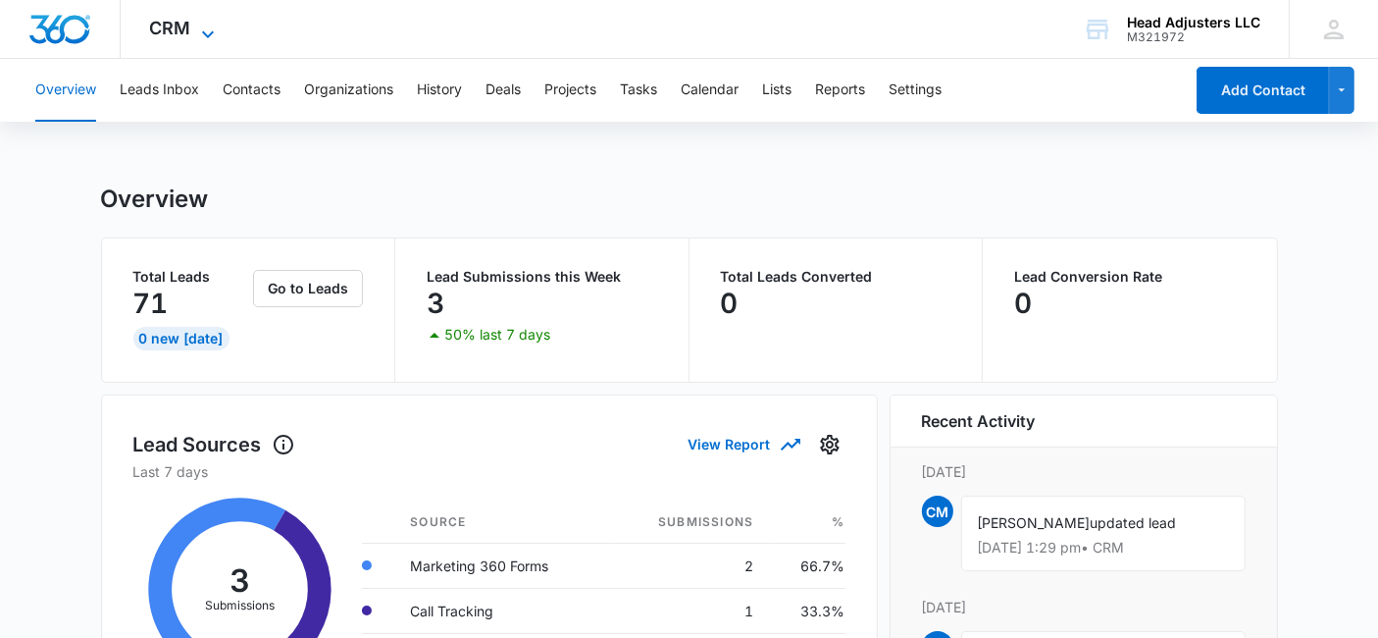
click at [197, 26] on icon at bounding box center [208, 35] width 24 height 24
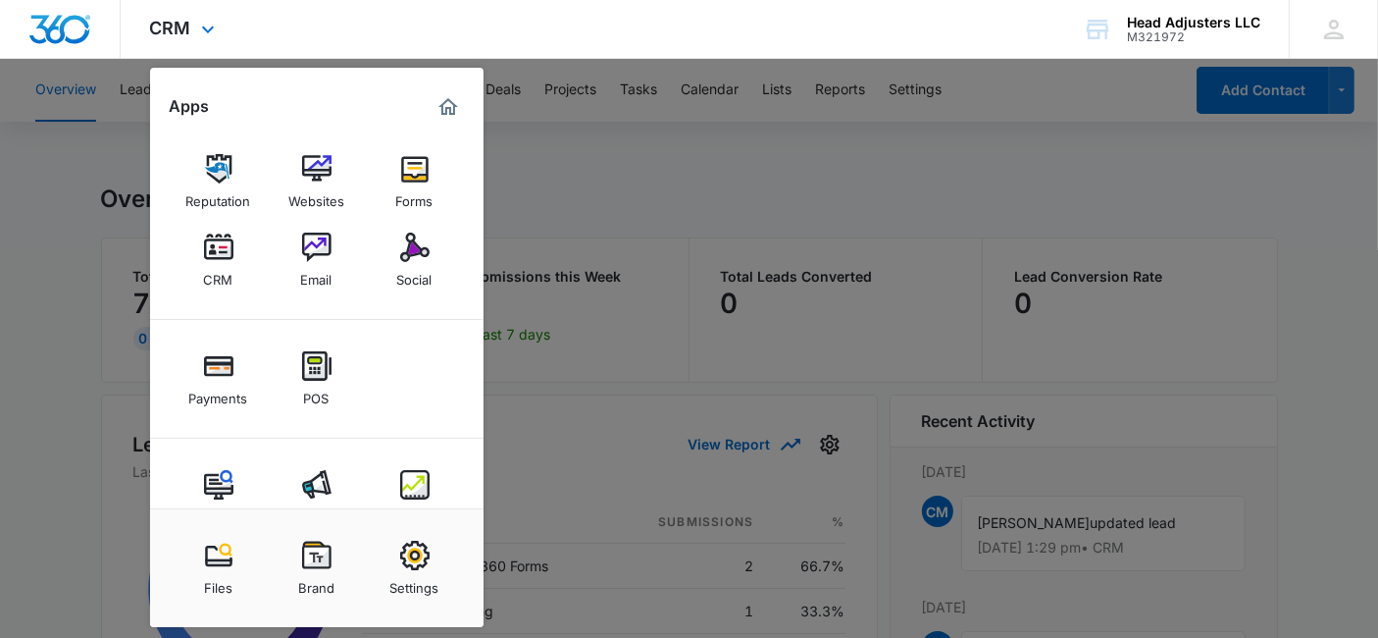
click at [442, 100] on img "Marketing 360® Dashboard" at bounding box center [449, 107] width 24 height 24
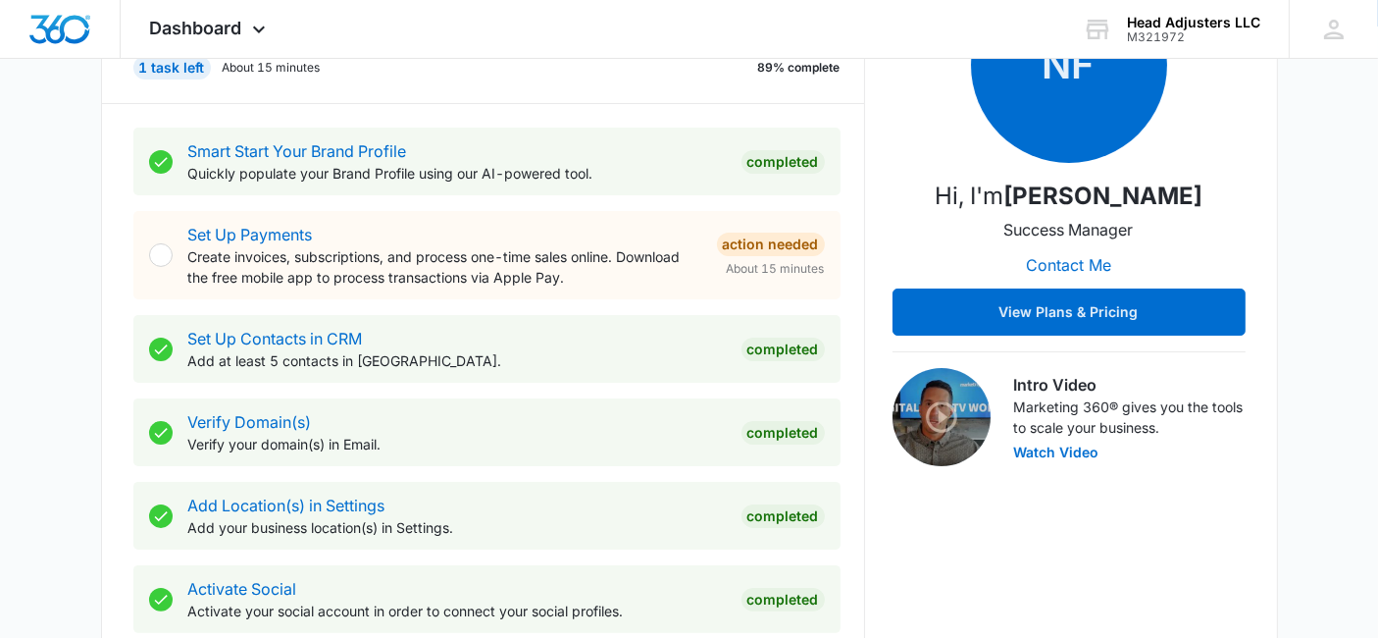
scroll to position [109, 0]
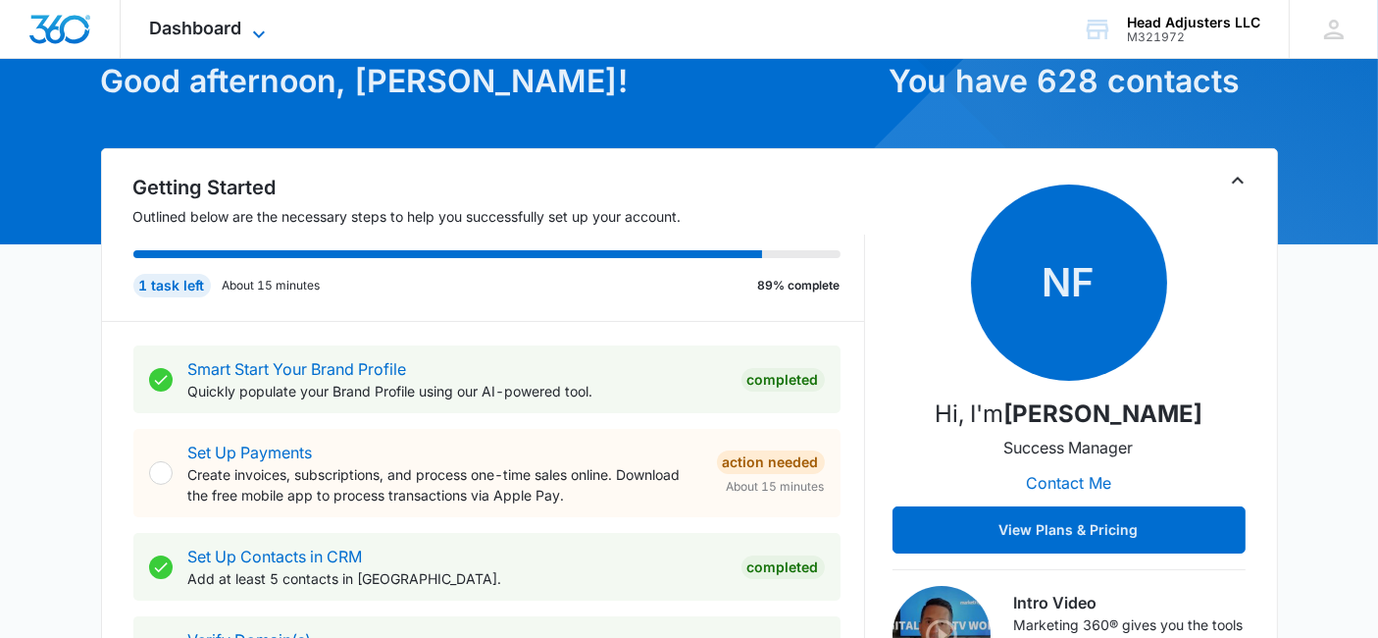
click at [262, 26] on icon at bounding box center [259, 35] width 24 height 24
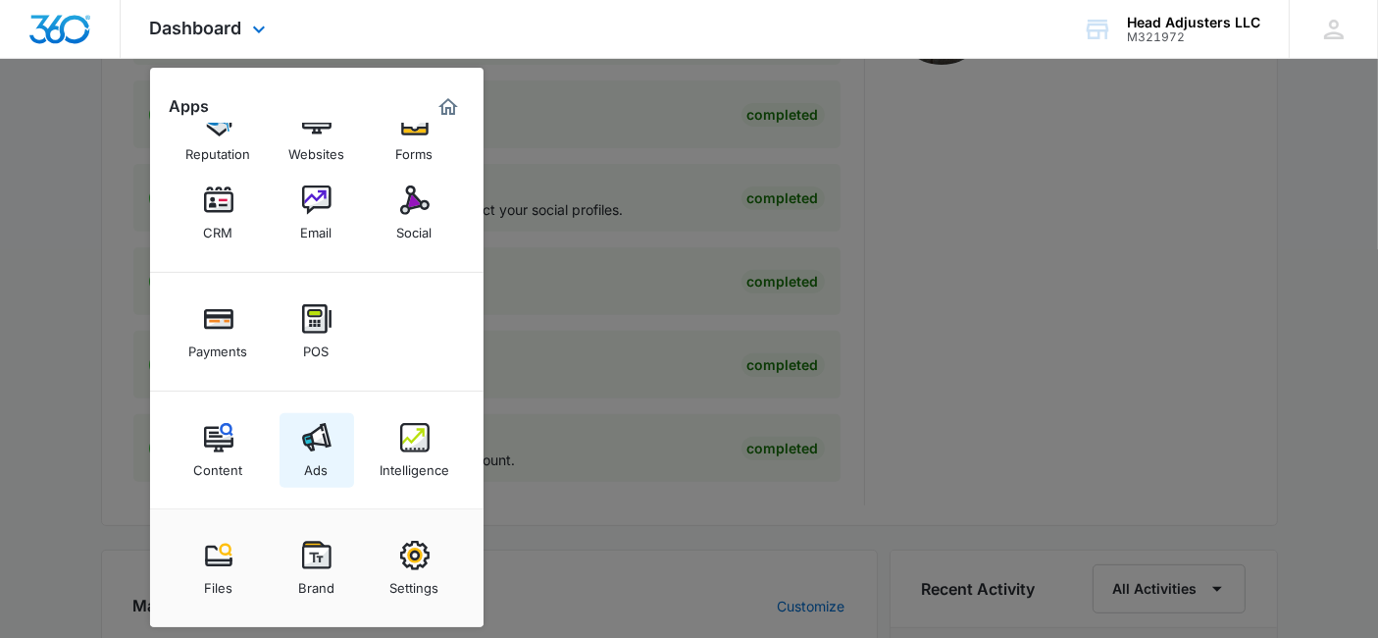
scroll to position [762, 0]
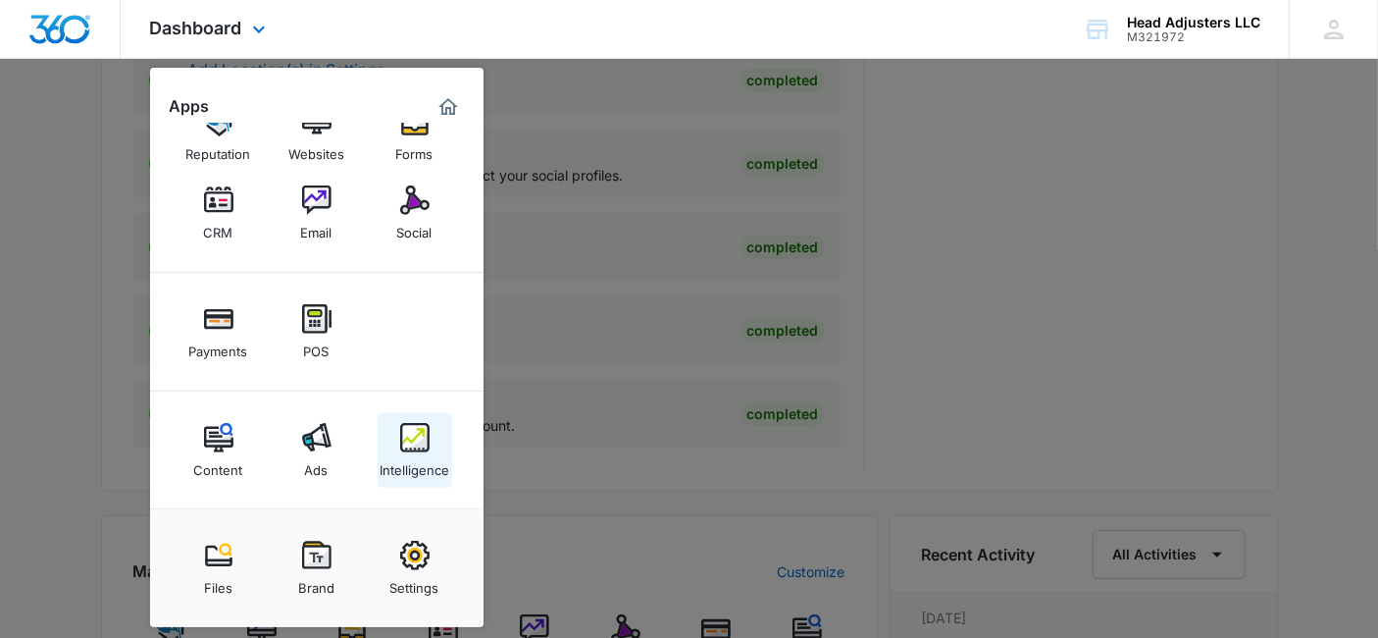
click at [416, 438] on img at bounding box center [414, 437] width 29 height 29
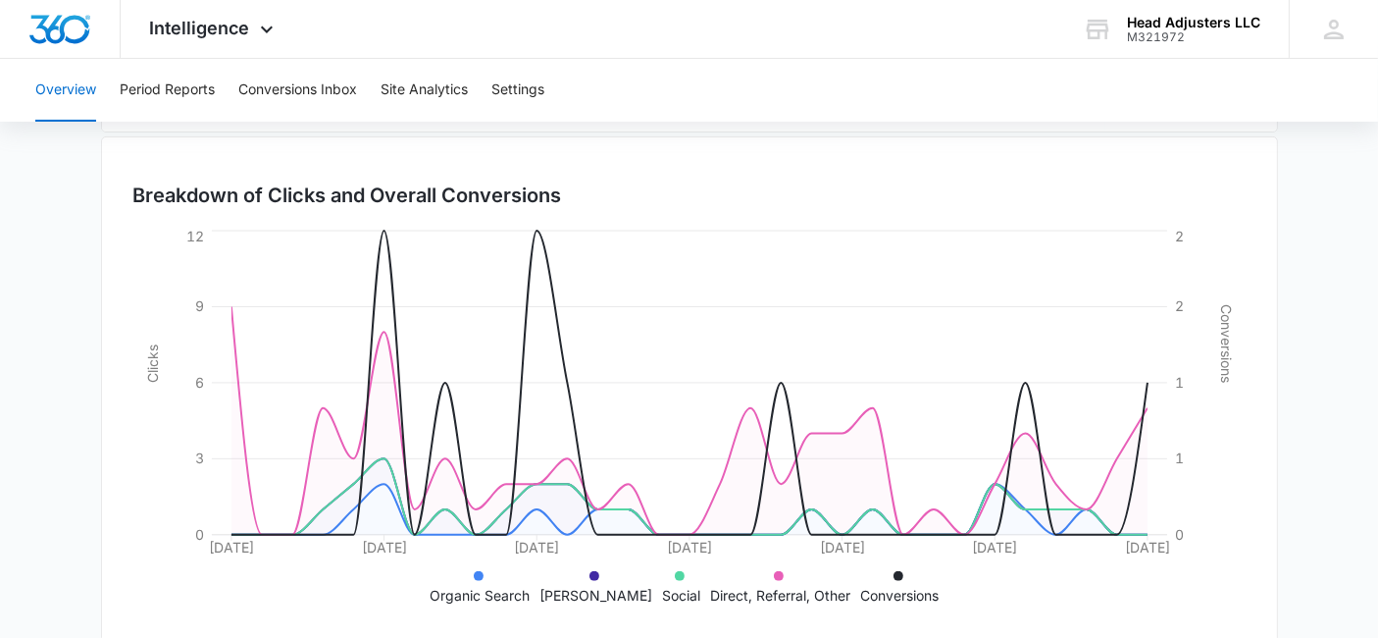
scroll to position [573, 0]
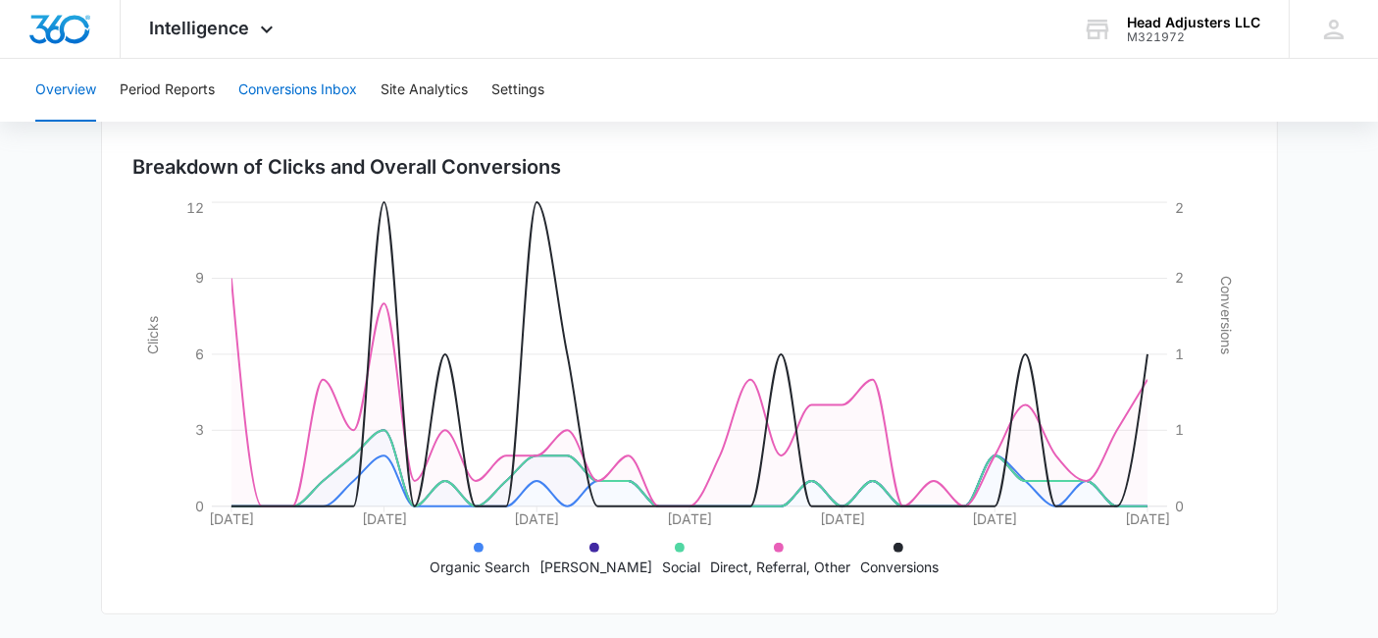
click at [283, 87] on button "Conversions Inbox" at bounding box center [297, 90] width 119 height 63
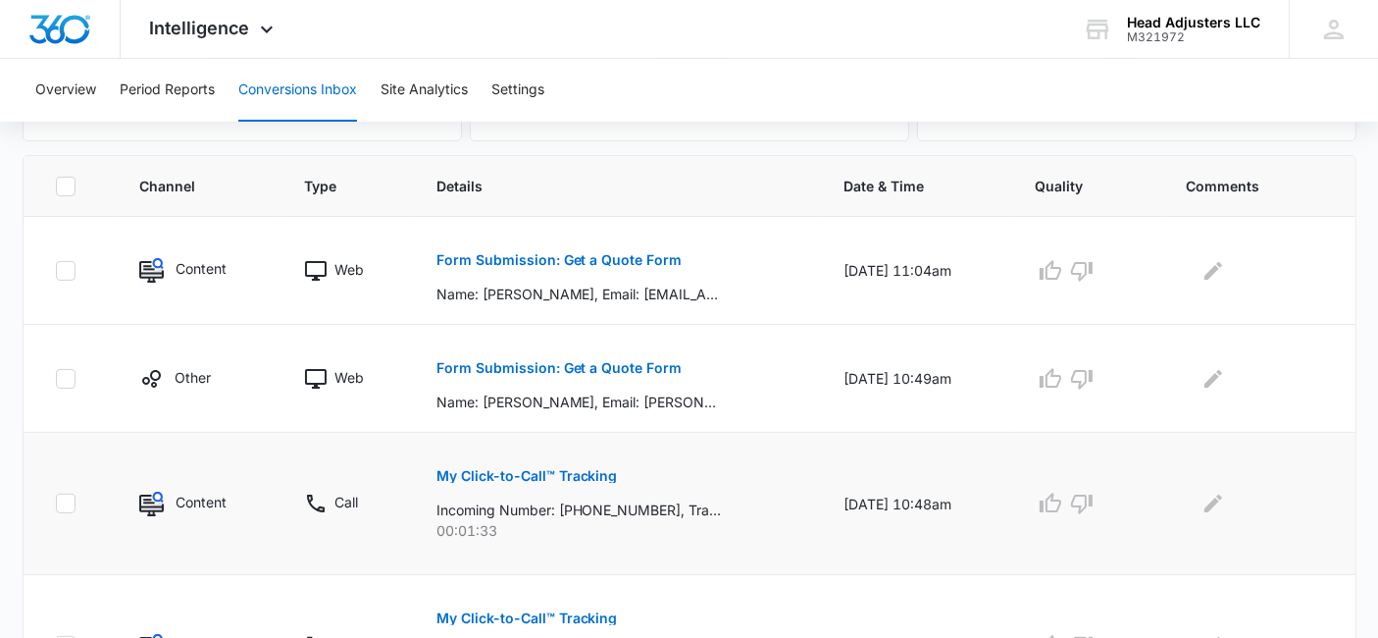
scroll to position [436, 0]
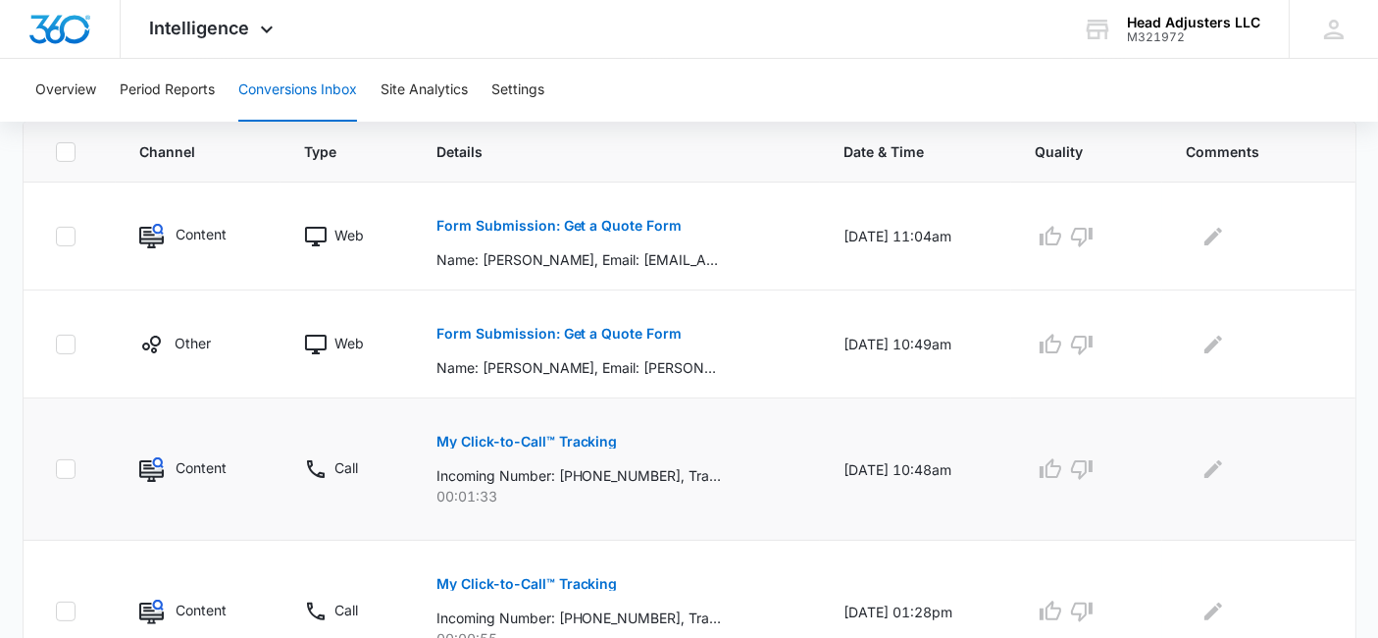
click at [535, 435] on p "My Click-to-Call™ Tracking" at bounding box center [527, 442] width 181 height 14
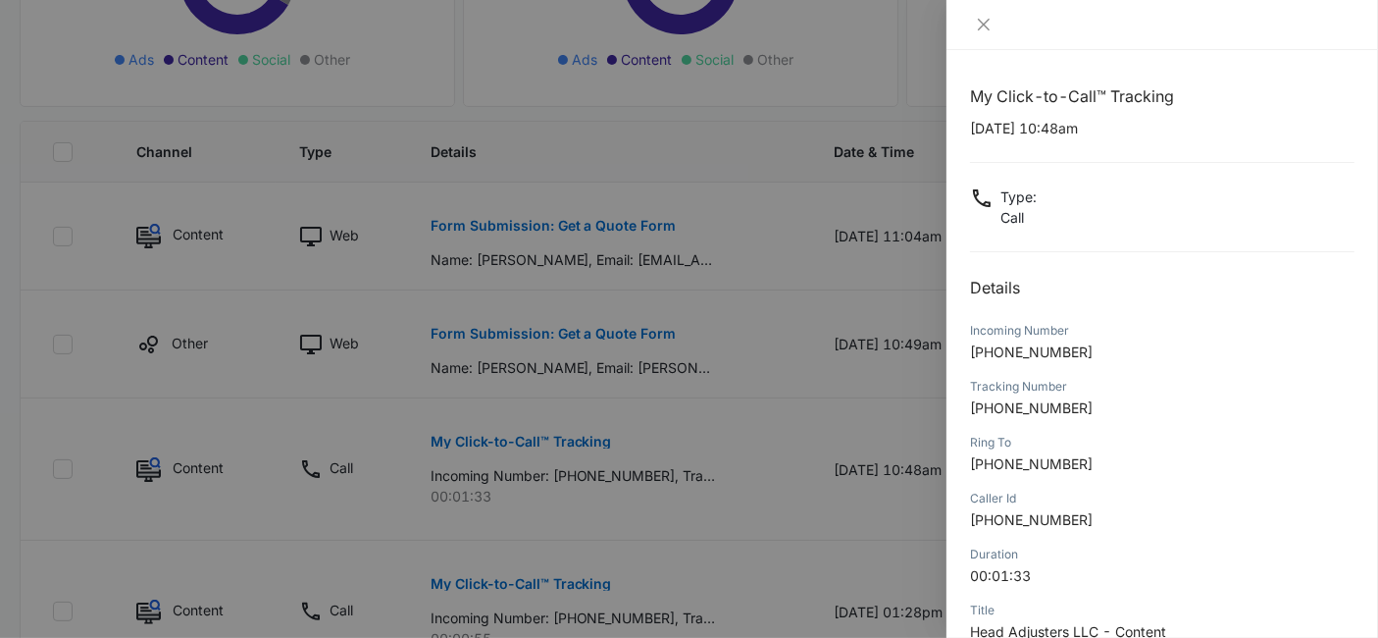
click at [843, 419] on div at bounding box center [689, 319] width 1378 height 638
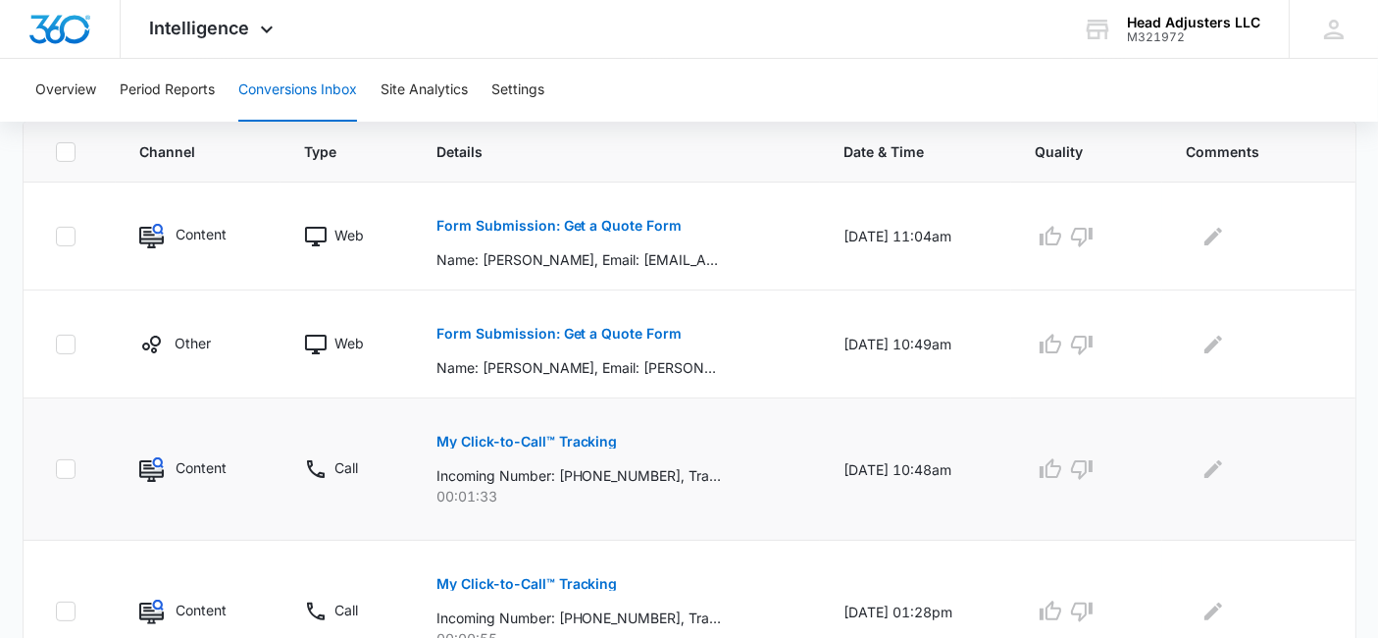
click at [484, 438] on p "My Click-to-Call™ Tracking" at bounding box center [527, 442] width 181 height 14
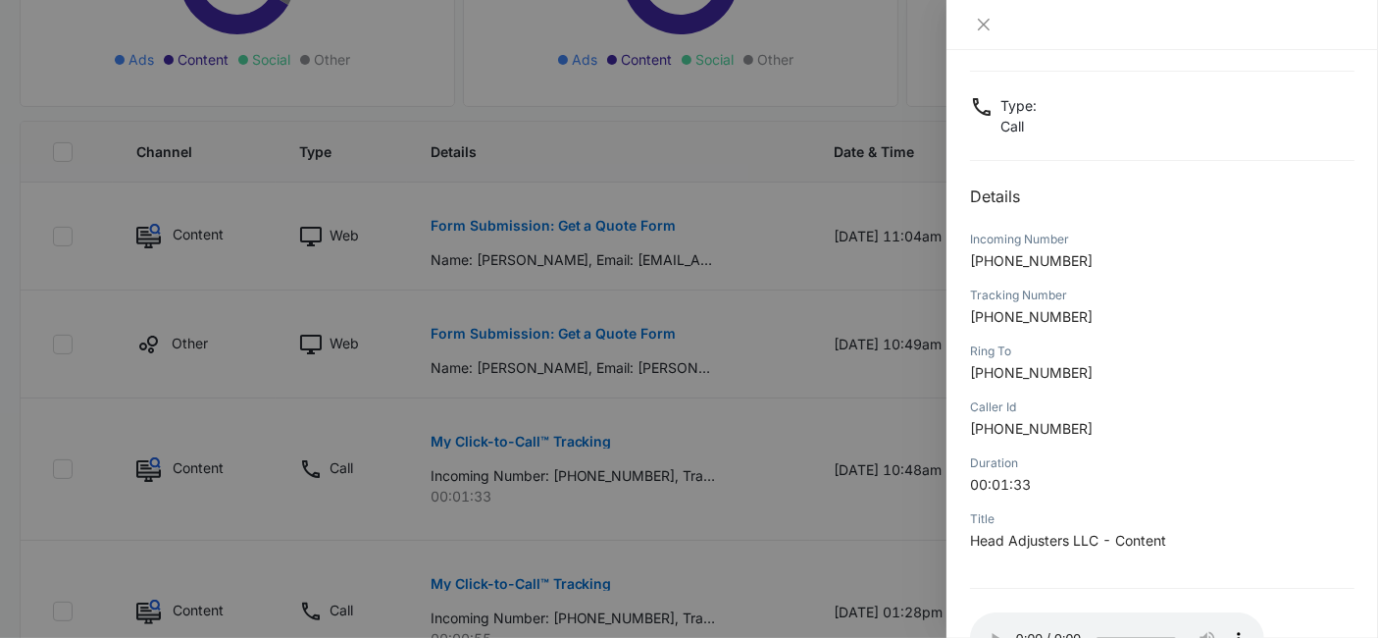
scroll to position [218, 0]
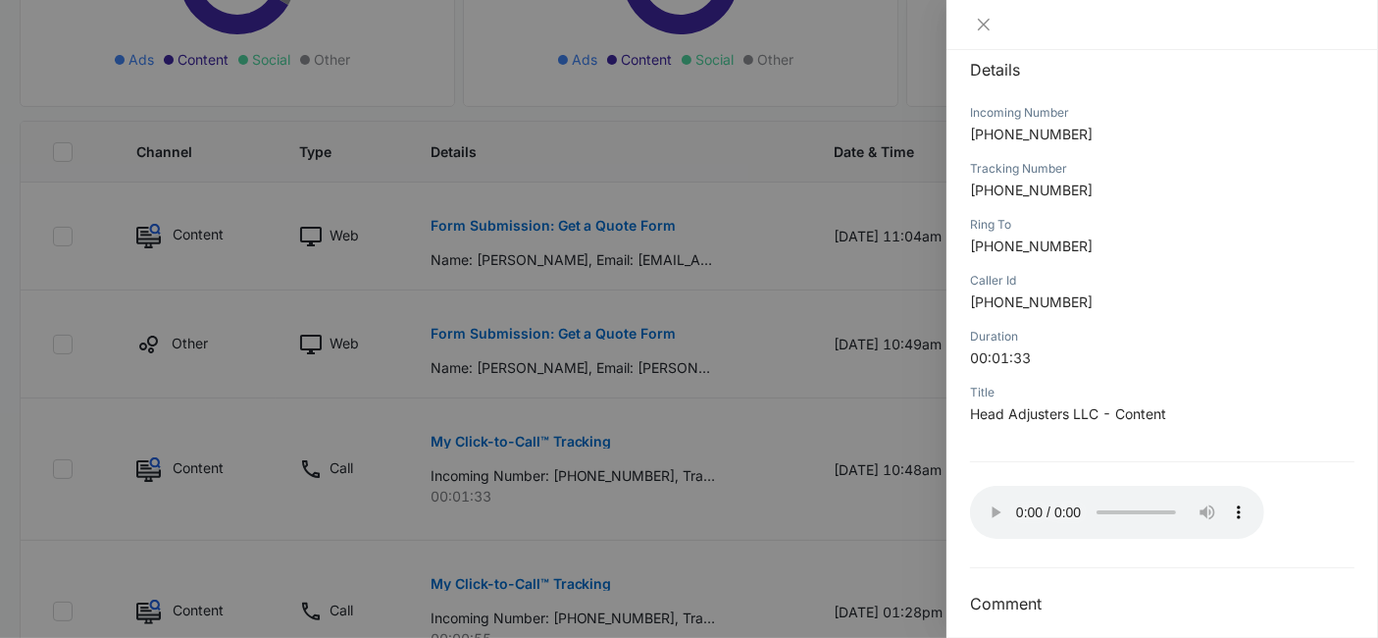
click at [821, 438] on div at bounding box center [689, 319] width 1378 height 638
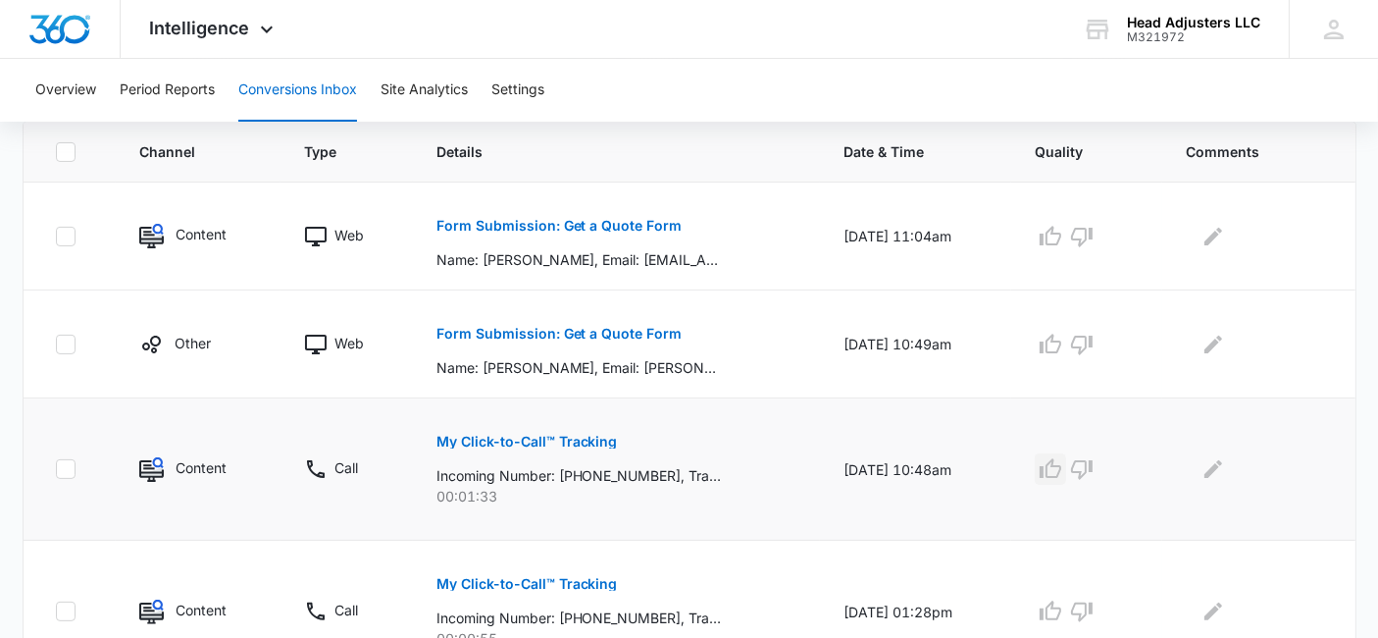
click at [1061, 463] on icon "button" at bounding box center [1051, 468] width 22 height 20
click at [1062, 342] on icon "button" at bounding box center [1051, 345] width 24 height 24
click at [1059, 244] on icon "button" at bounding box center [1051, 237] width 24 height 24
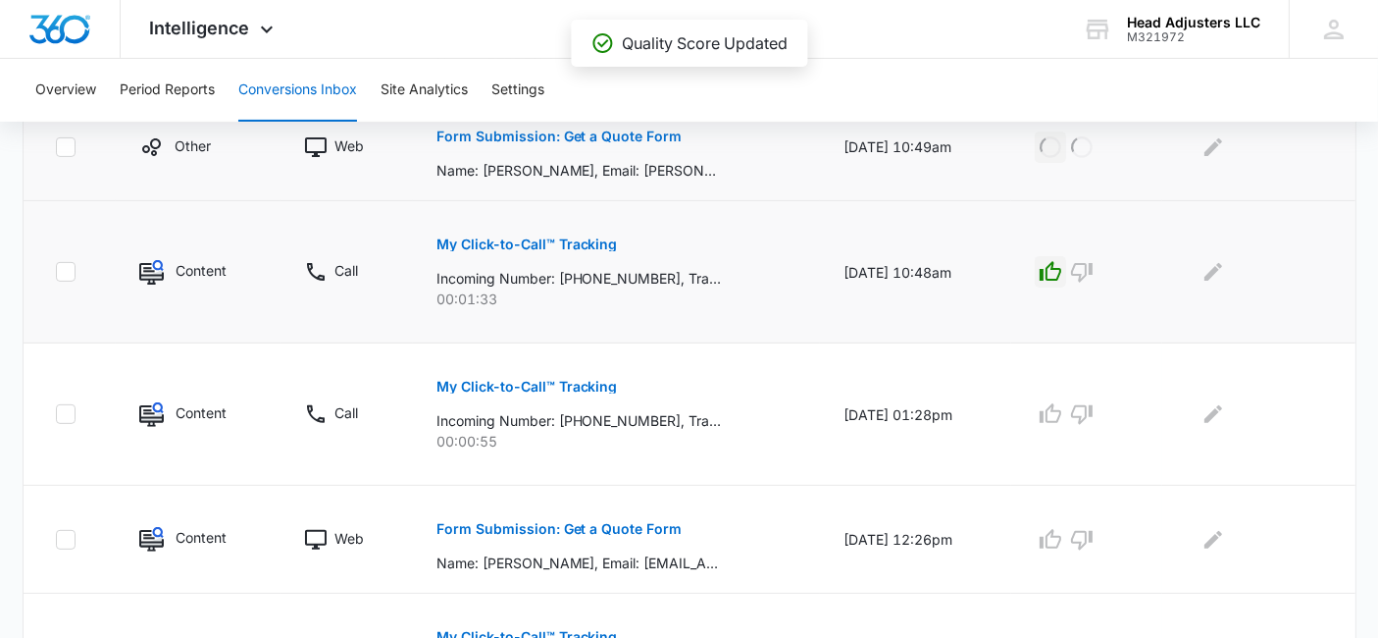
scroll to position [653, 0]
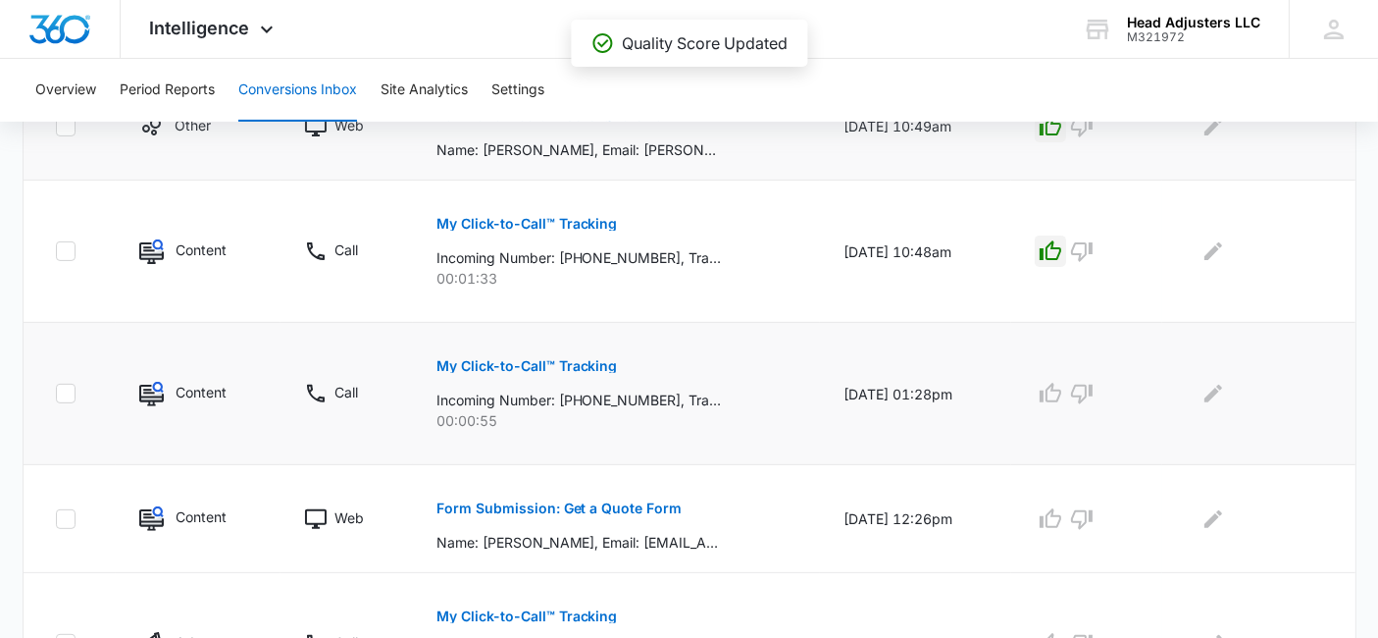
click at [574, 361] on p "My Click-to-Call™ Tracking" at bounding box center [527, 366] width 181 height 14
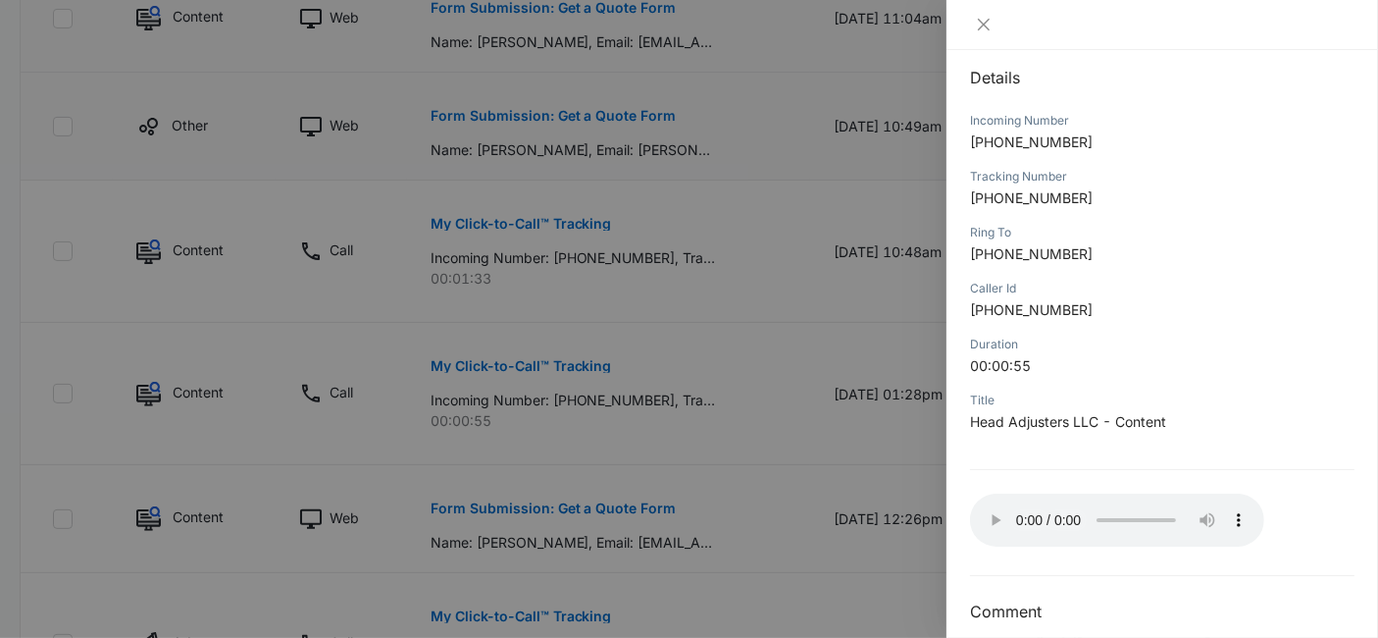
scroll to position [218, 0]
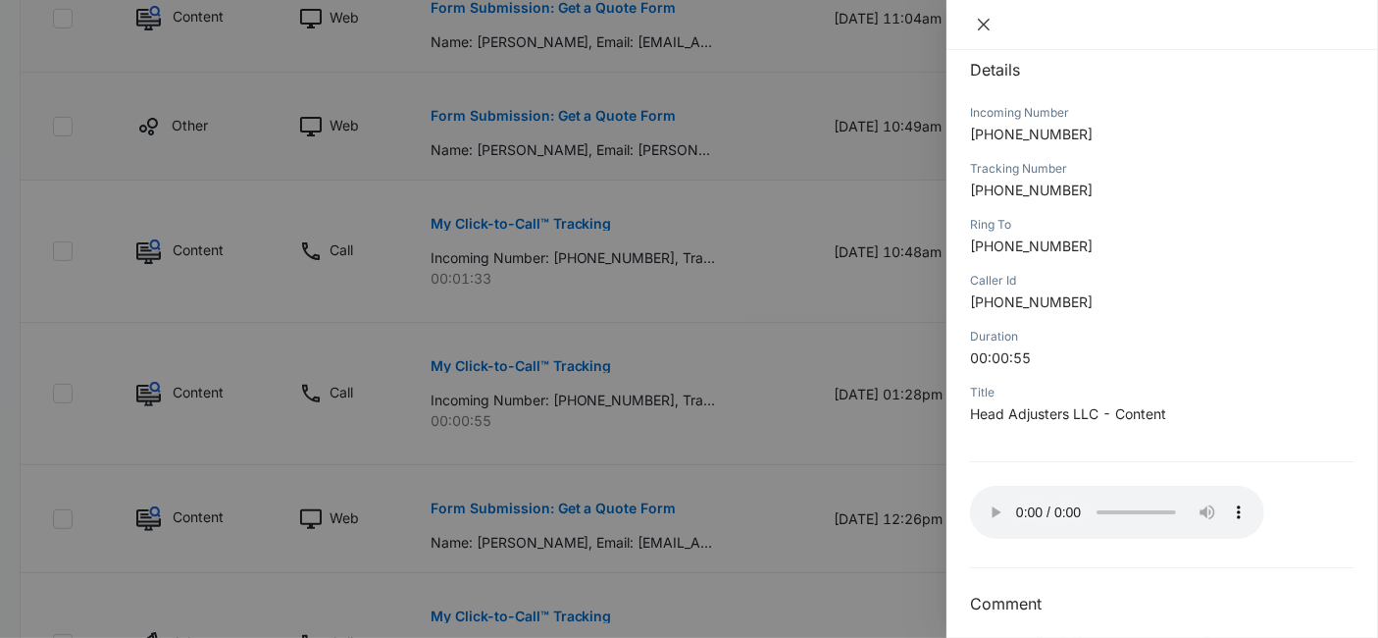
click at [984, 25] on icon "close" at bounding box center [984, 25] width 12 height 12
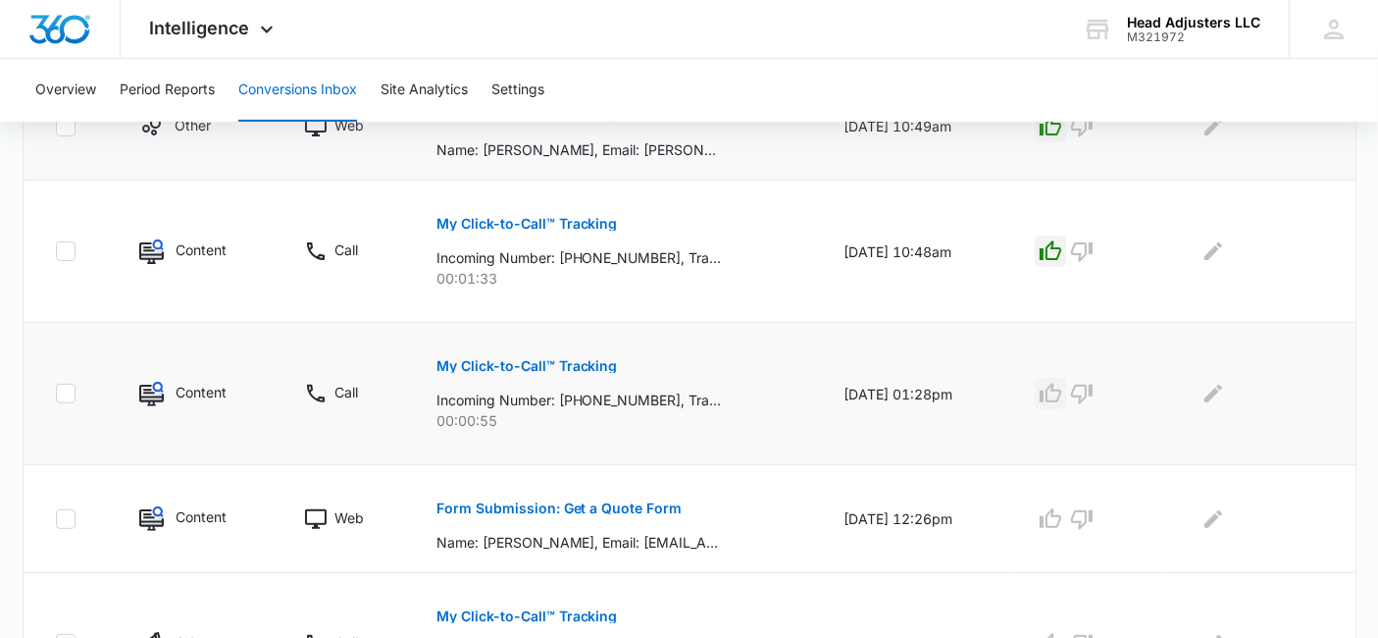
click at [1061, 387] on icon "button" at bounding box center [1051, 393] width 22 height 20
click at [1062, 514] on icon "button" at bounding box center [1051, 519] width 24 height 24
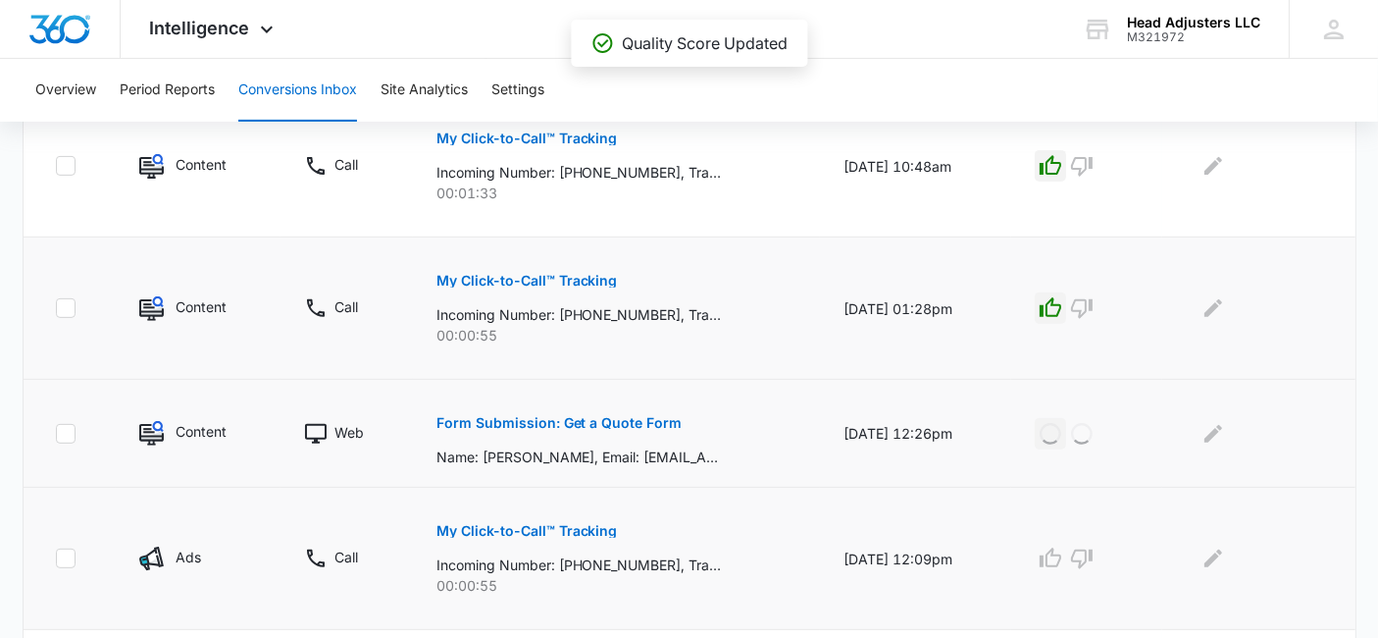
scroll to position [871, 0]
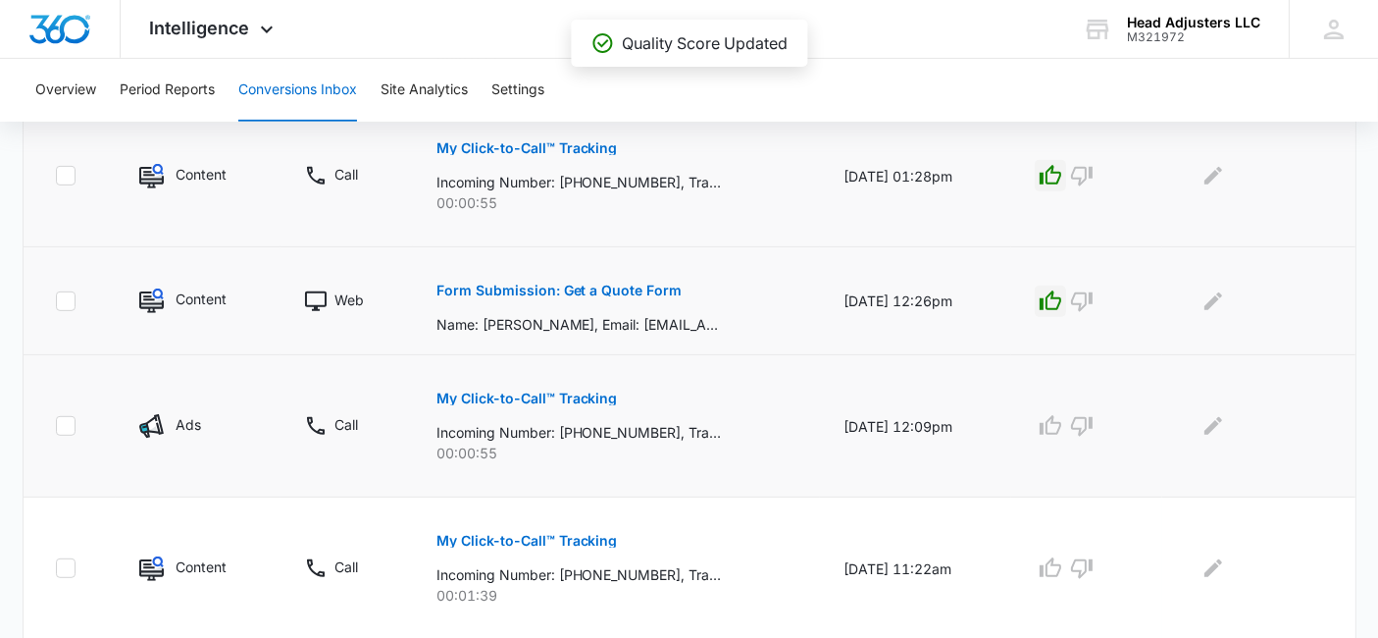
click at [552, 398] on p "My Click-to-Call™ Tracking" at bounding box center [527, 398] width 181 height 14
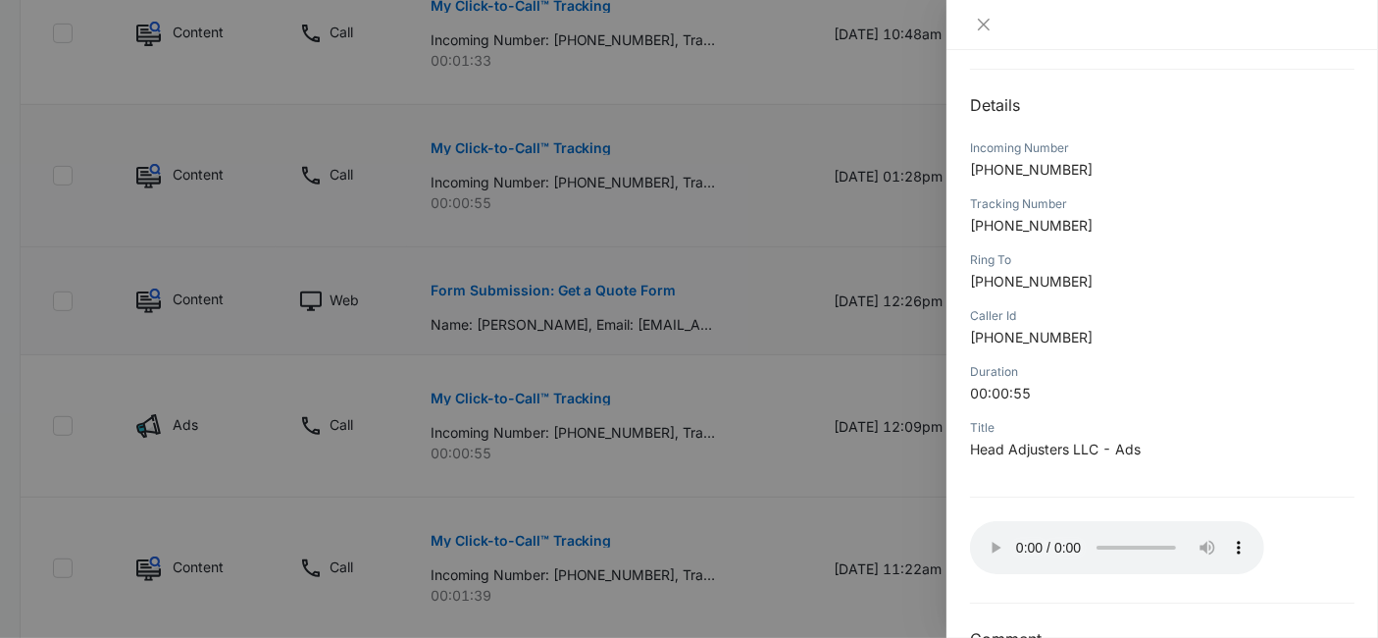
scroll to position [232, 0]
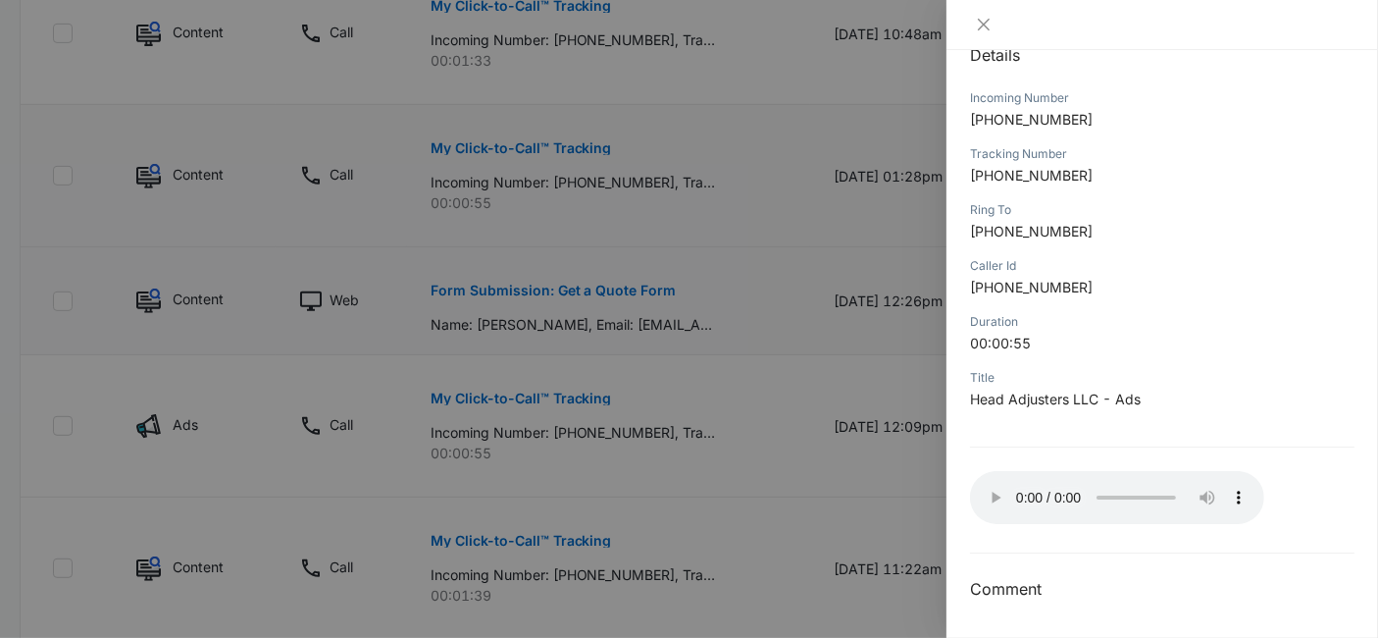
click at [900, 223] on div at bounding box center [689, 319] width 1378 height 638
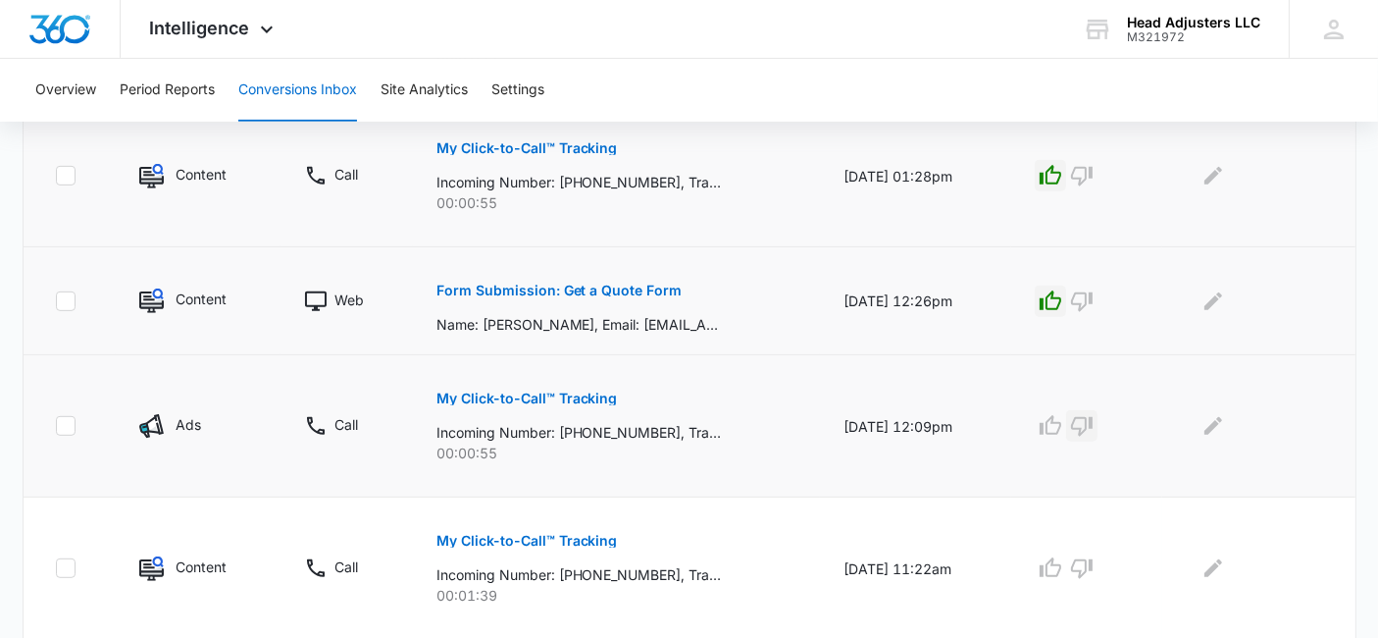
click at [1094, 427] on icon "button" at bounding box center [1082, 426] width 24 height 24
click at [566, 534] on p "My Click-to-Call™ Tracking" at bounding box center [527, 541] width 181 height 14
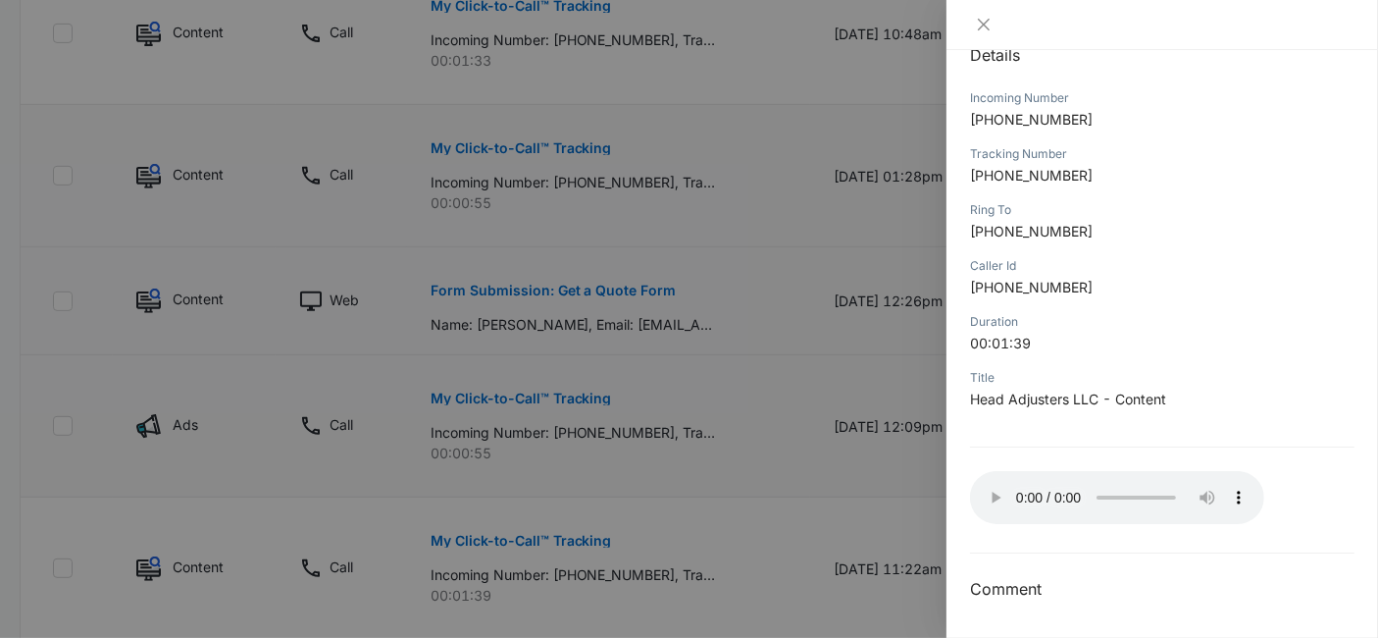
click at [926, 458] on div at bounding box center [689, 319] width 1378 height 638
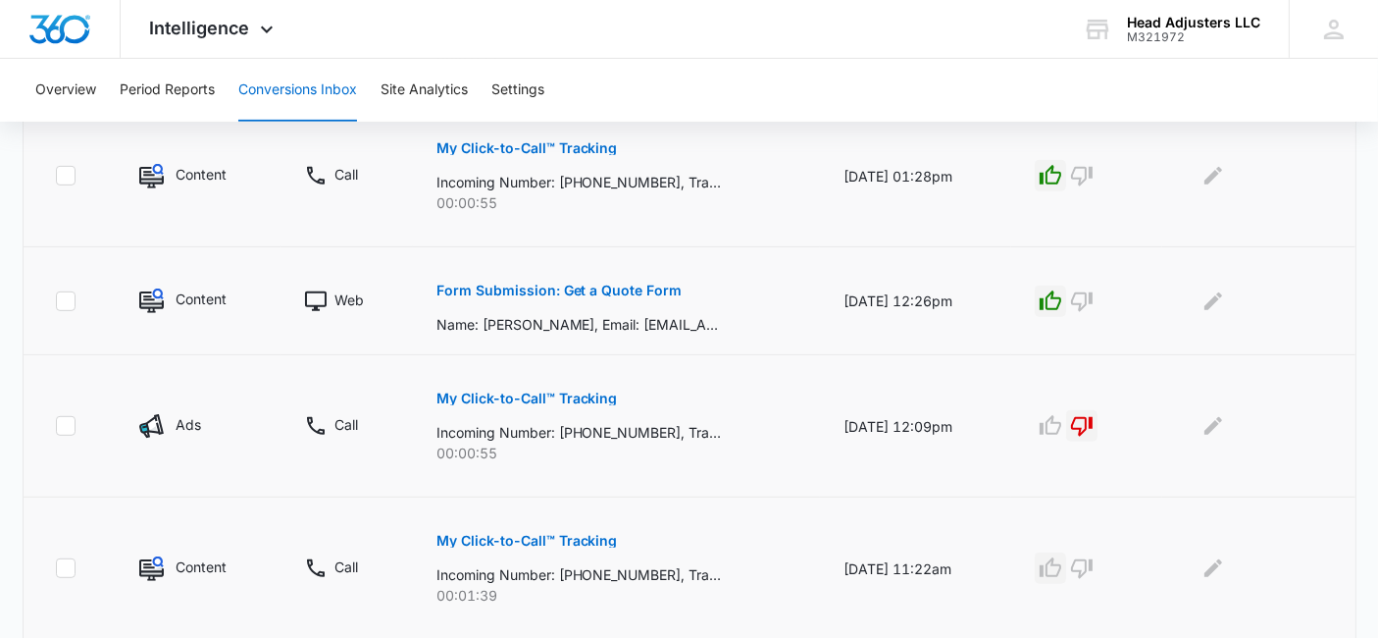
click at [1061, 560] on icon "button" at bounding box center [1051, 567] width 22 height 20
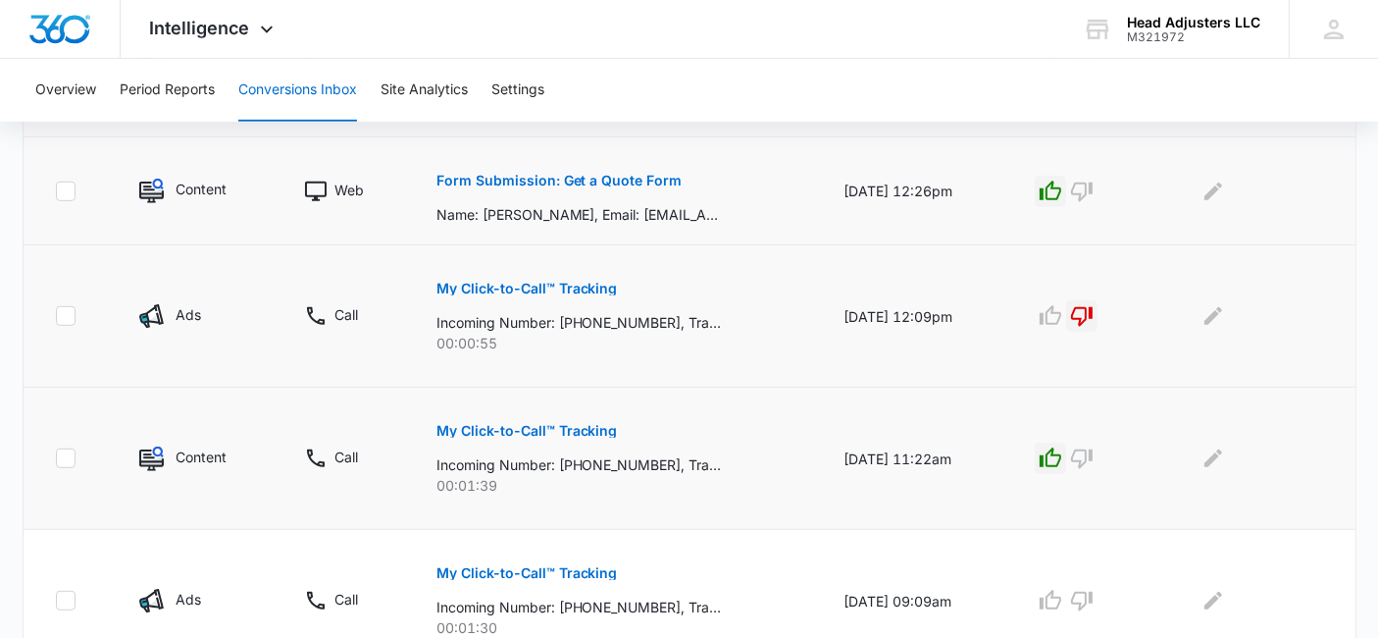
scroll to position [1090, 0]
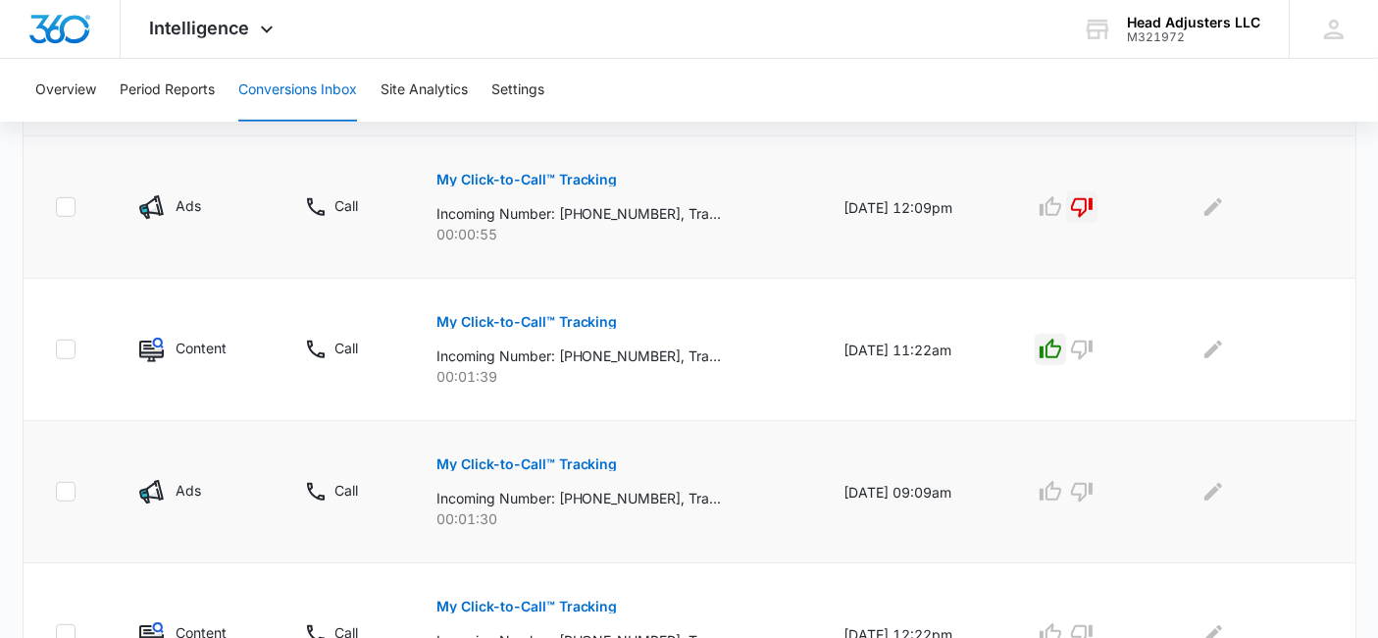
click at [572, 460] on p "My Click-to-Call™ Tracking" at bounding box center [527, 464] width 181 height 14
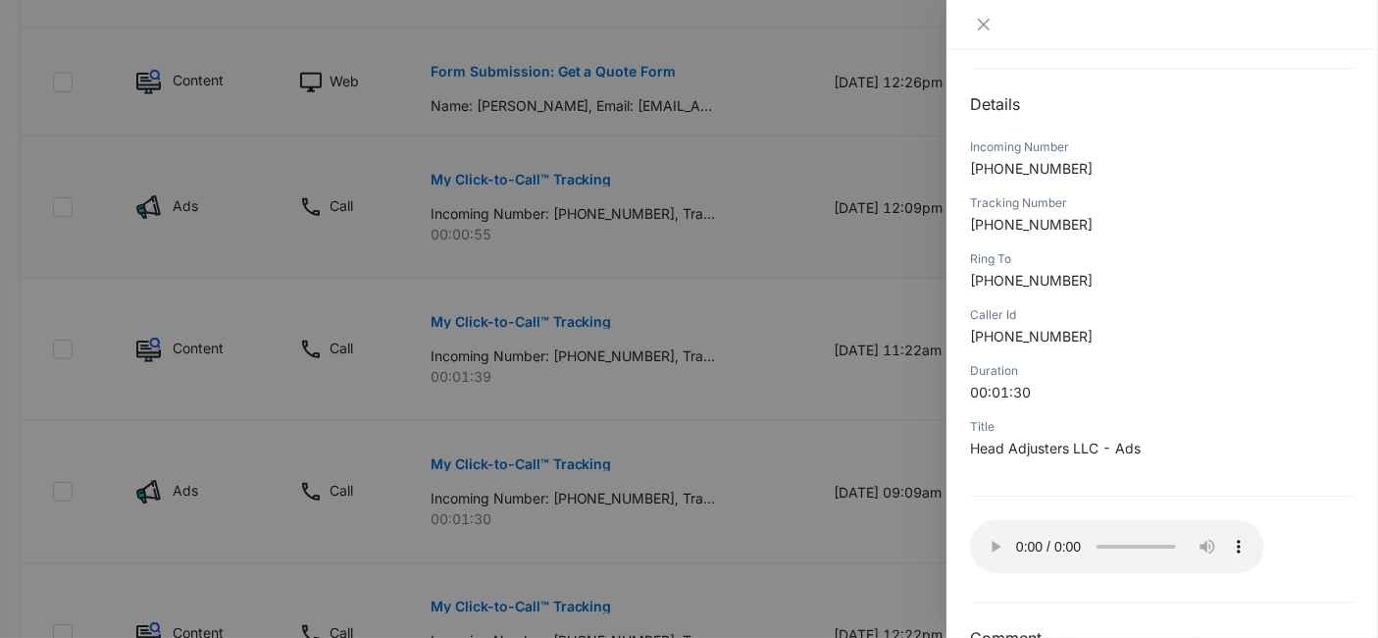
scroll to position [218, 0]
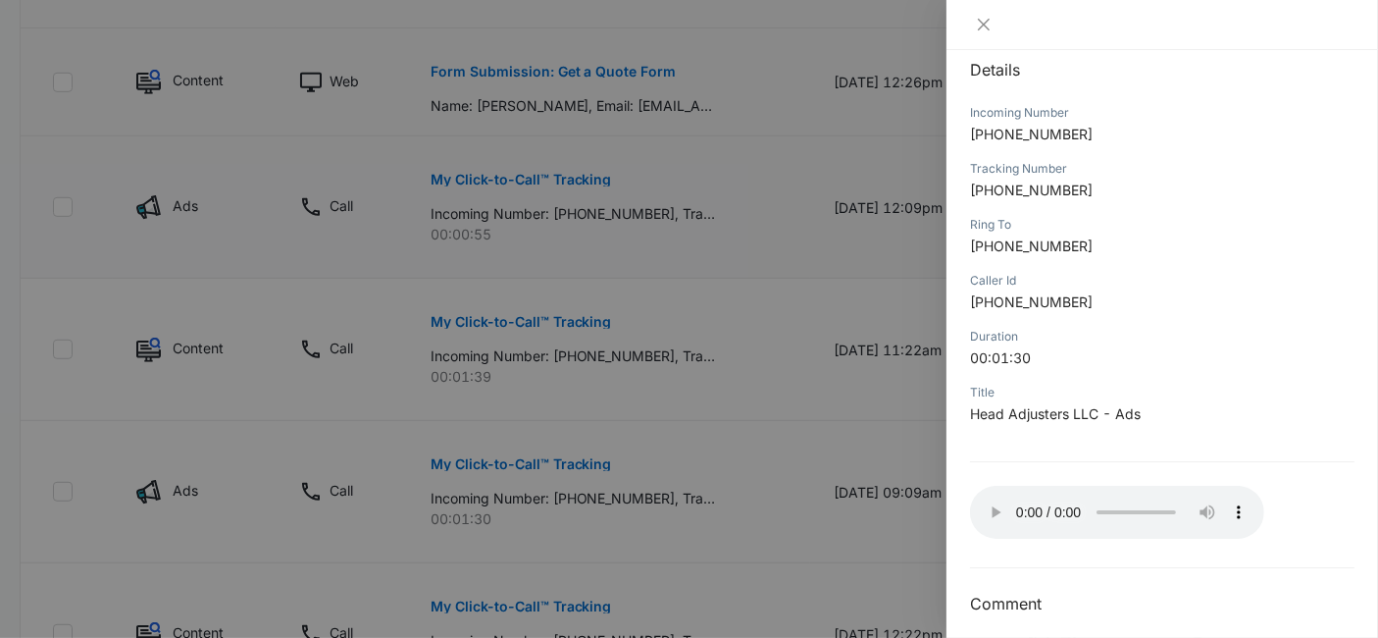
click at [914, 442] on div at bounding box center [689, 319] width 1378 height 638
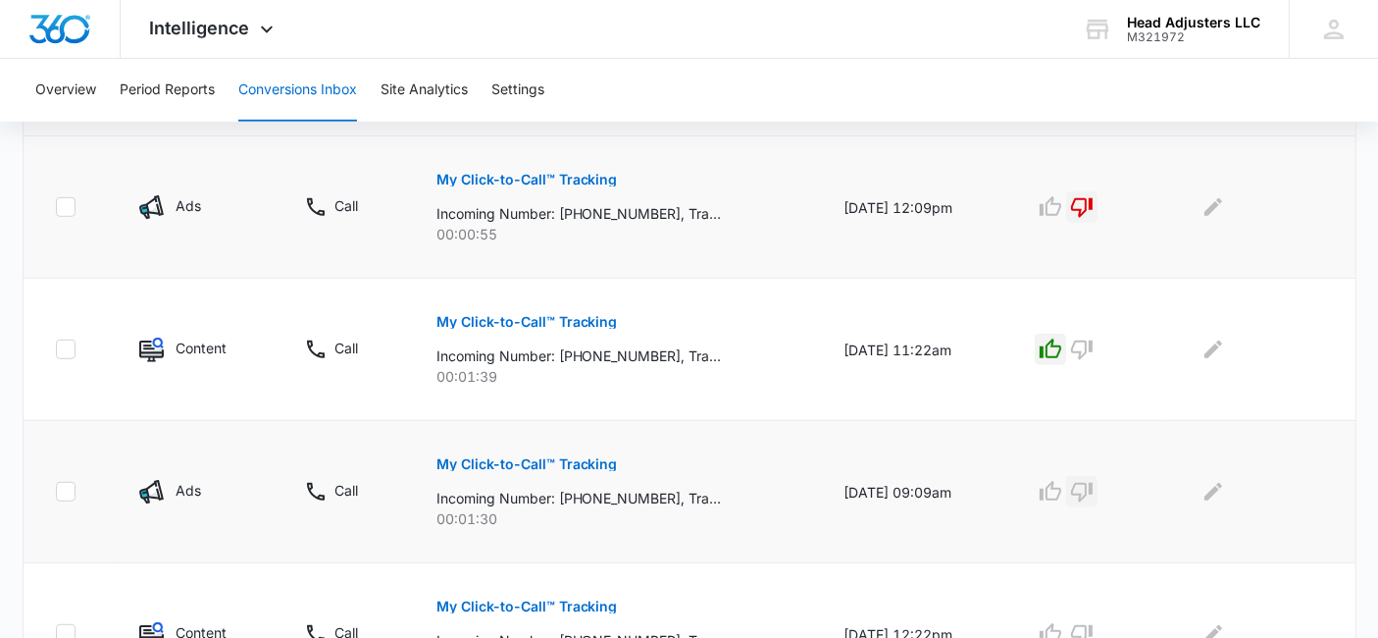
click at [1094, 491] on icon "button" at bounding box center [1082, 492] width 24 height 24
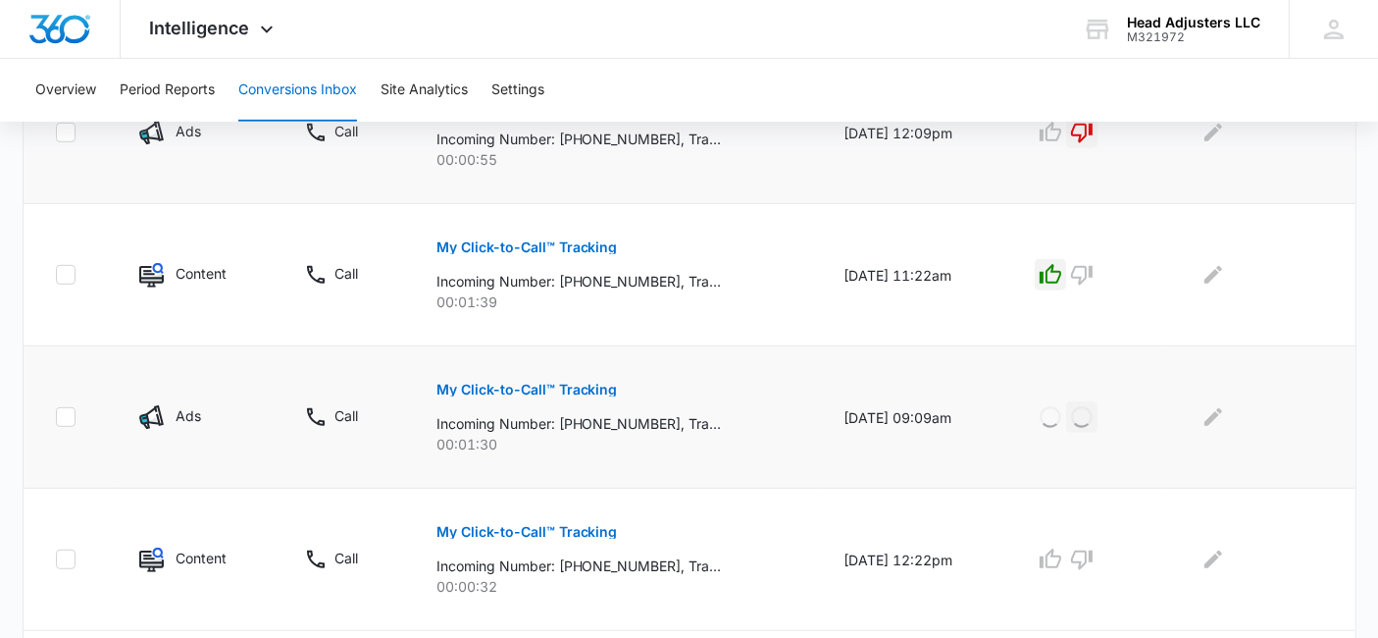
scroll to position [1199, 0]
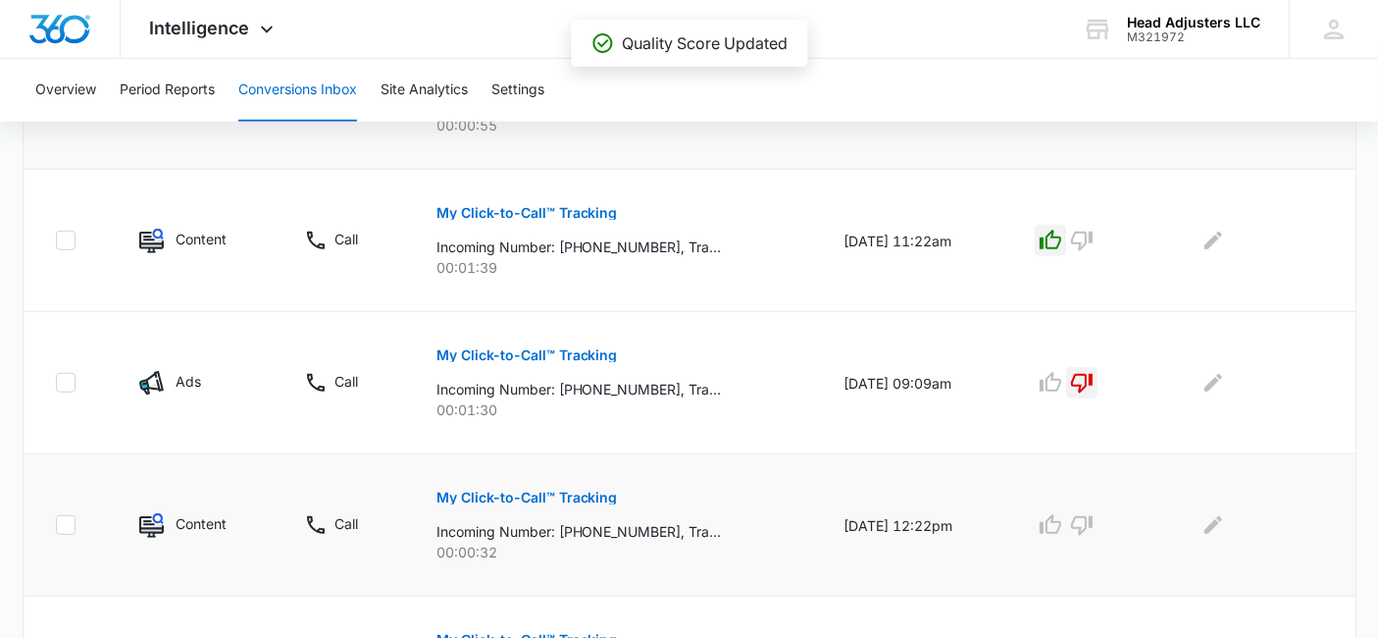
click at [547, 490] on p "My Click-to-Call™ Tracking" at bounding box center [527, 497] width 181 height 14
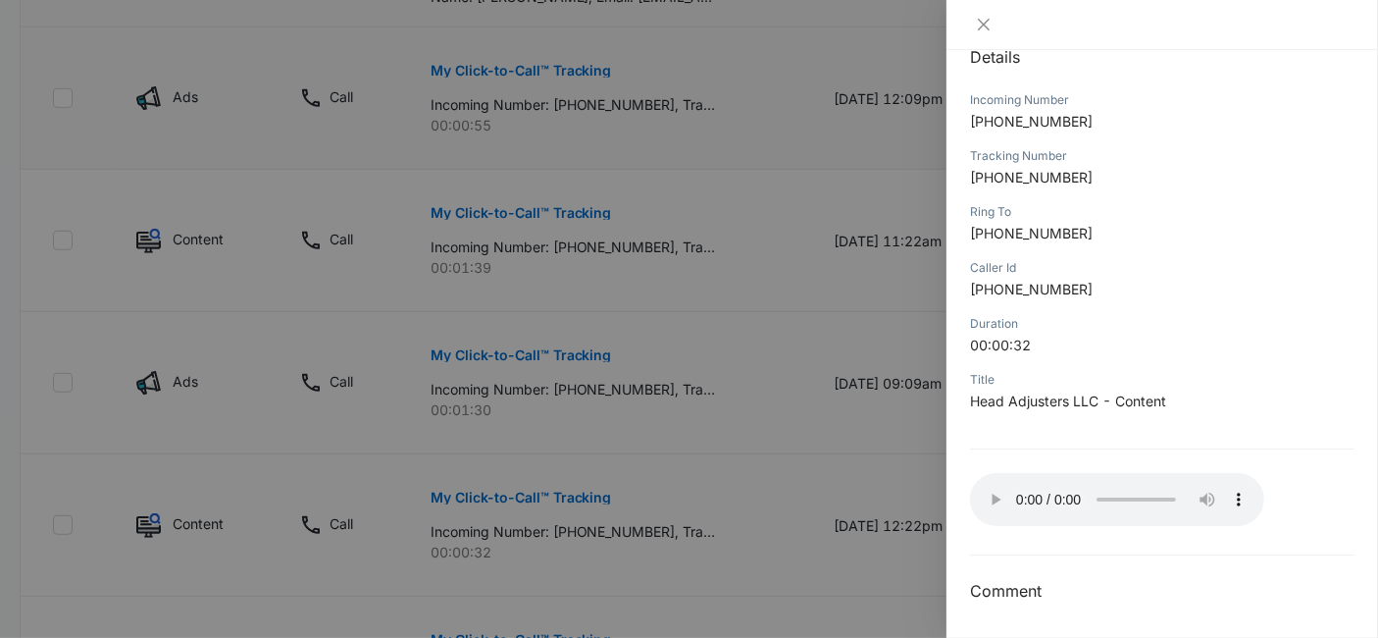
scroll to position [232, 0]
click at [909, 422] on div at bounding box center [689, 319] width 1378 height 638
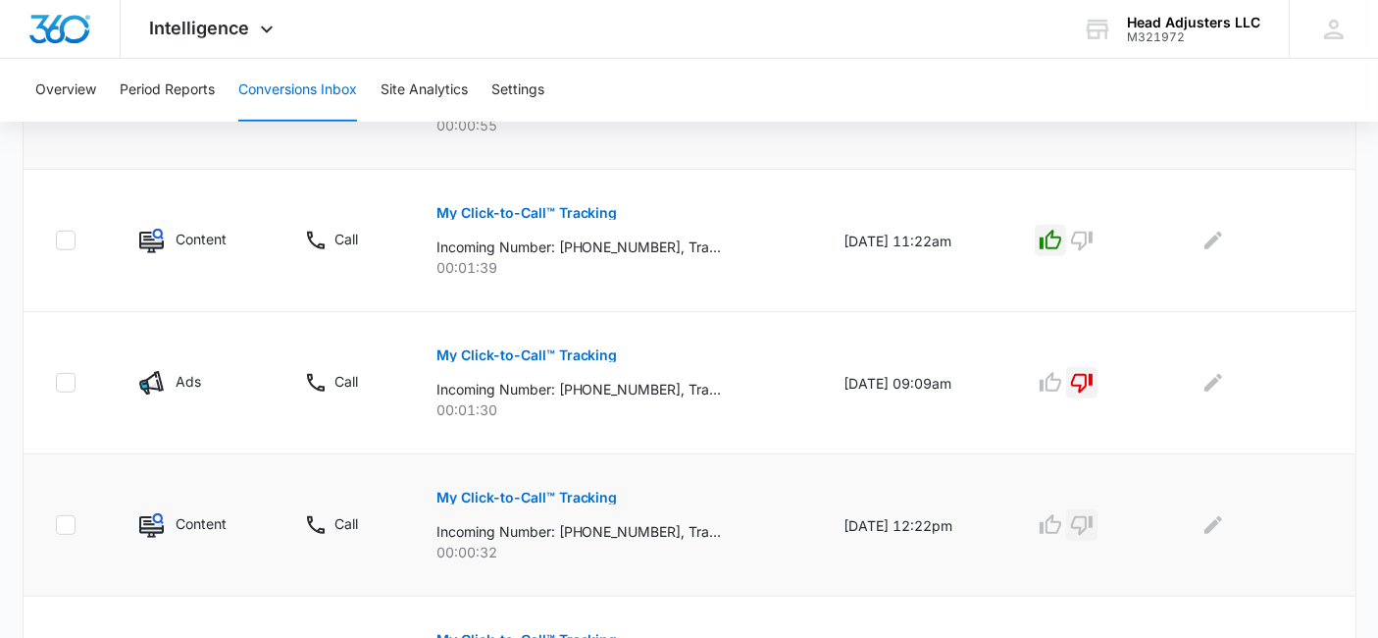
click at [1094, 520] on icon "button" at bounding box center [1082, 525] width 24 height 24
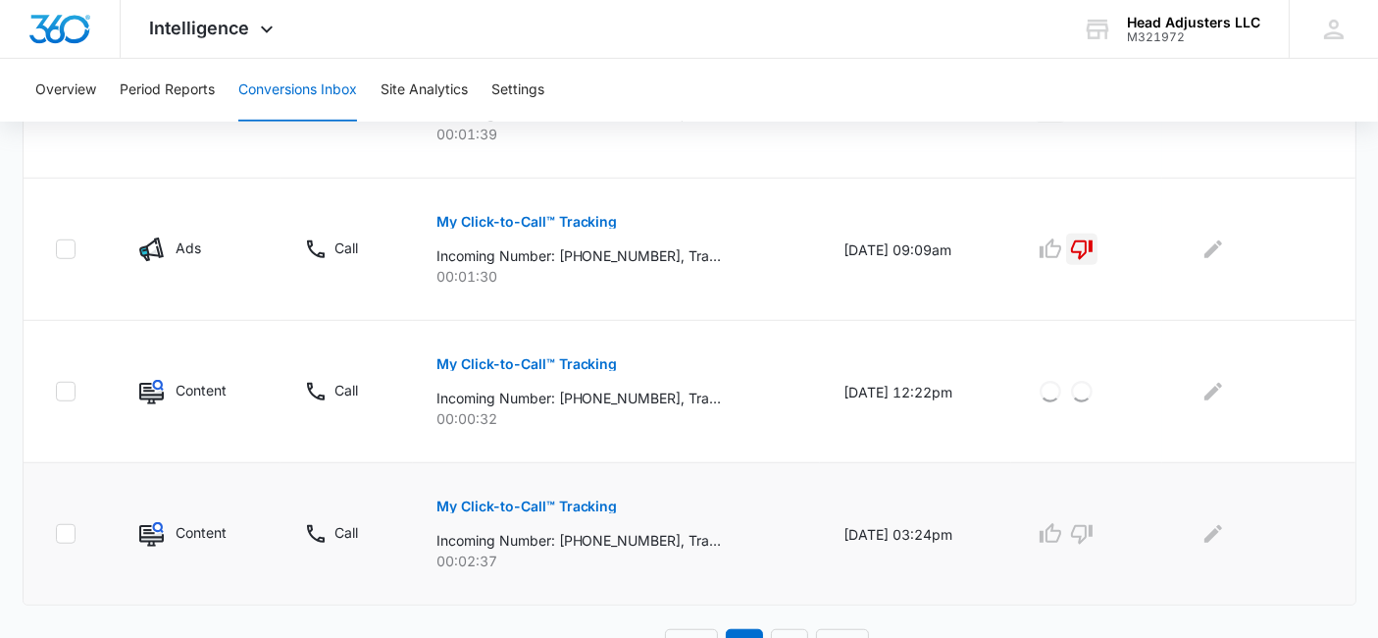
scroll to position [1356, 0]
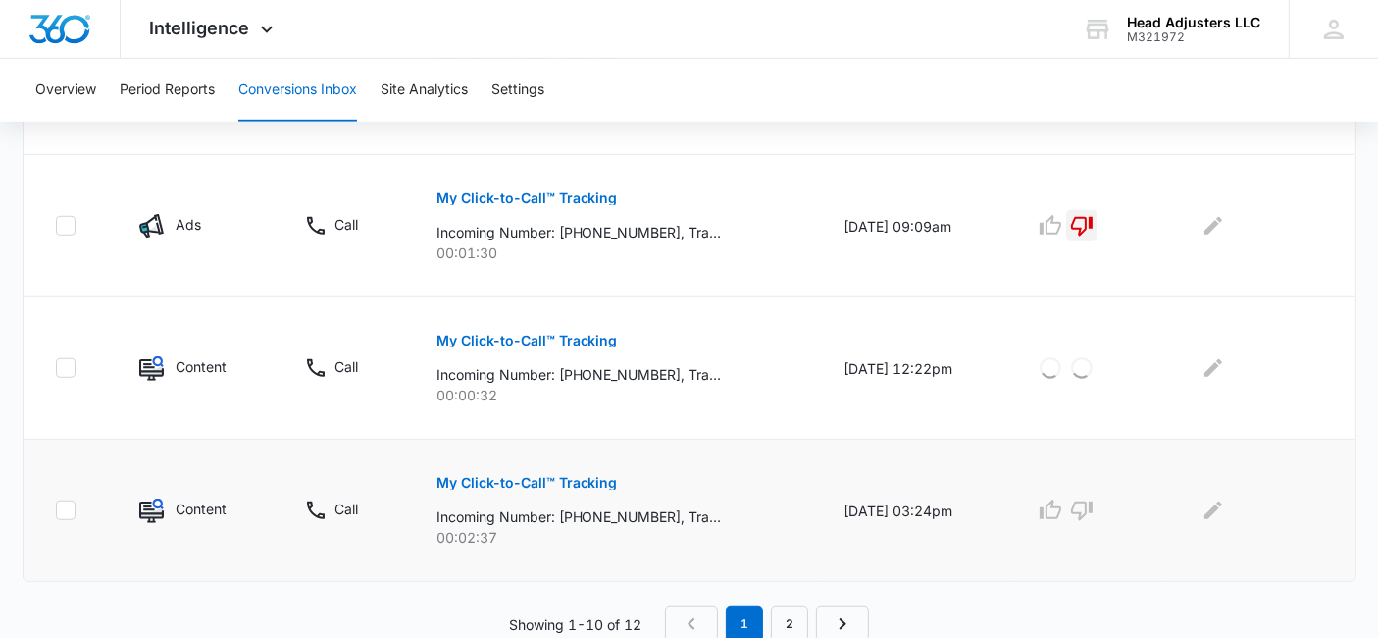
click at [564, 478] on p "My Click-to-Call™ Tracking" at bounding box center [527, 483] width 181 height 14
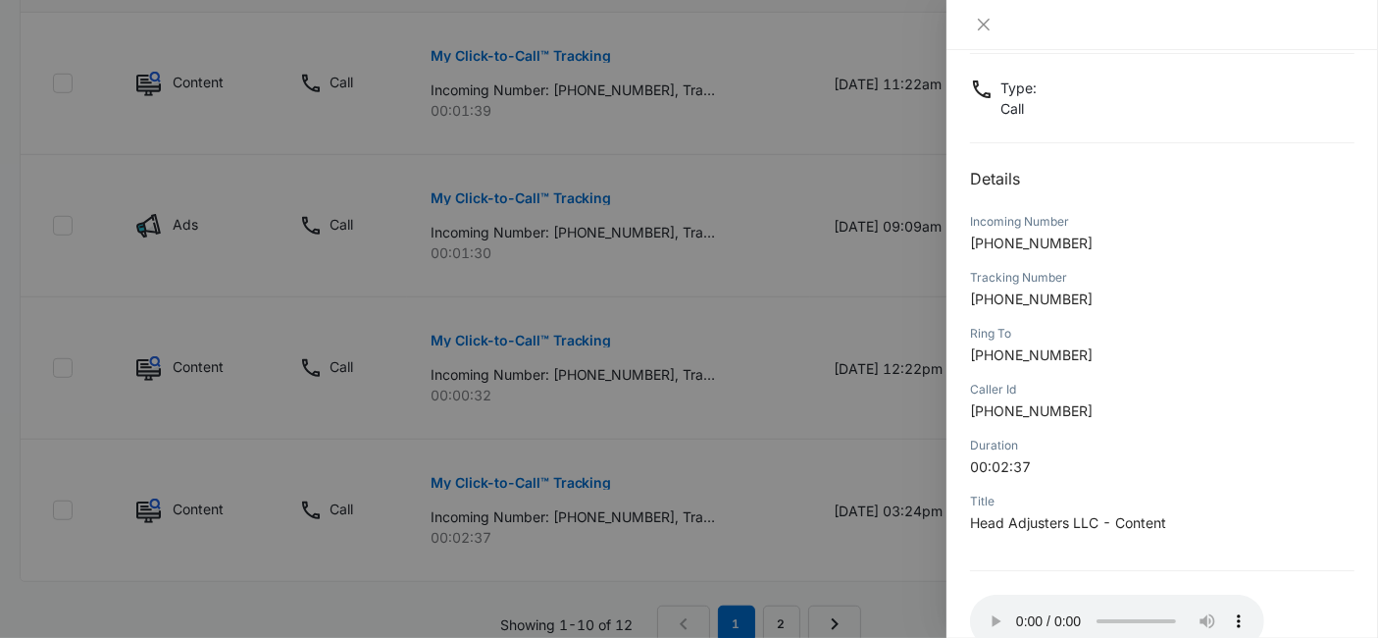
scroll to position [218, 0]
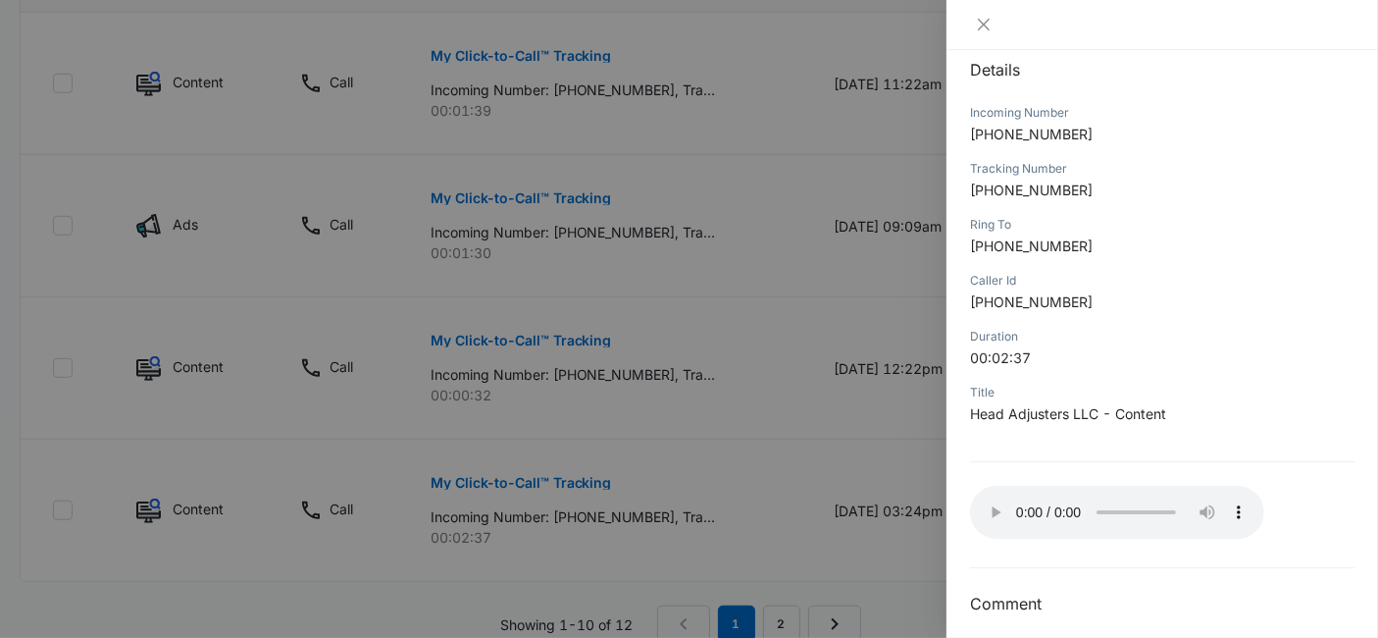
click at [897, 482] on div at bounding box center [689, 319] width 1378 height 638
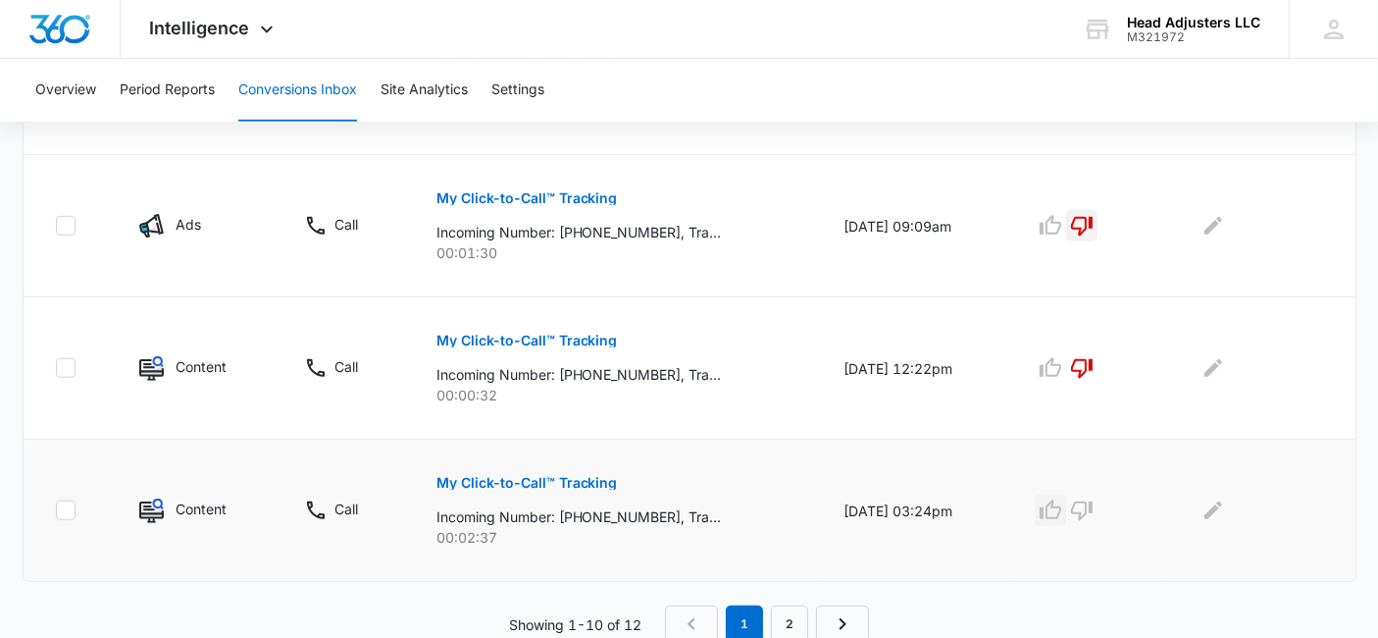
click at [1062, 507] on icon "button" at bounding box center [1051, 510] width 24 height 24
click at [794, 619] on link "2" at bounding box center [789, 623] width 37 height 37
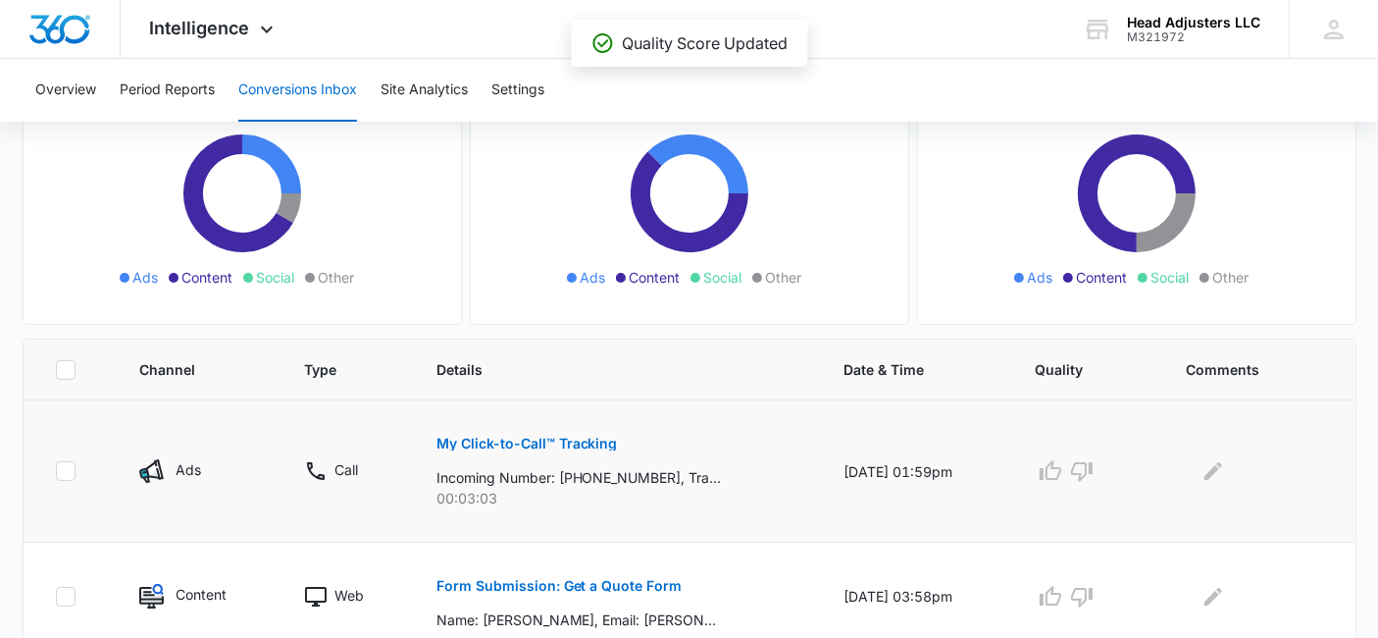
click at [650, 467] on p "Incoming Number: +12314093690, Tracking Number: +14702036178, Ring To: +1470445…" at bounding box center [579, 477] width 285 height 21
click at [652, 478] on p "Incoming Number: +12314093690, Tracking Number: +14702036178, Ring To: +1470445…" at bounding box center [579, 477] width 285 height 21
click at [489, 439] on p "My Click-to-Call™ Tracking" at bounding box center [527, 444] width 181 height 14
